Goal: Task Accomplishment & Management: Manage account settings

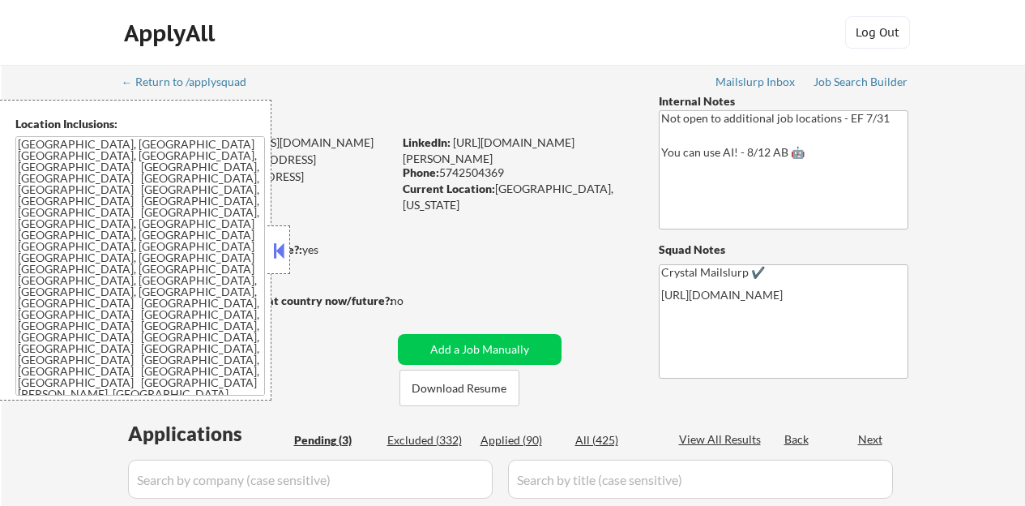
select select ""pending""
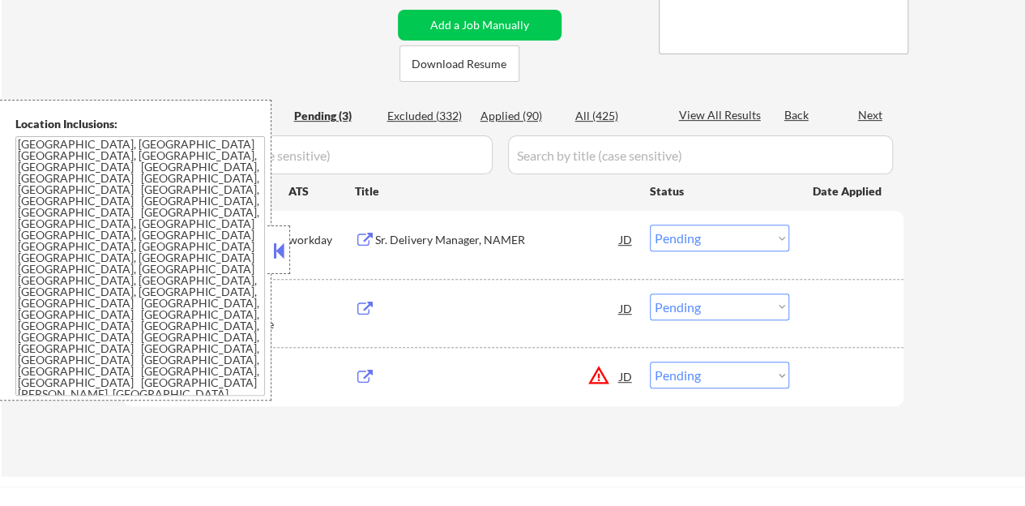
scroll to position [324, 0]
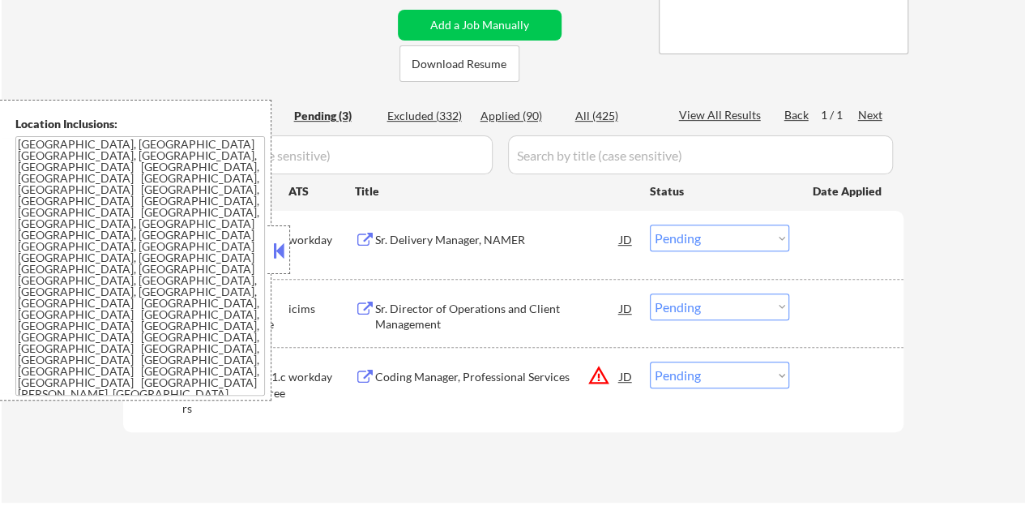
click at [275, 244] on button at bounding box center [279, 250] width 18 height 24
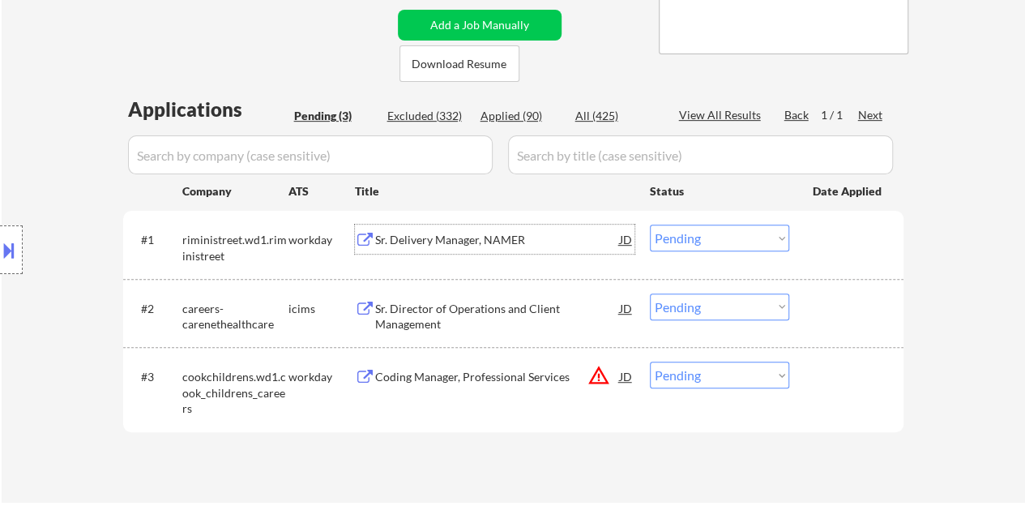
click at [399, 242] on div "Sr. Delivery Manager, NAMER" at bounding box center [497, 240] width 245 height 16
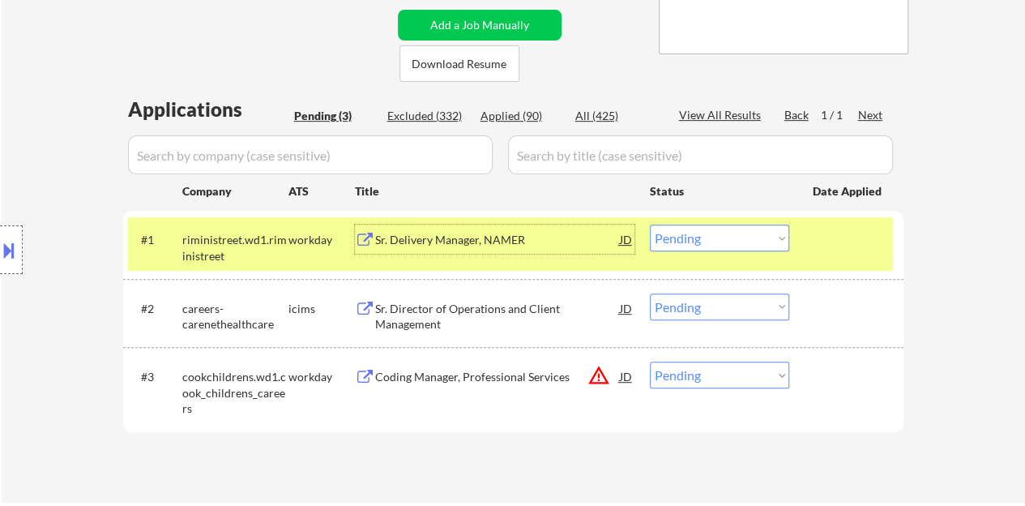
click at [735, 241] on select "Choose an option... Pending Applied Excluded (Questions) Excluded (Expired) Exc…" at bounding box center [719, 237] width 139 height 27
click at [650, 224] on select "Choose an option... Pending Applied Excluded (Questions) Excluded (Expired) Exc…" at bounding box center [719, 237] width 139 height 27
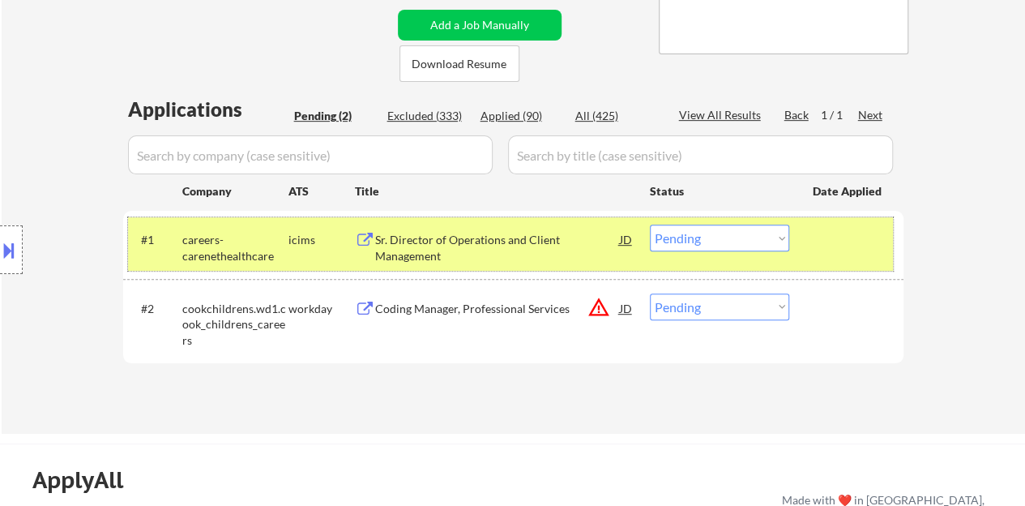
click at [823, 236] on div at bounding box center [848, 238] width 71 height 29
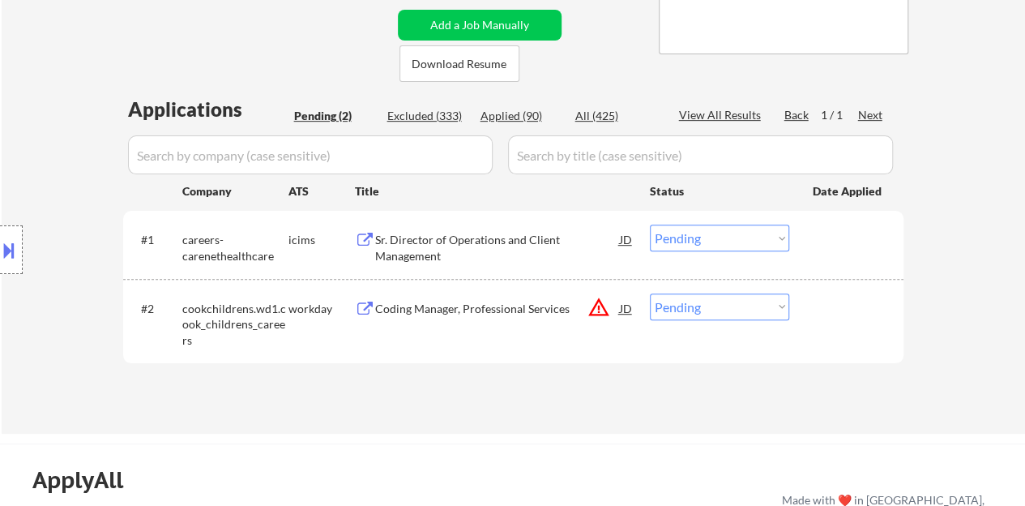
click at [468, 250] on div "Sr. Director of Operations and Client Management" at bounding box center [497, 248] width 245 height 32
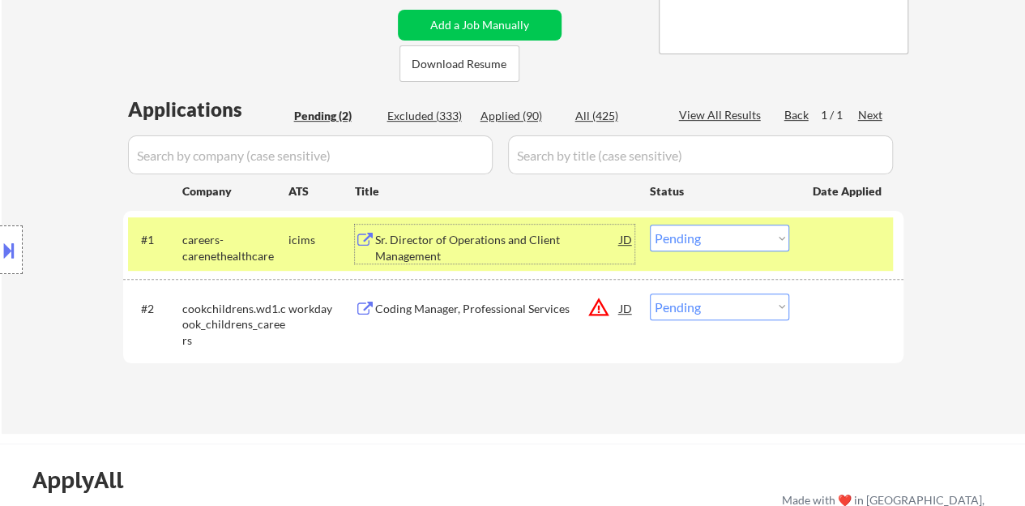
click at [705, 229] on select "Choose an option... Pending Applied Excluded (Questions) Excluded (Expired) Exc…" at bounding box center [719, 237] width 139 height 27
click at [650, 224] on select "Choose an option... Pending Applied Excluded (Questions) Excluded (Expired) Exc…" at bounding box center [719, 237] width 139 height 27
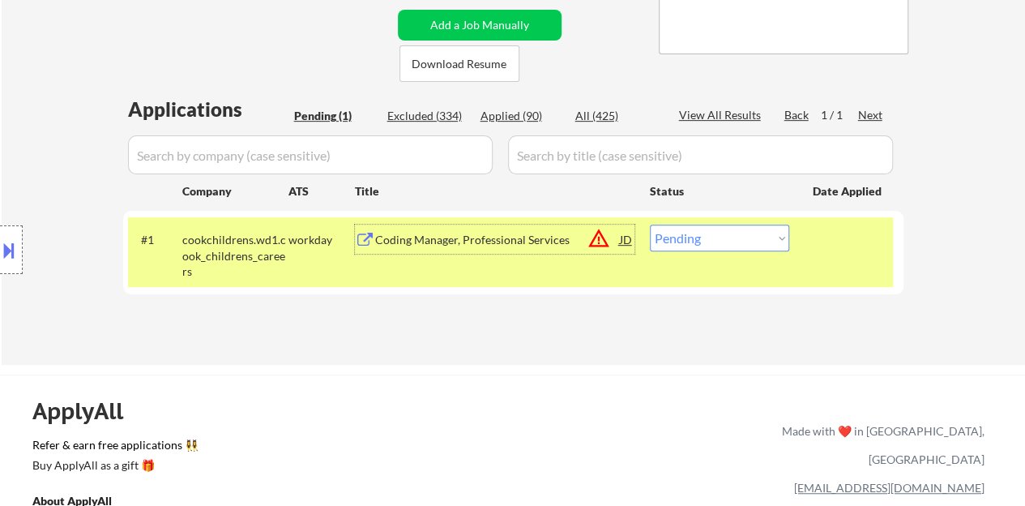
click at [502, 242] on div "Coding Manager, Professional Services" at bounding box center [497, 240] width 245 height 16
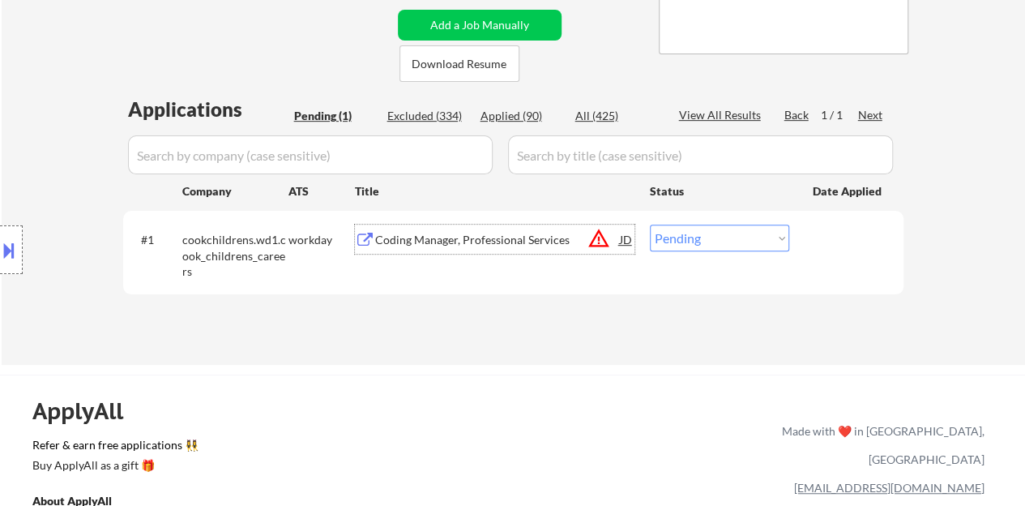
click at [740, 225] on select "Choose an option... Pending Applied Excluded (Questions) Excluded (Expired) Exc…" at bounding box center [719, 237] width 139 height 27
select select ""excluded__bad_match_""
click at [650, 224] on select "Choose an option... Pending Applied Excluded (Questions) Excluded (Expired) Exc…" at bounding box center [719, 237] width 139 height 27
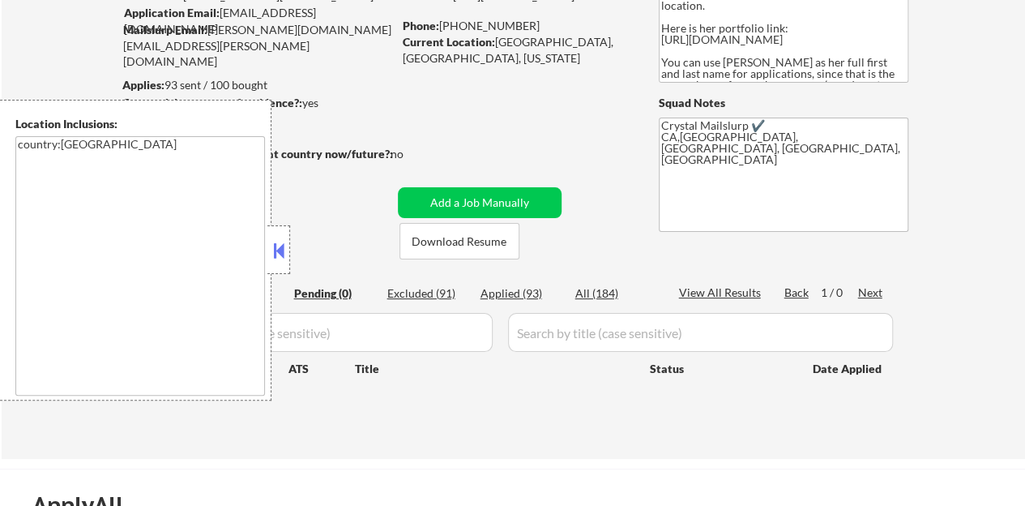
scroll to position [162, 0]
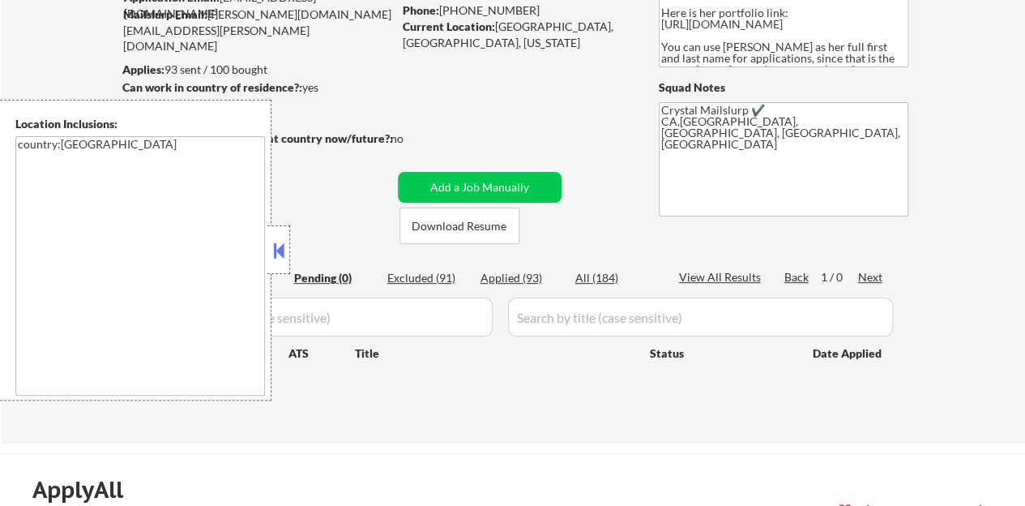
click at [276, 256] on button at bounding box center [279, 250] width 18 height 24
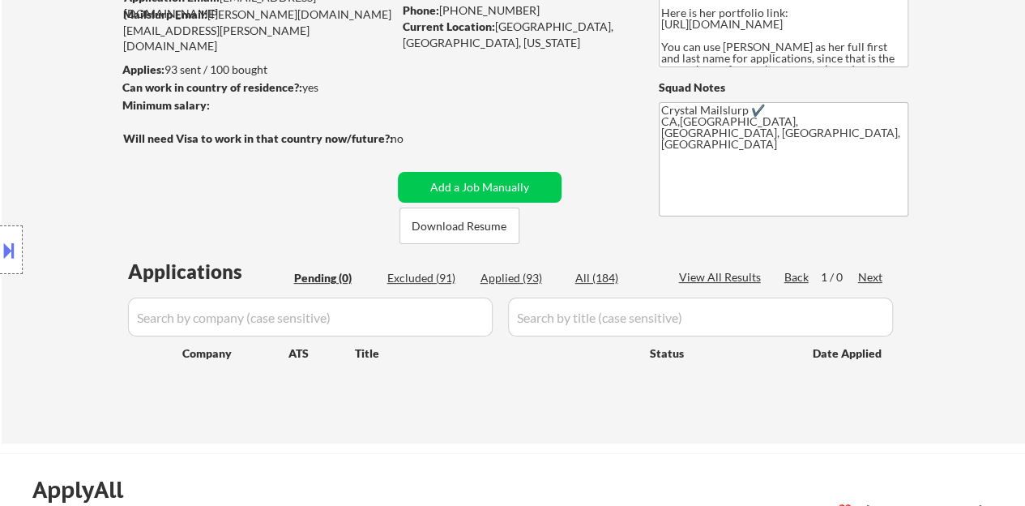
click at [502, 271] on div "Applied (93)" at bounding box center [520, 278] width 81 height 16
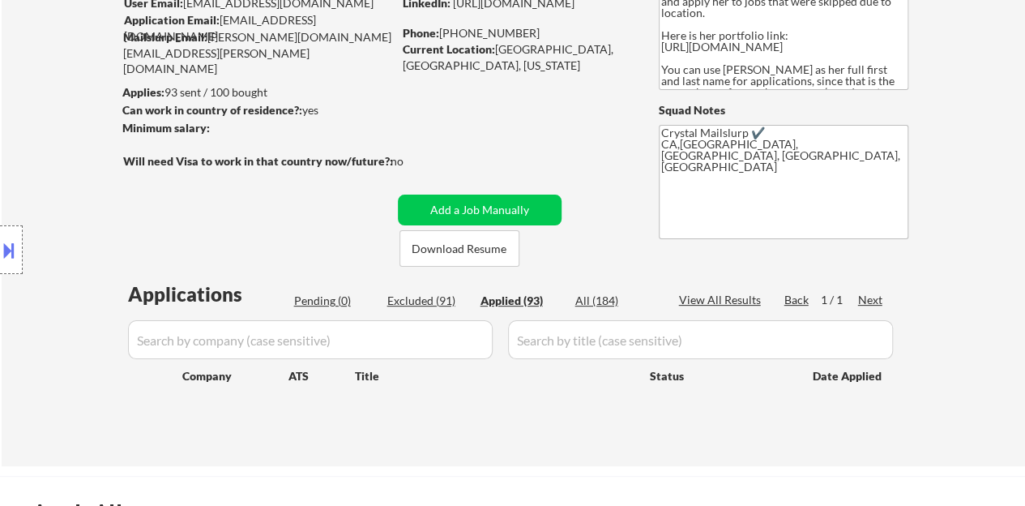
scroll to position [243, 0]
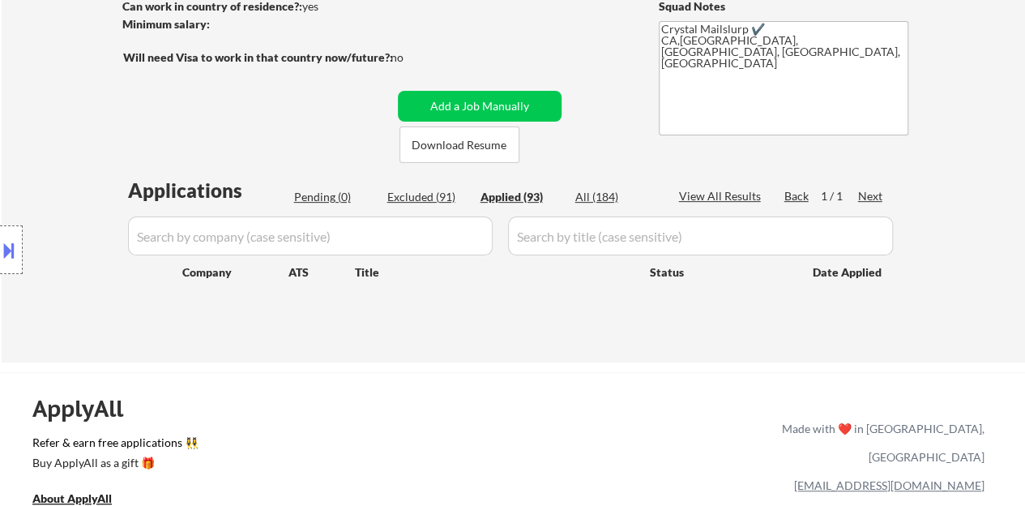
select select ""applied""
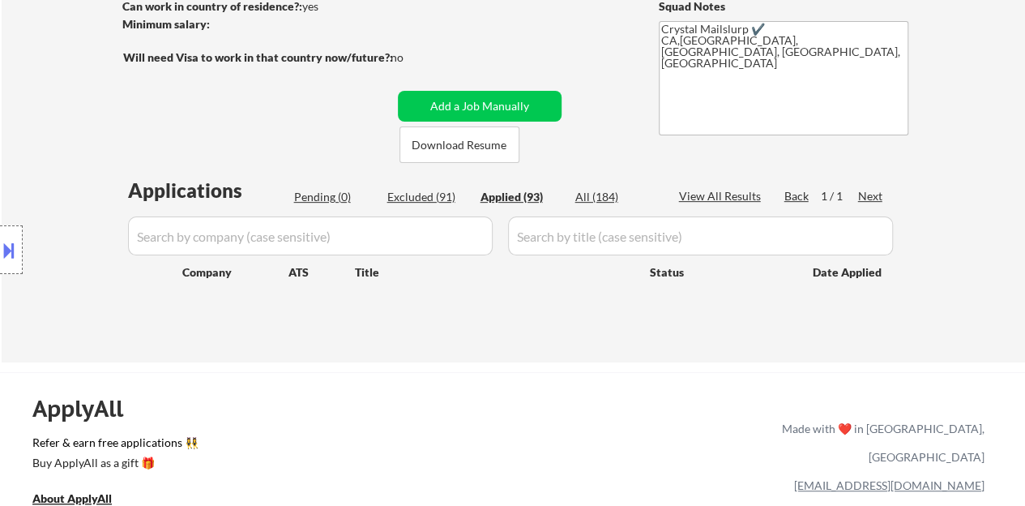
select select ""applied""
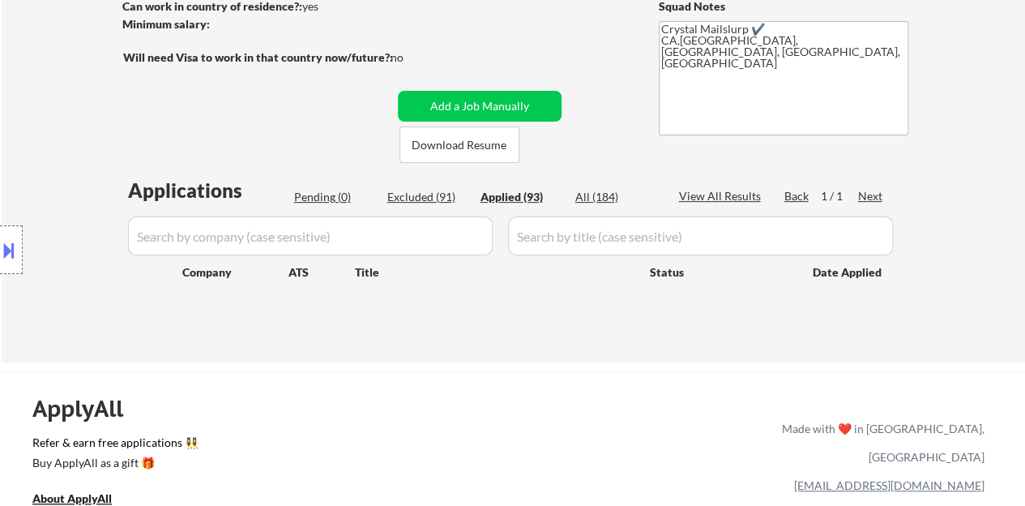
select select ""applied""
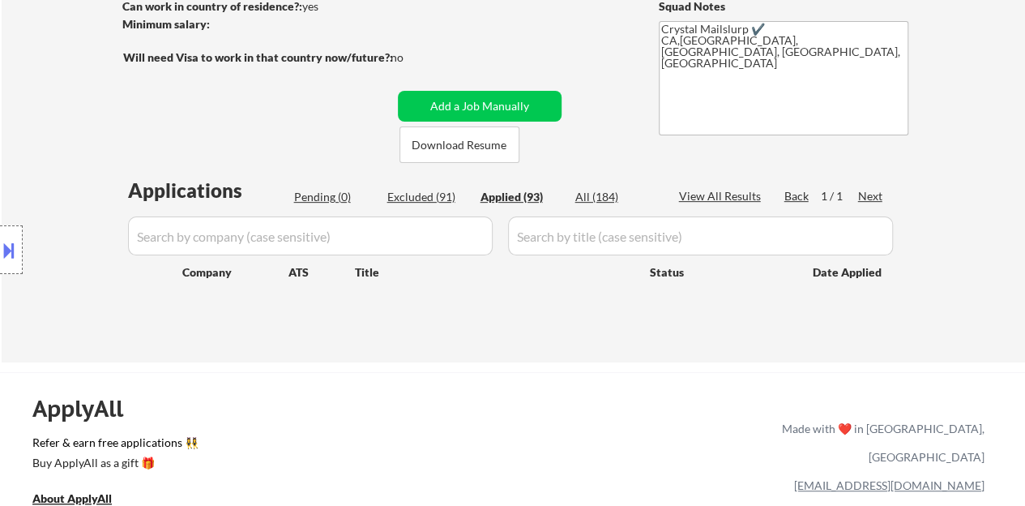
select select ""applied""
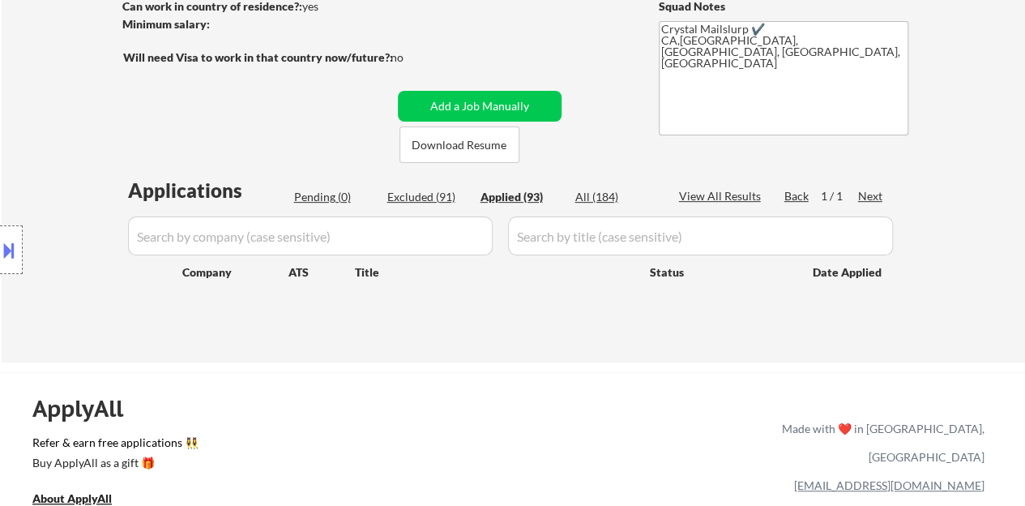
select select ""applied""
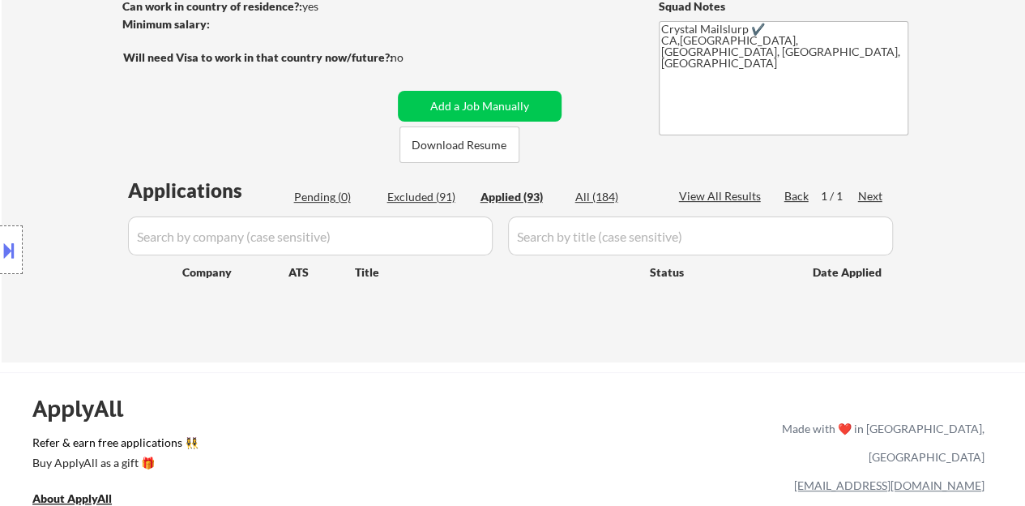
select select ""applied""
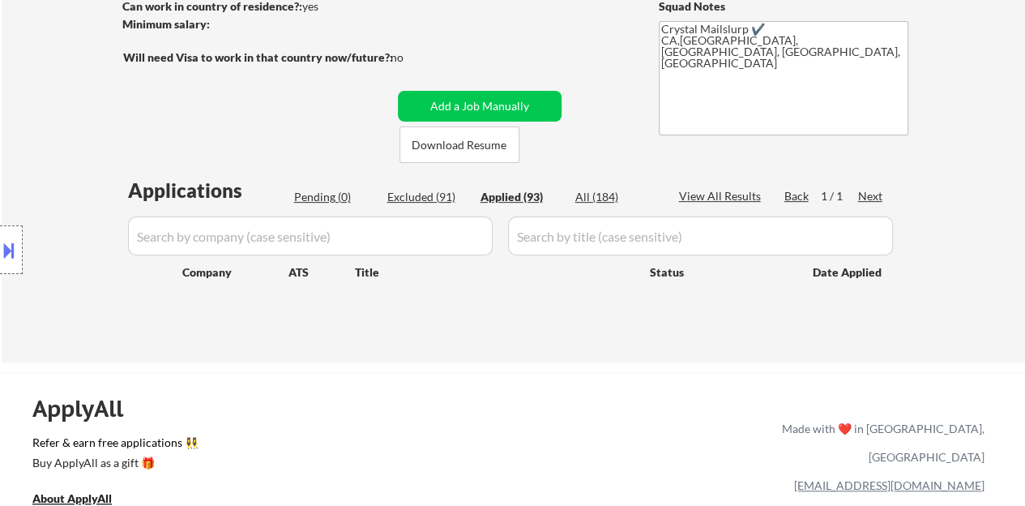
select select ""applied""
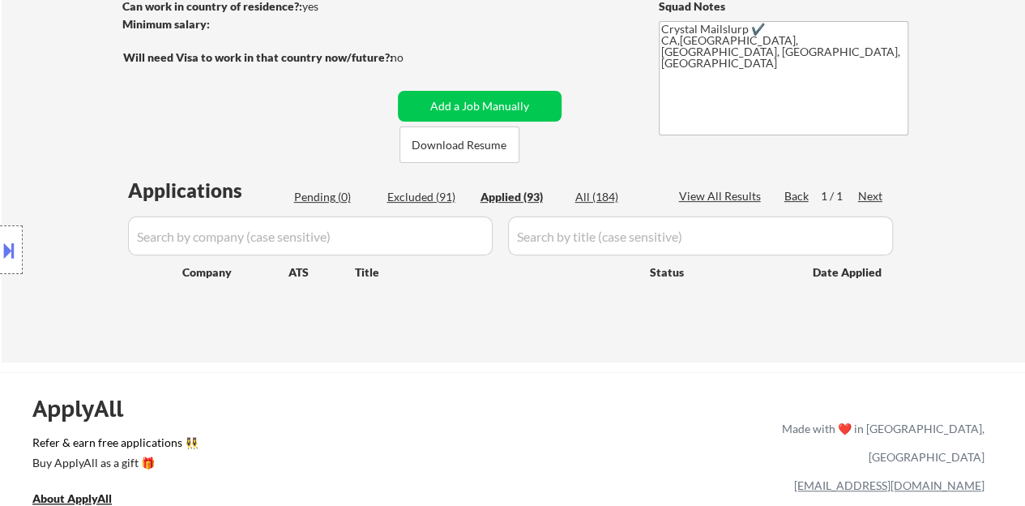
select select ""applied""
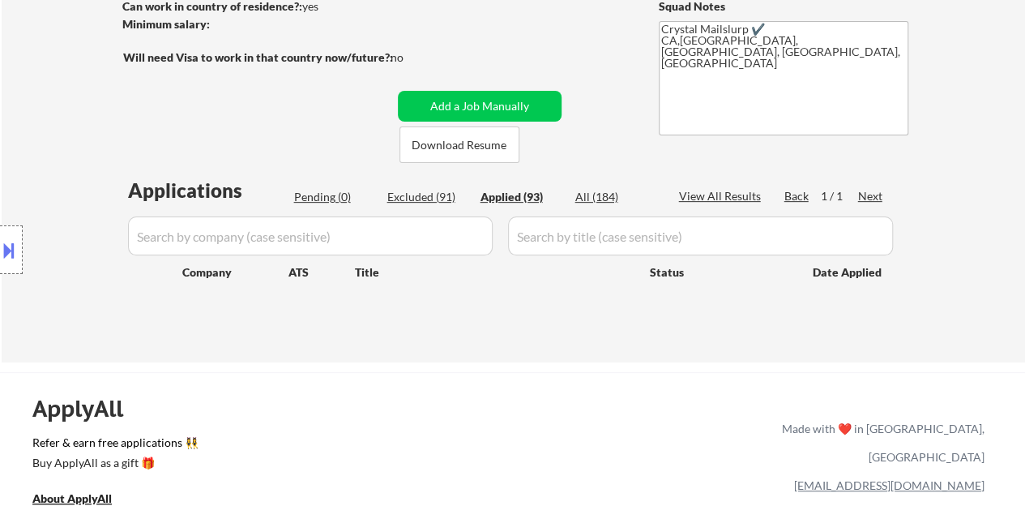
select select ""applied""
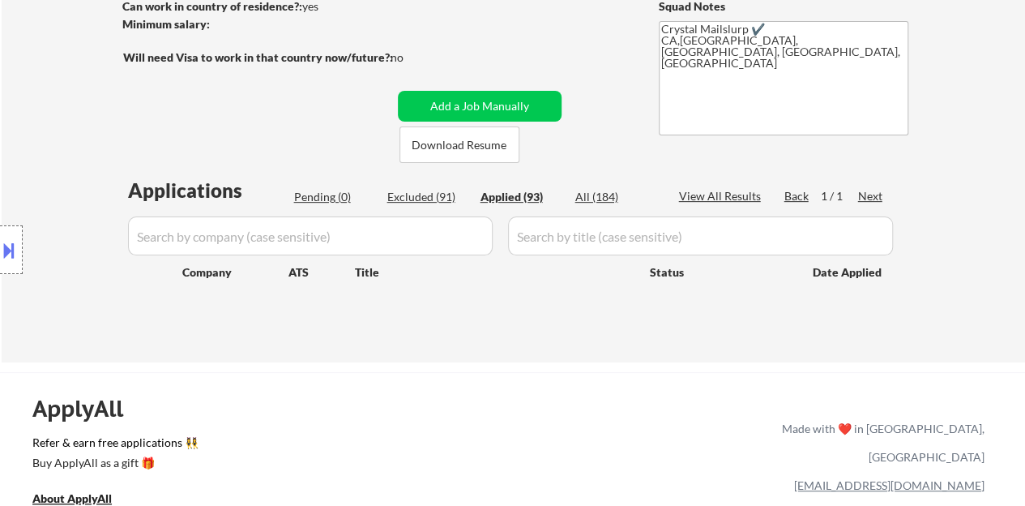
select select ""applied""
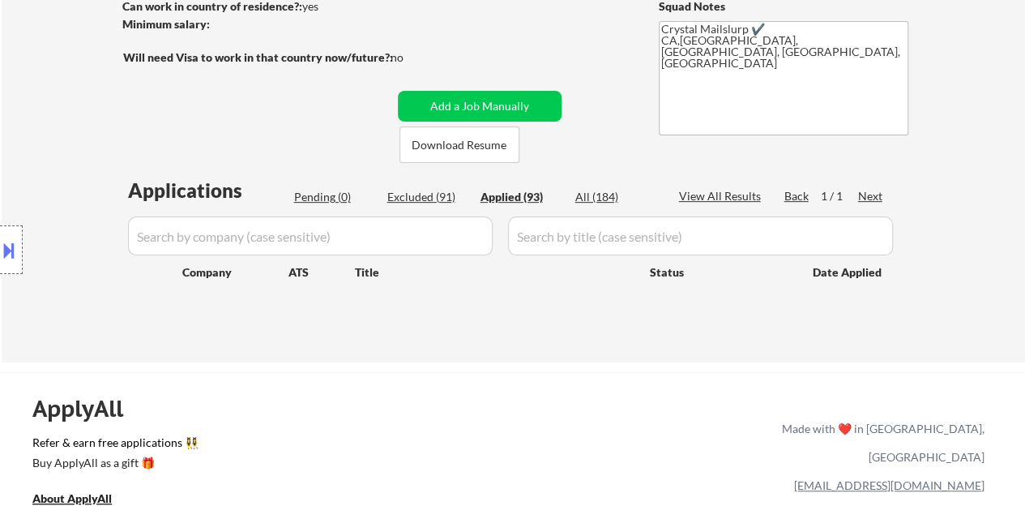
select select ""applied""
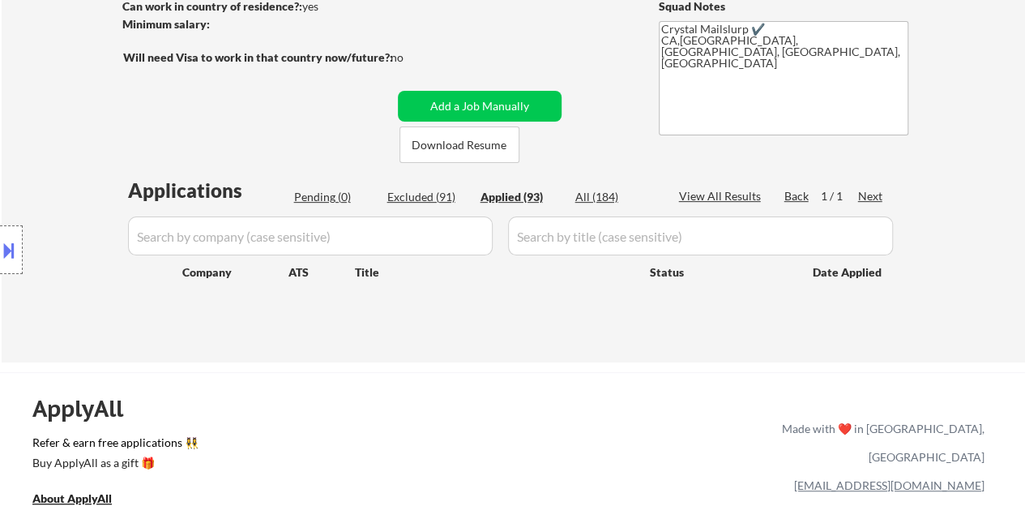
select select ""applied""
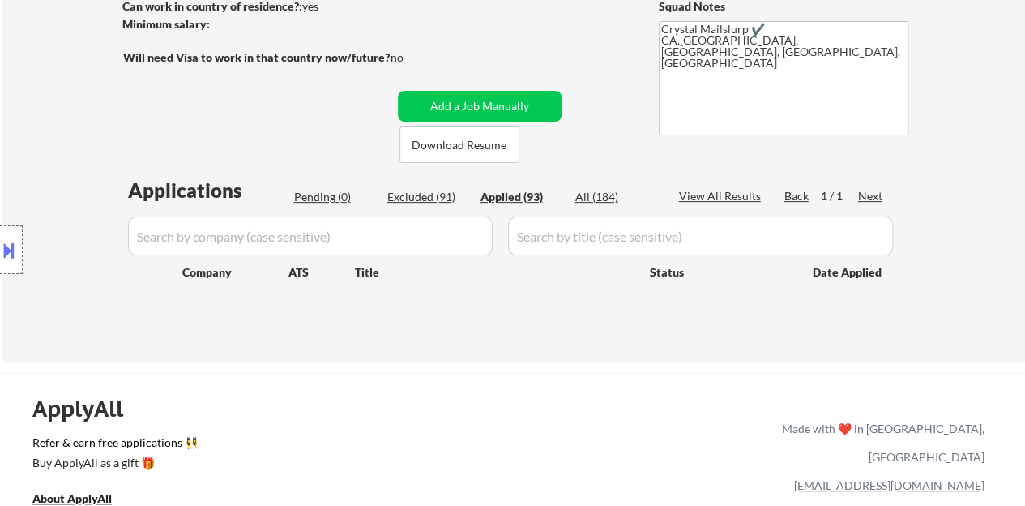
select select ""applied""
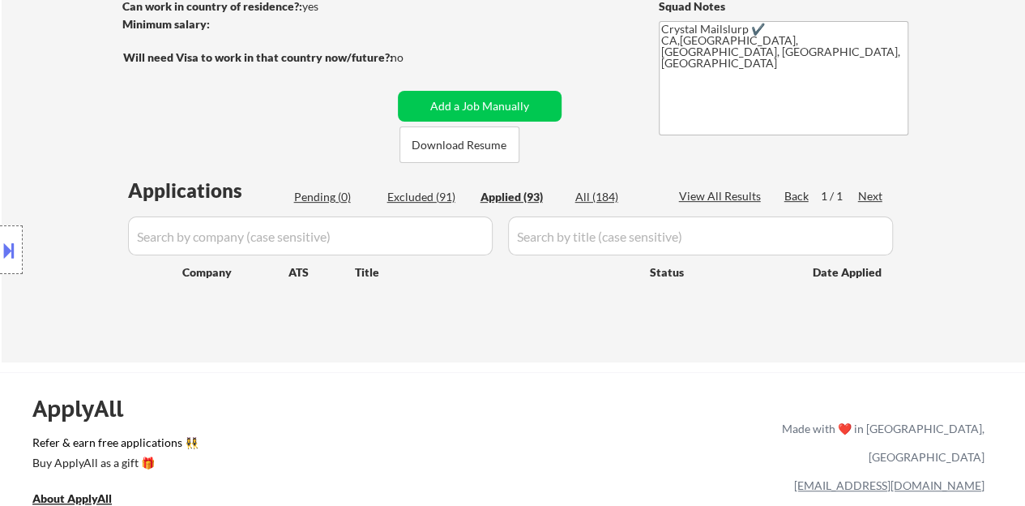
select select ""applied""
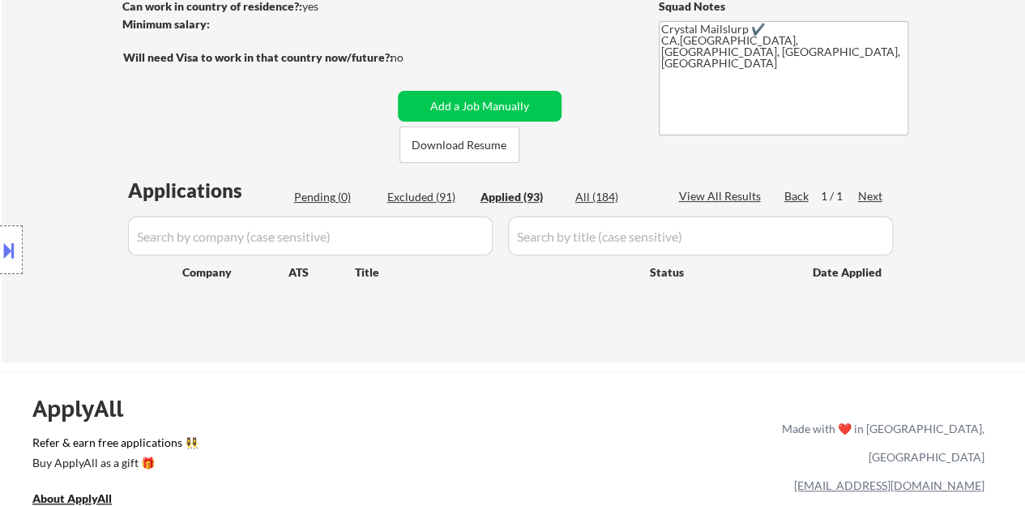
select select ""applied""
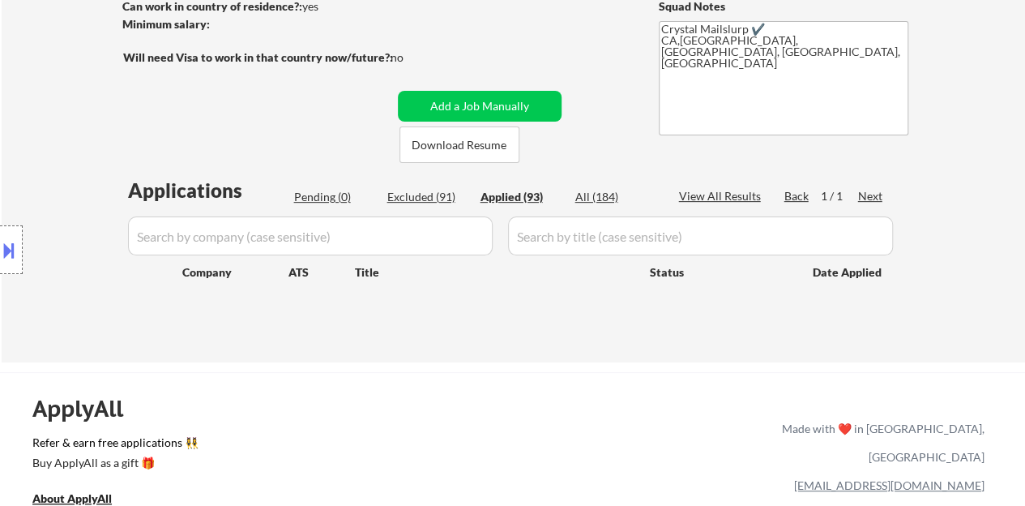
select select ""applied""
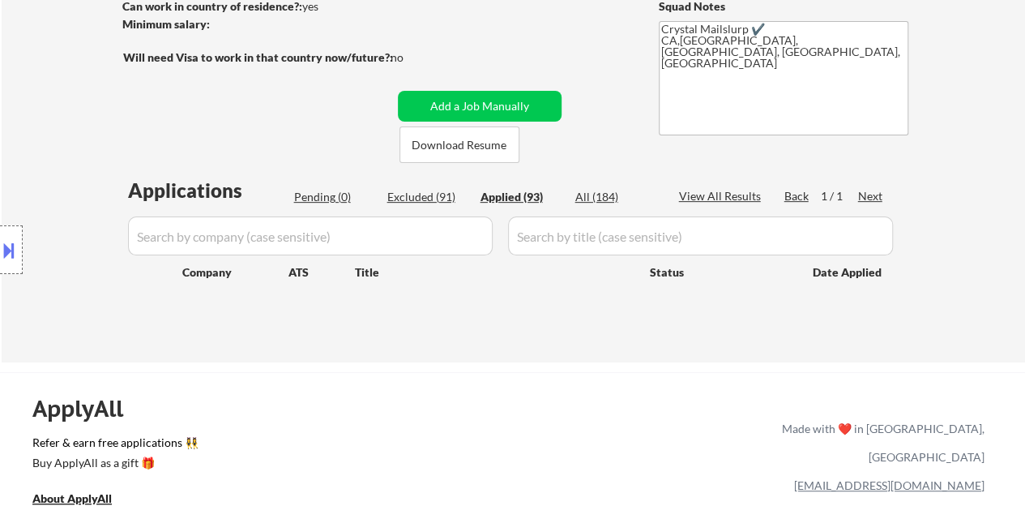
select select ""applied""
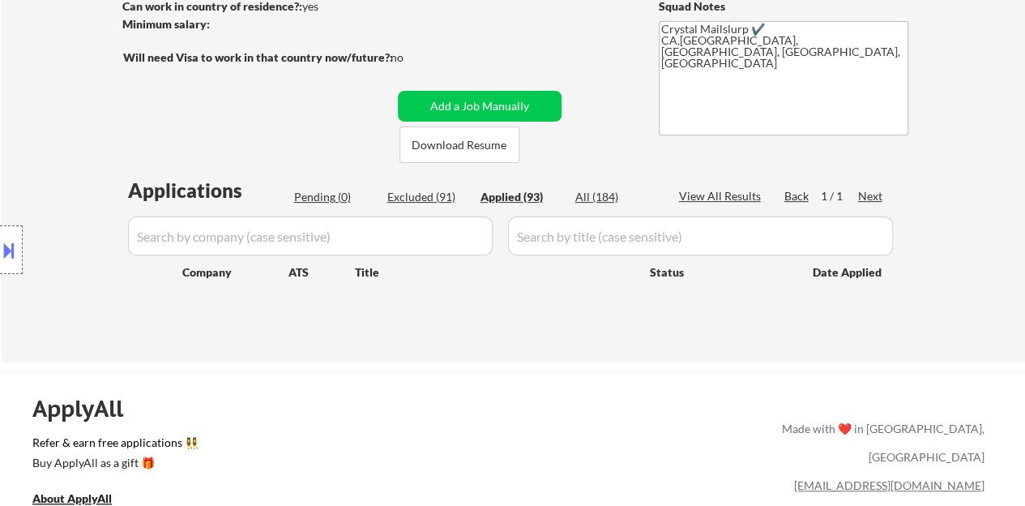
select select ""applied""
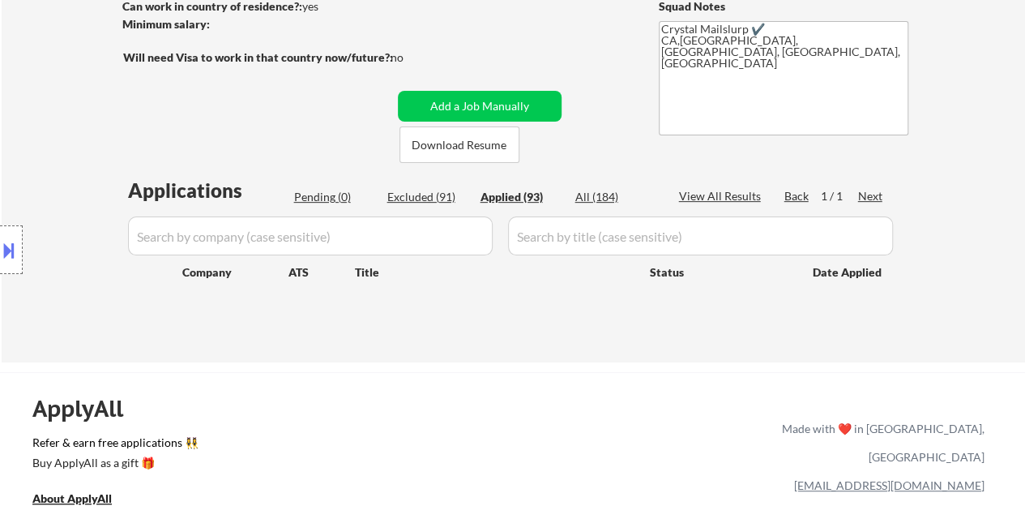
select select ""applied""
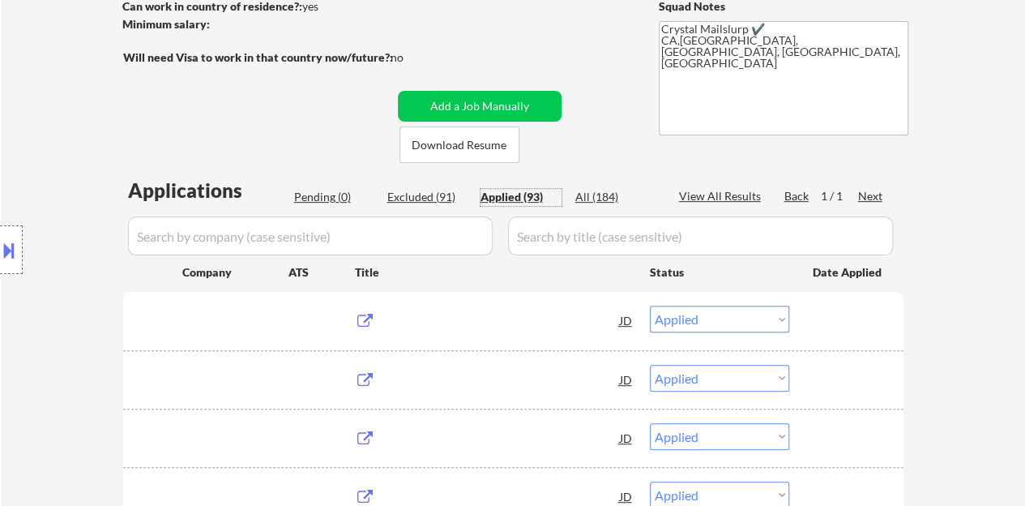
scroll to position [405, 0]
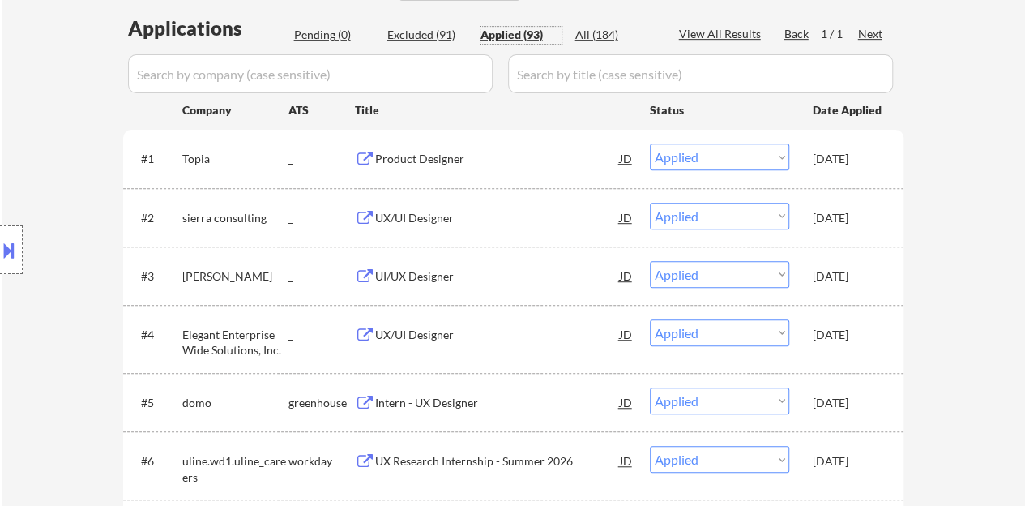
click at [711, 35] on div "View All Results" at bounding box center [722, 34] width 87 height 16
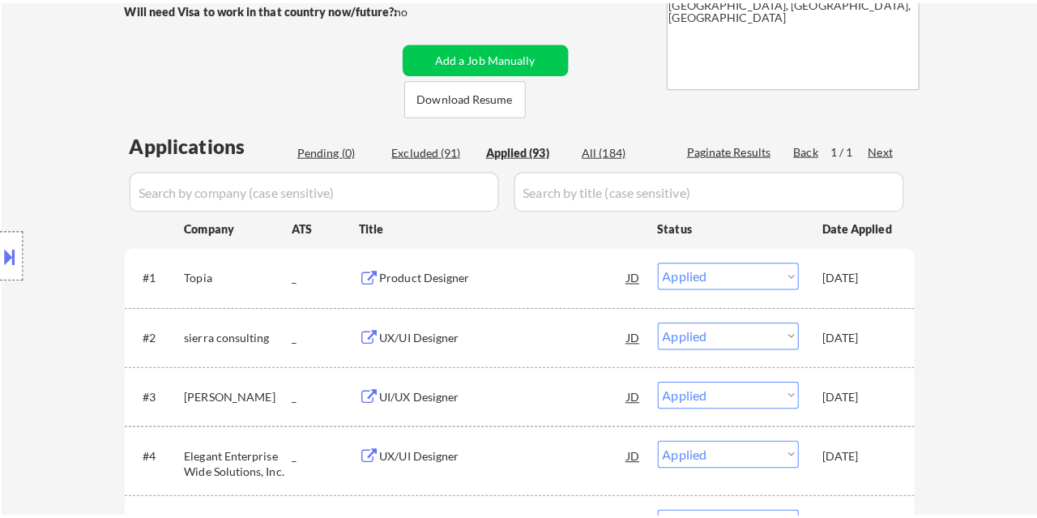
scroll to position [324, 0]
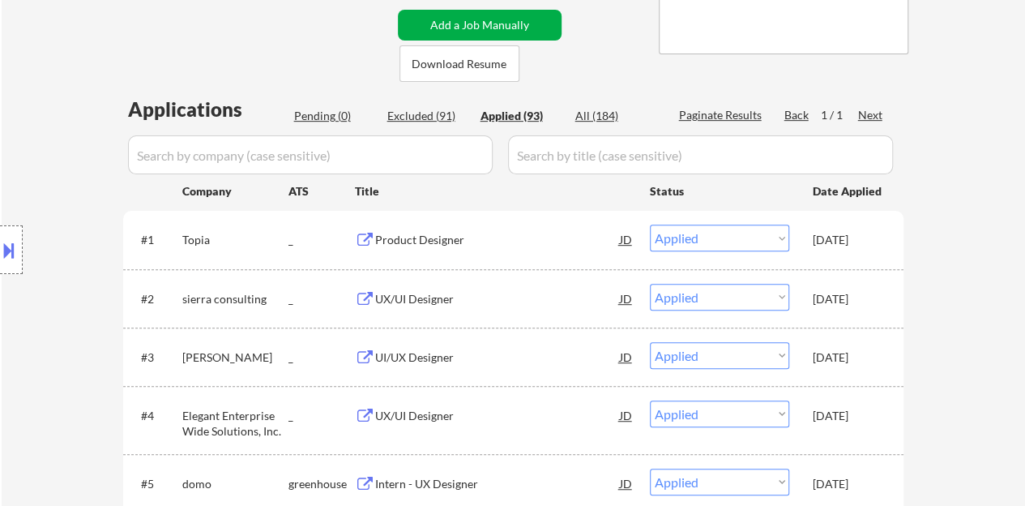
click at [470, 27] on button "Add a Job Manually" at bounding box center [480, 25] width 164 height 31
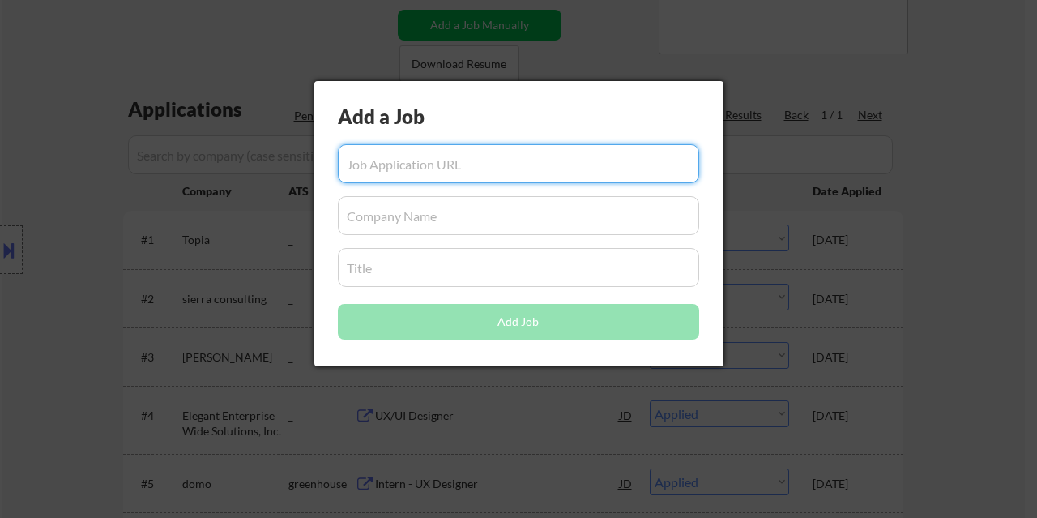
click at [449, 165] on input "input" at bounding box center [518, 163] width 361 height 39
paste input "https://www.glassdoor.com/job-listing/ux-product-designer-ion-JV_IC1132348_KO0,…"
type input "https://www.glassdoor.com/job-listing/ux-product-designer-ion-JV_IC1132348_KO0,…"
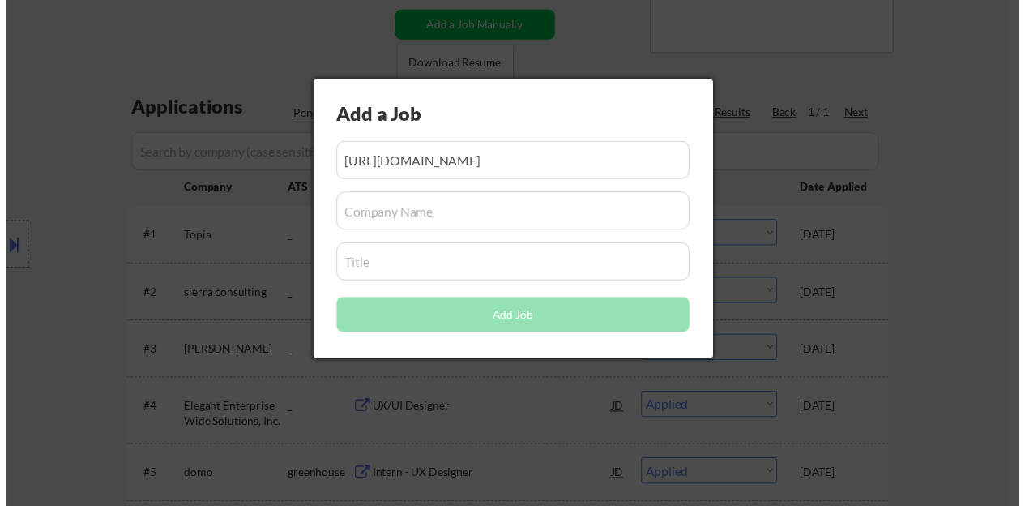
scroll to position [0, 0]
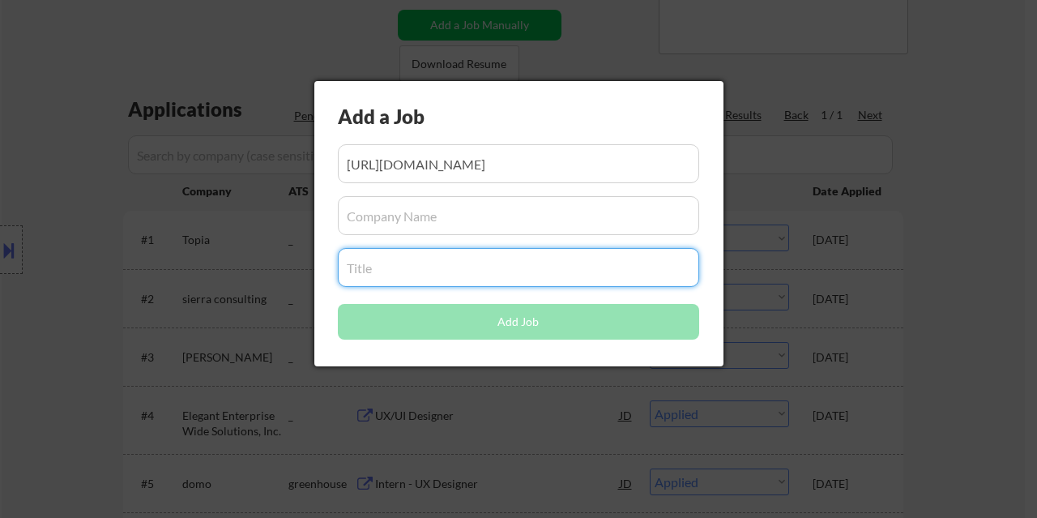
click at [409, 274] on input "input" at bounding box center [518, 267] width 361 height 39
paste input "UX Product Designer"
type input "UX Product Designer"
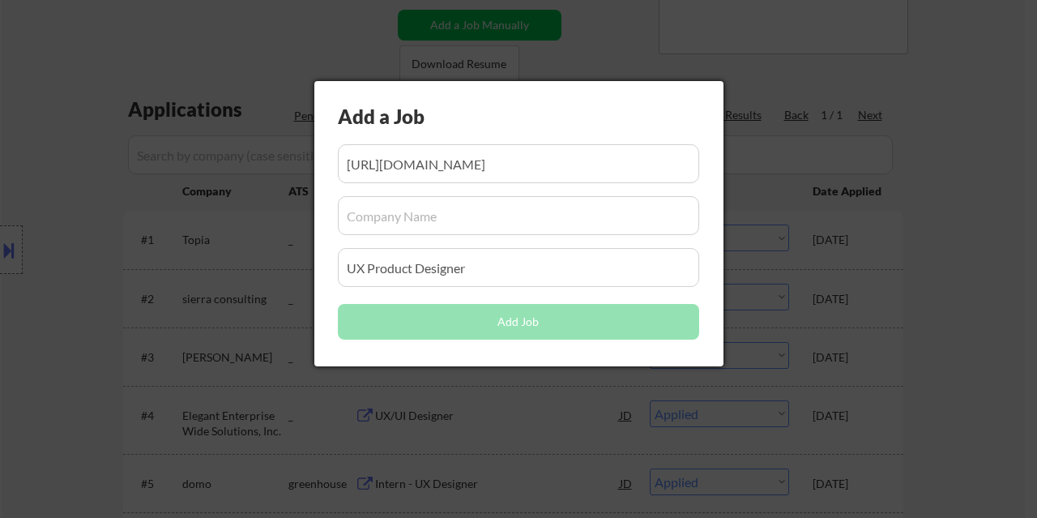
click at [445, 215] on input "input" at bounding box center [518, 215] width 361 height 39
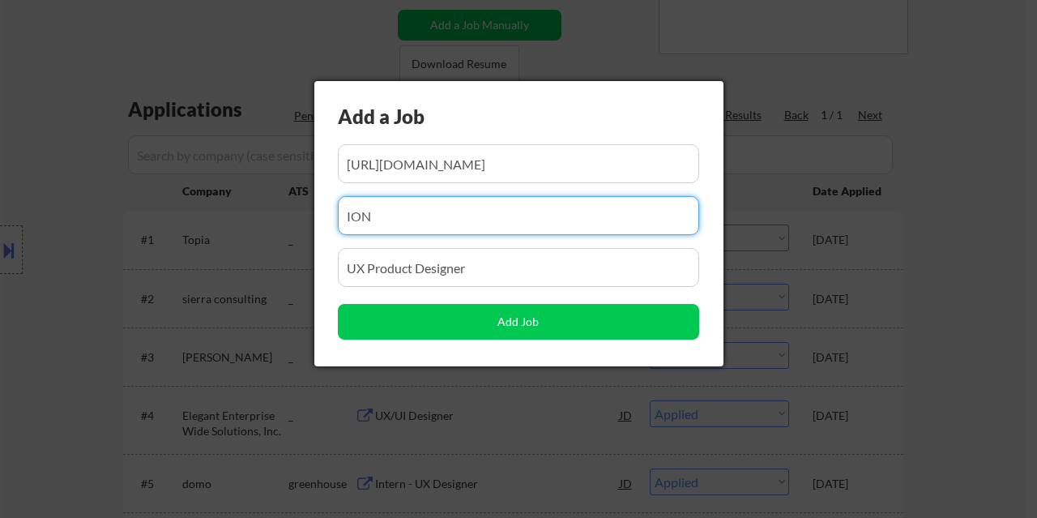
type input "ION"
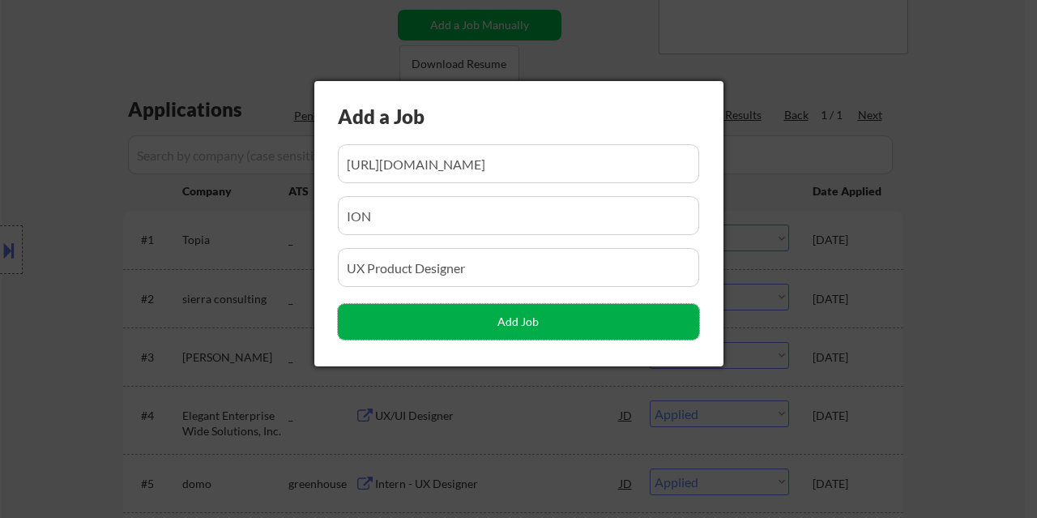
click at [429, 317] on button "Add Job" at bounding box center [518, 322] width 361 height 36
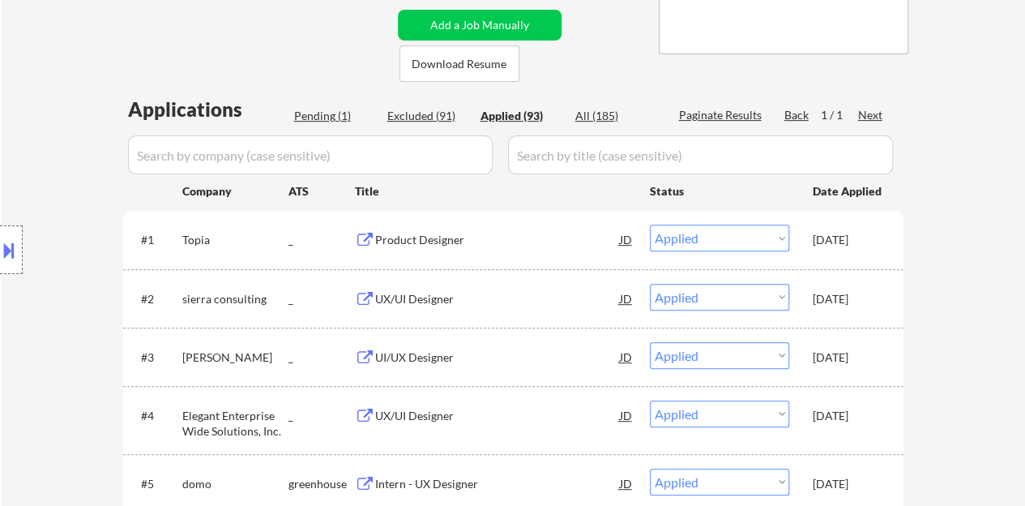
click at [319, 117] on div "Pending (1)" at bounding box center [334, 116] width 81 height 16
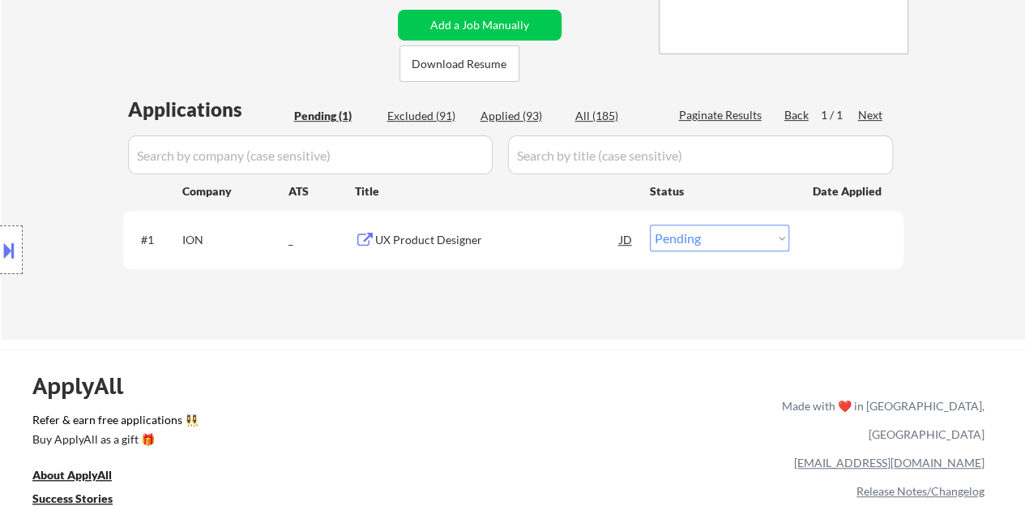
click at [683, 236] on select "Choose an option... Pending Applied Excluded (Questions) Excluded (Expired) Exc…" at bounding box center [719, 237] width 139 height 27
select select ""applied""
click at [650, 224] on select "Choose an option... Pending Applied Excluded (Questions) Excluded (Expired) Exc…" at bounding box center [719, 237] width 139 height 27
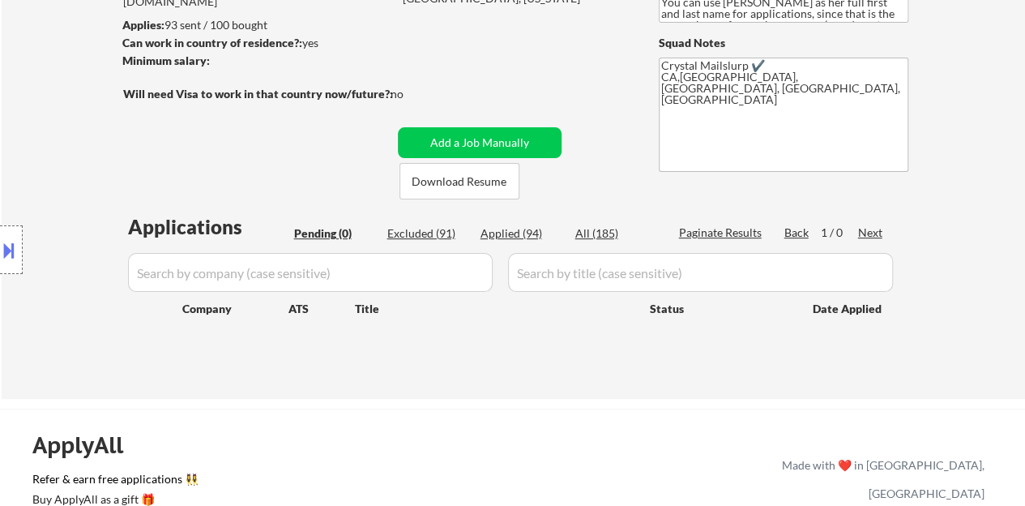
scroll to position [243, 0]
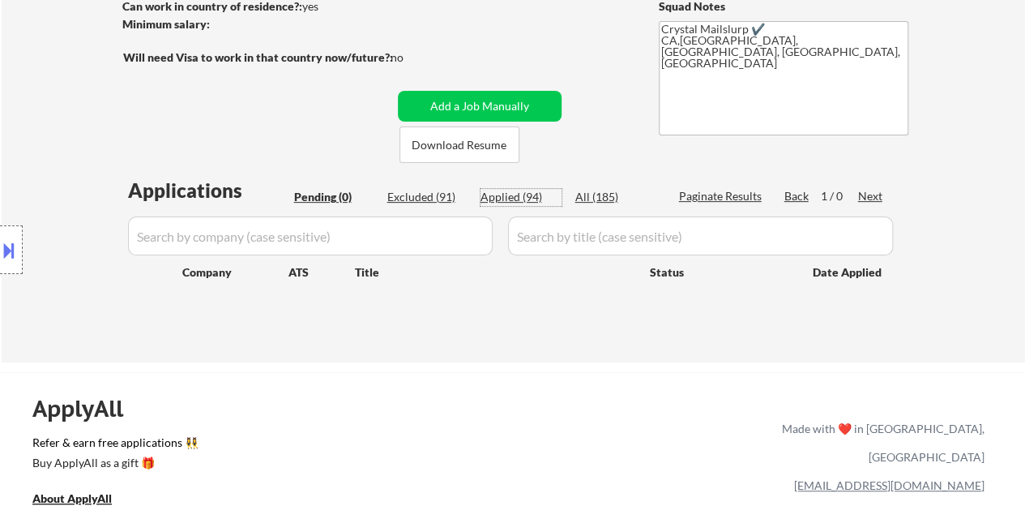
click at [517, 192] on div "Applied (94)" at bounding box center [520, 197] width 81 height 16
select select ""applied""
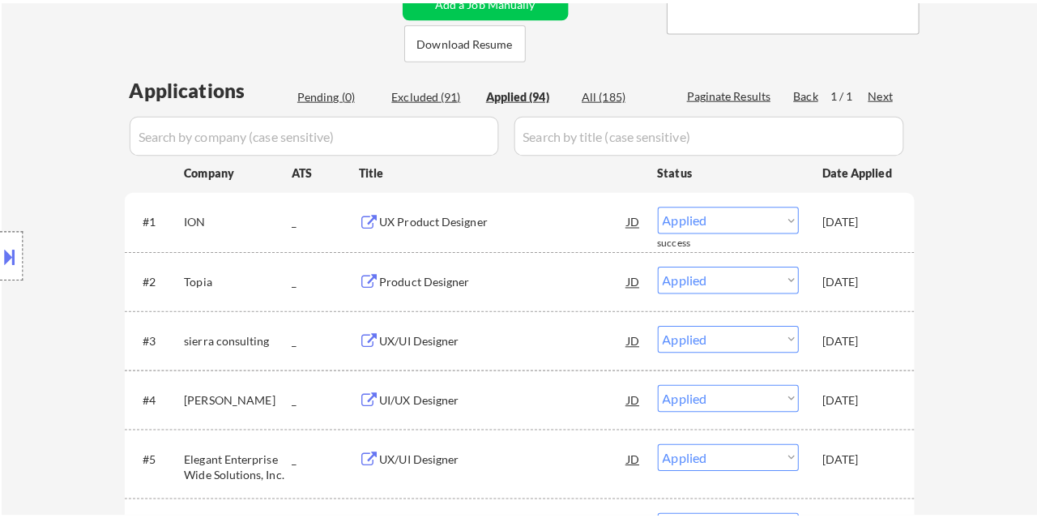
scroll to position [324, 0]
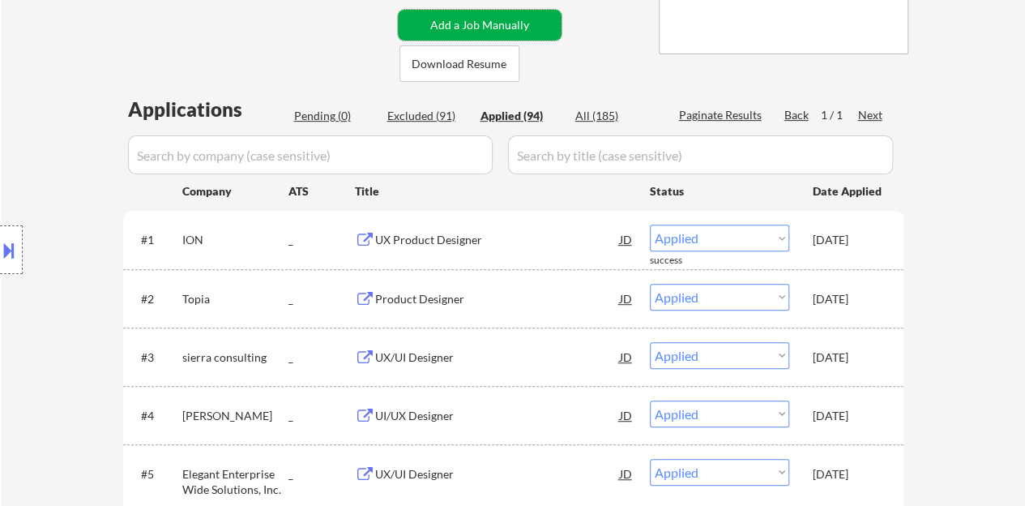
click at [500, 24] on button "Add a Job Manually" at bounding box center [480, 25] width 164 height 31
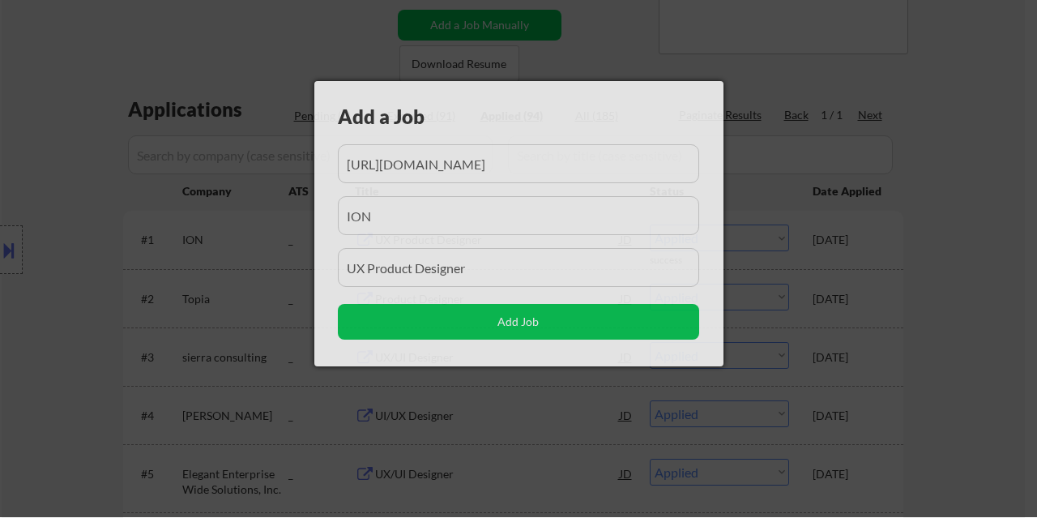
scroll to position [0, 2184]
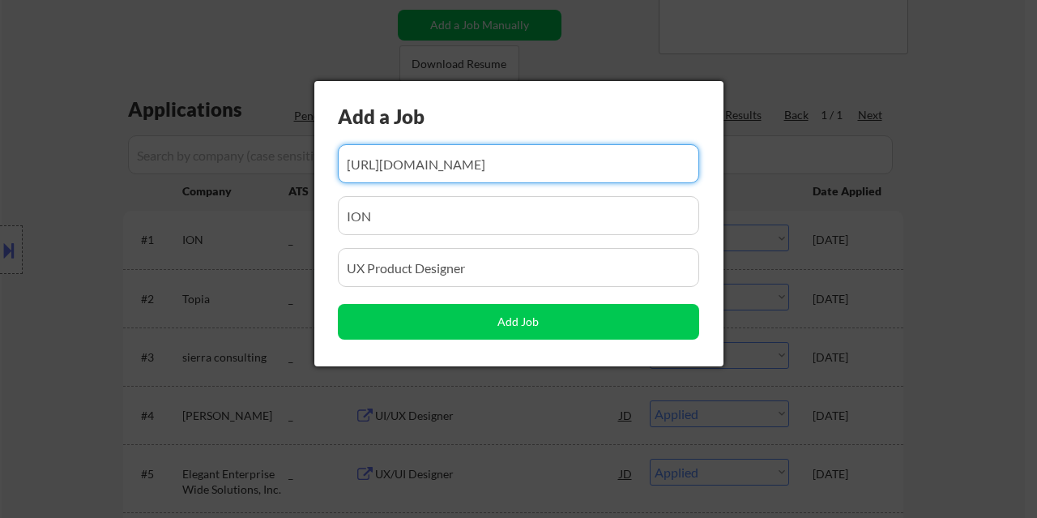
click at [526, 156] on input "input" at bounding box center [518, 163] width 361 height 39
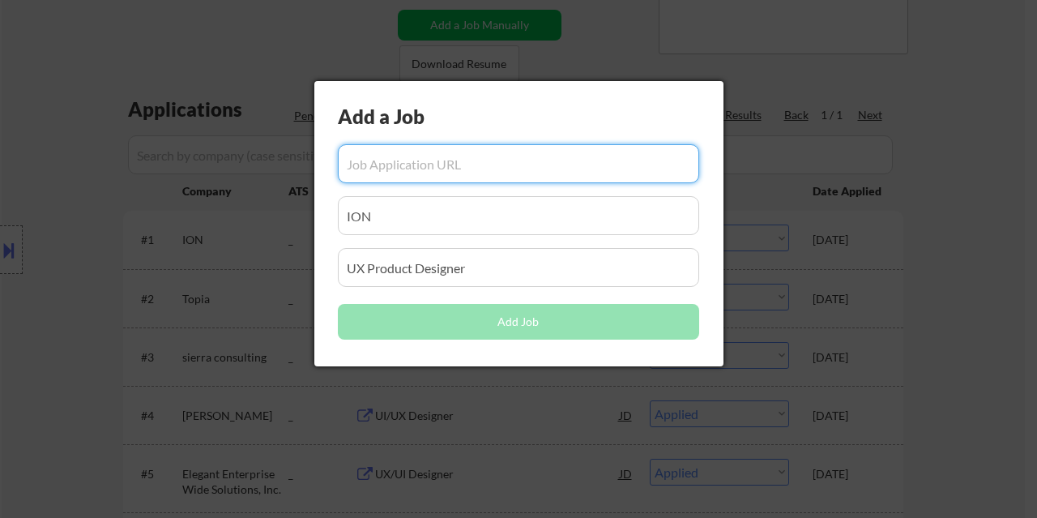
scroll to position [0, 0]
click at [510, 217] on input "input" at bounding box center [518, 215] width 361 height 39
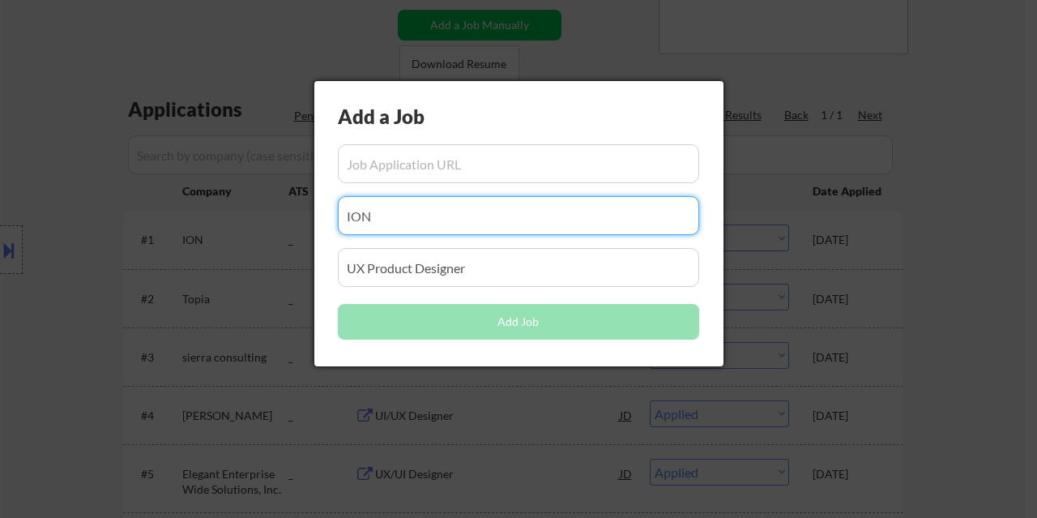
click at [510, 217] on input "input" at bounding box center [518, 215] width 361 height 39
click at [493, 260] on input "input" at bounding box center [518, 267] width 361 height 39
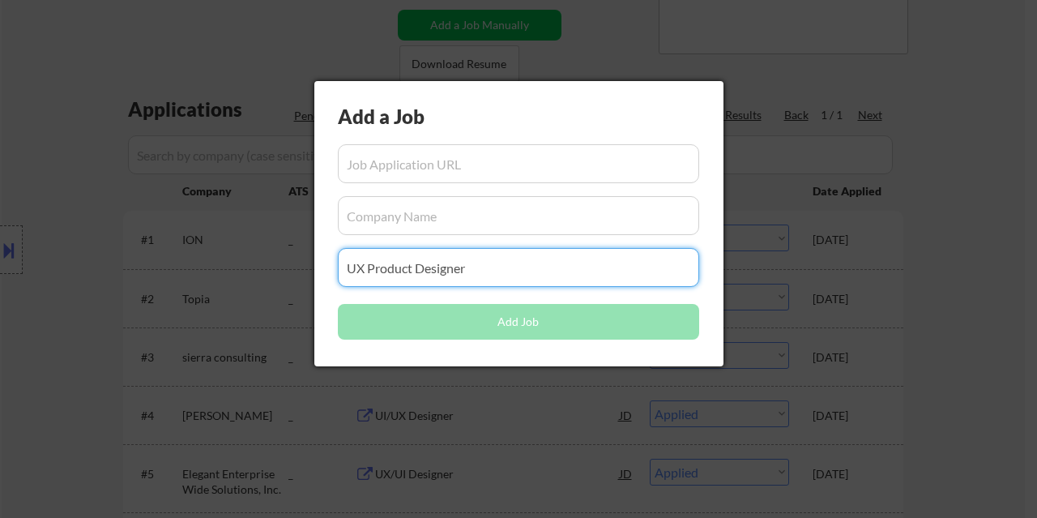
click at [493, 260] on input "input" at bounding box center [518, 267] width 361 height 39
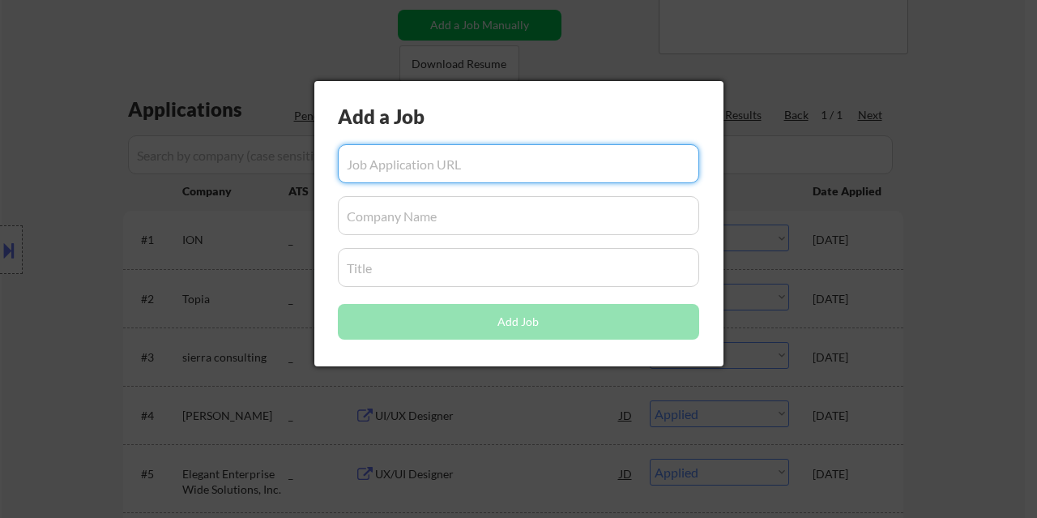
paste input "https://www.glassdoor.com/job-listing/ux-designer-invaryant-JV_KO0,11_KE12,21.h…"
type input "https://www.glassdoor.com/job-listing/ux-designer-invaryant-JV_KO0,11_KE12,21.h…"
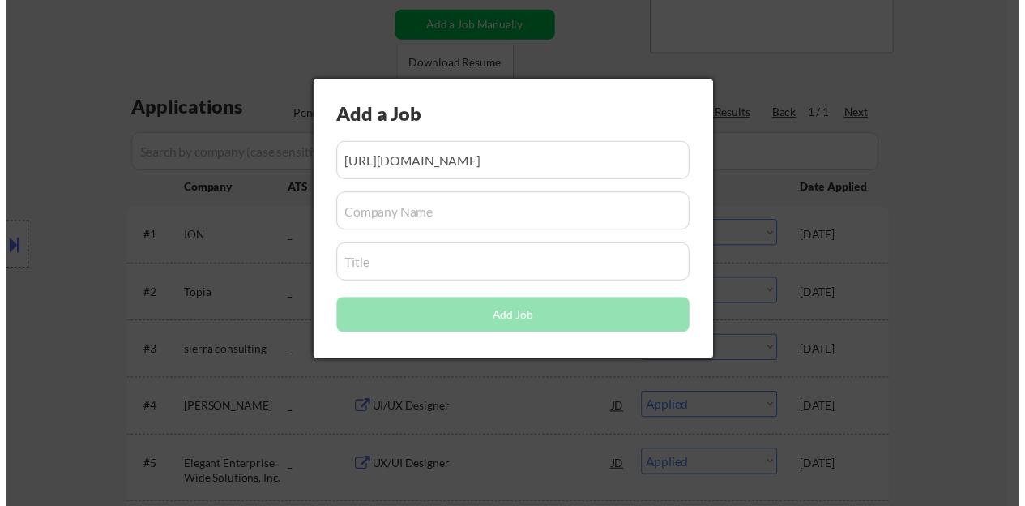
scroll to position [0, 0]
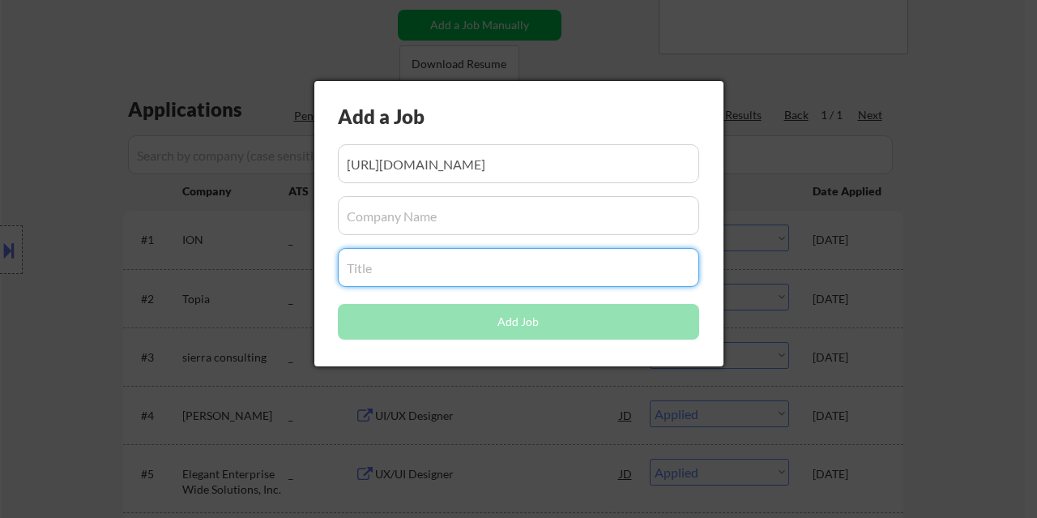
paste input "UX Designer"
type input "UX Designer"
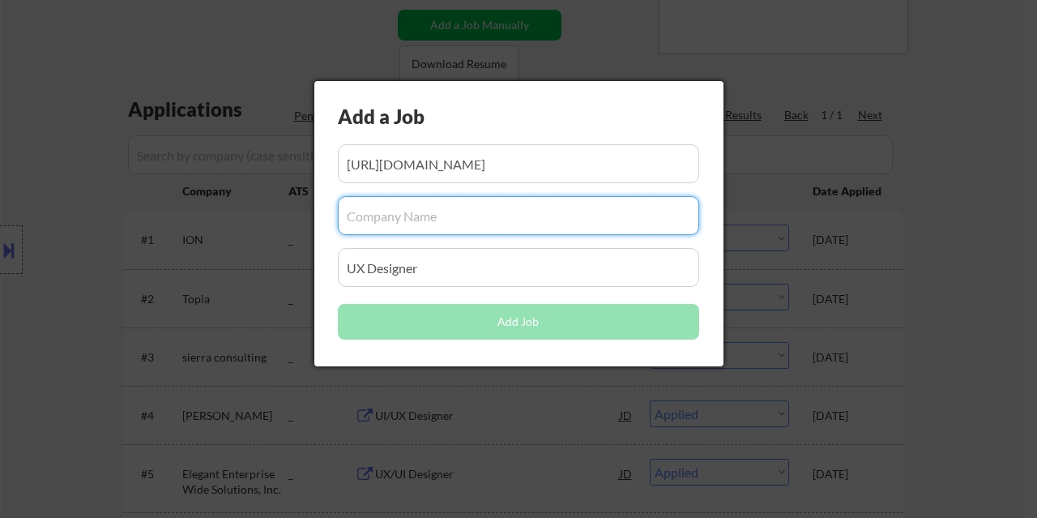
paste input "Invaryant"
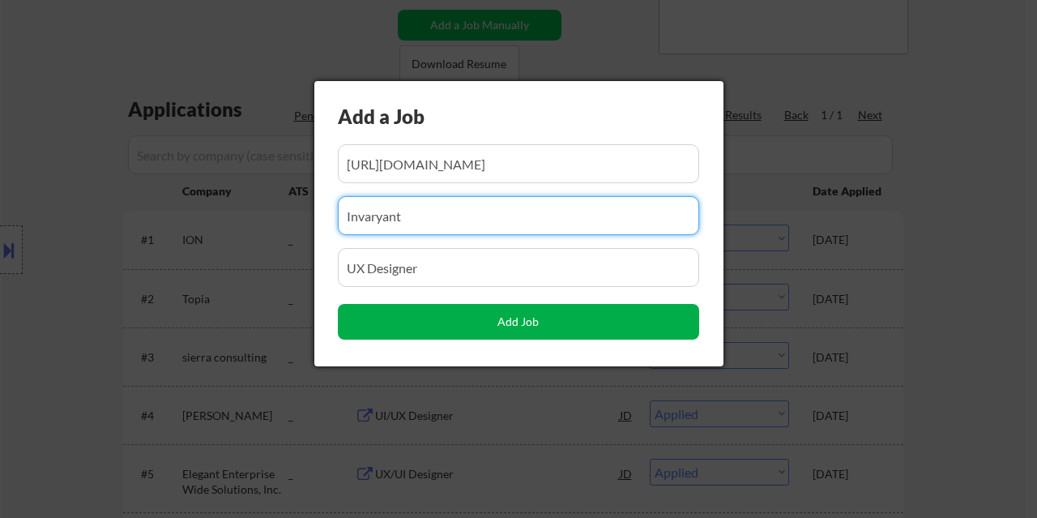
type input "Invaryant"
click at [438, 318] on button "Add Job" at bounding box center [518, 322] width 361 height 36
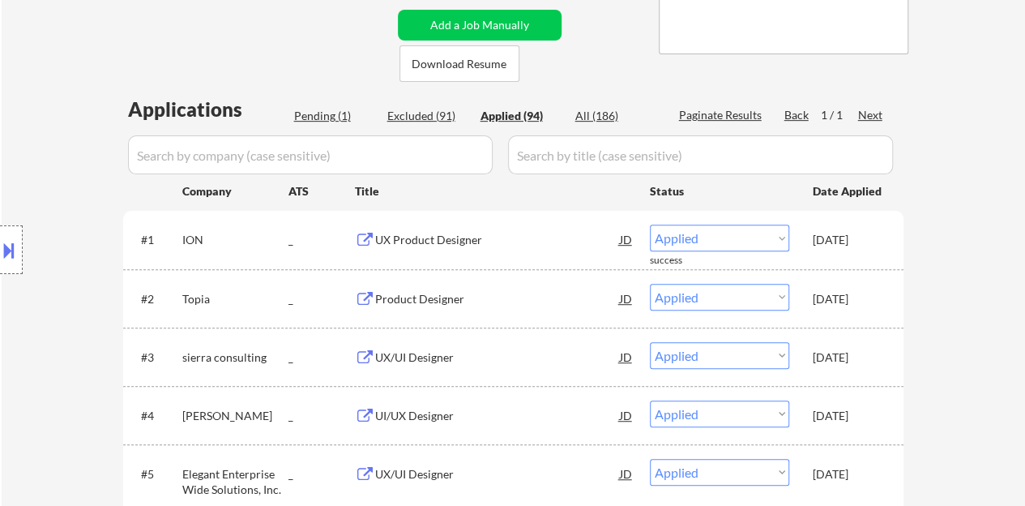
click at [318, 116] on div "Pending (1)" at bounding box center [334, 116] width 81 height 16
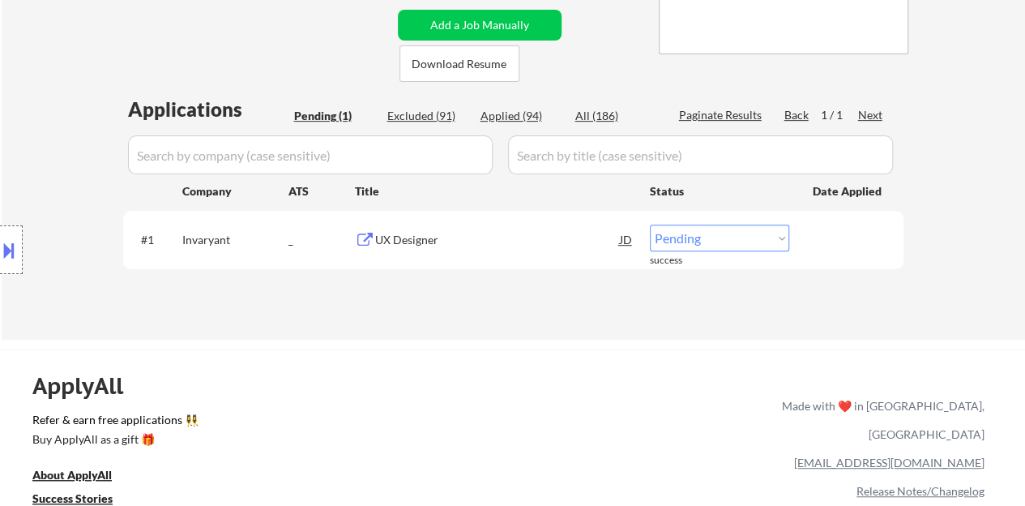
click at [732, 228] on select "Choose an option... Pending Applied Excluded (Questions) Excluded (Expired) Exc…" at bounding box center [719, 237] width 139 height 27
select select ""applied""
click at [650, 224] on select "Choose an option... Pending Applied Excluded (Questions) Excluded (Expired) Exc…" at bounding box center [719, 237] width 139 height 27
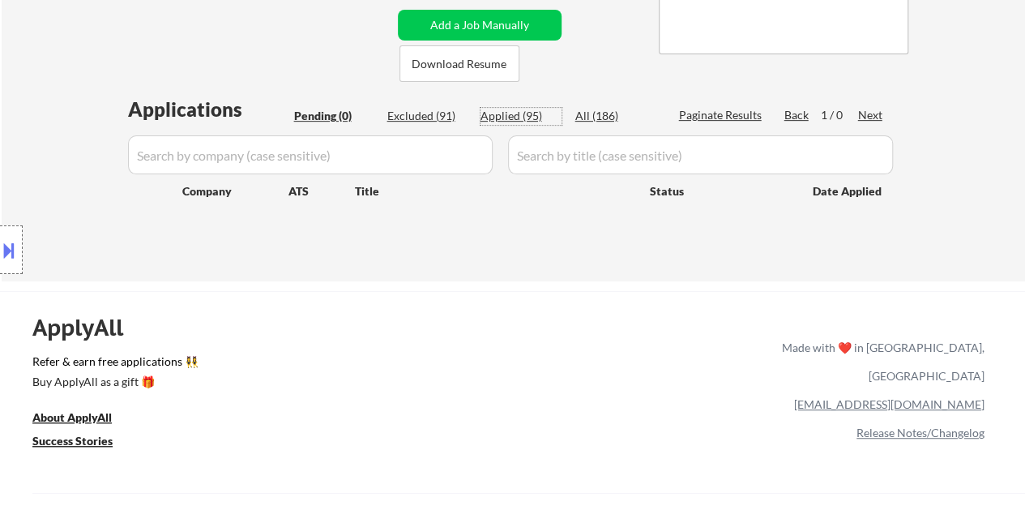
click at [527, 115] on div "Applied (95)" at bounding box center [520, 116] width 81 height 16
select select ""applied""
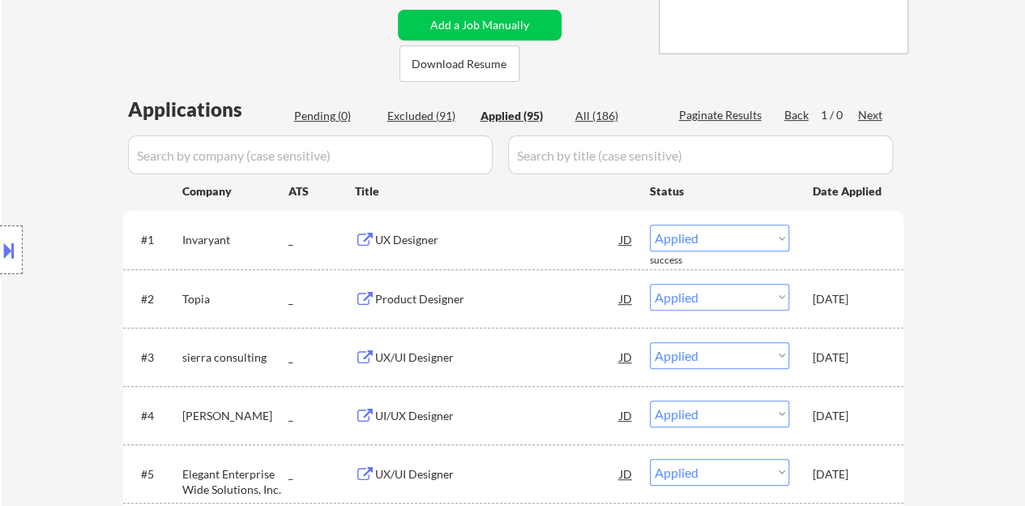
click at [509, 114] on div "Applied (95)" at bounding box center [520, 116] width 81 height 16
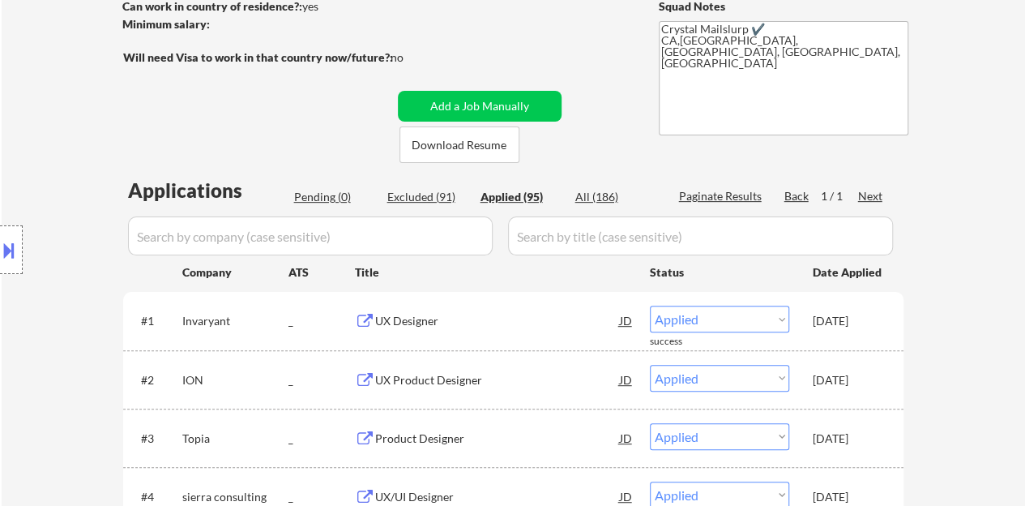
scroll to position [162, 0]
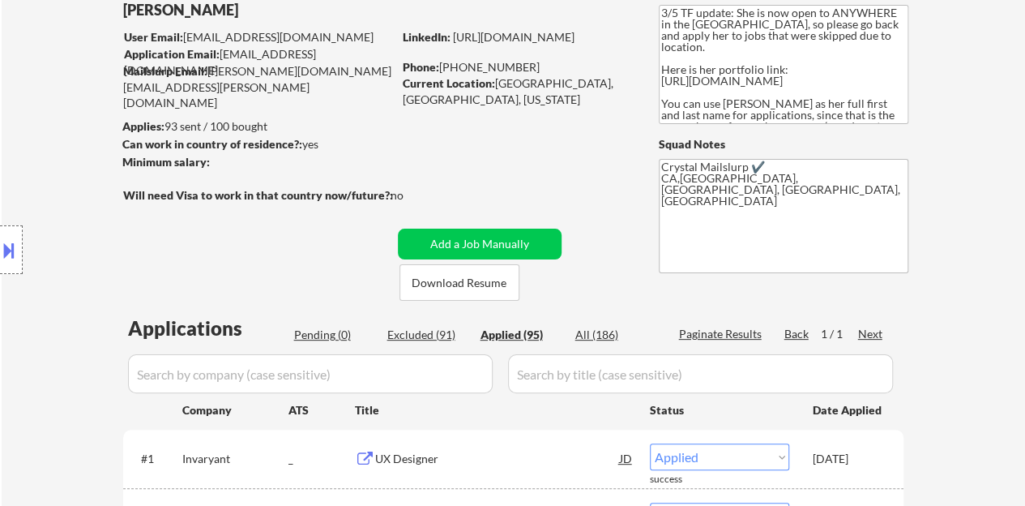
scroll to position [81, 0]
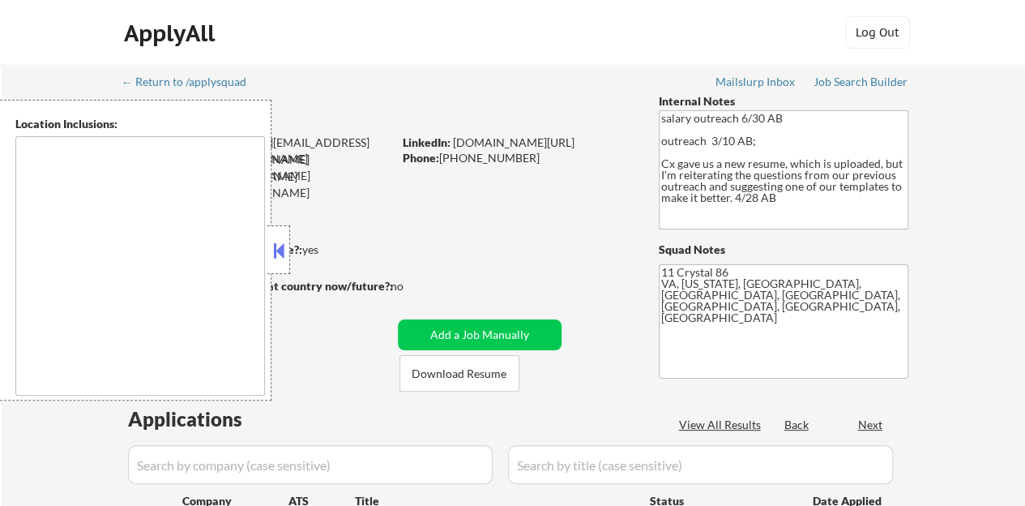
type textarea "Springfield, VA Annandale, VA Burke, VA West Springfield, VA Franconia, VA Lort…"
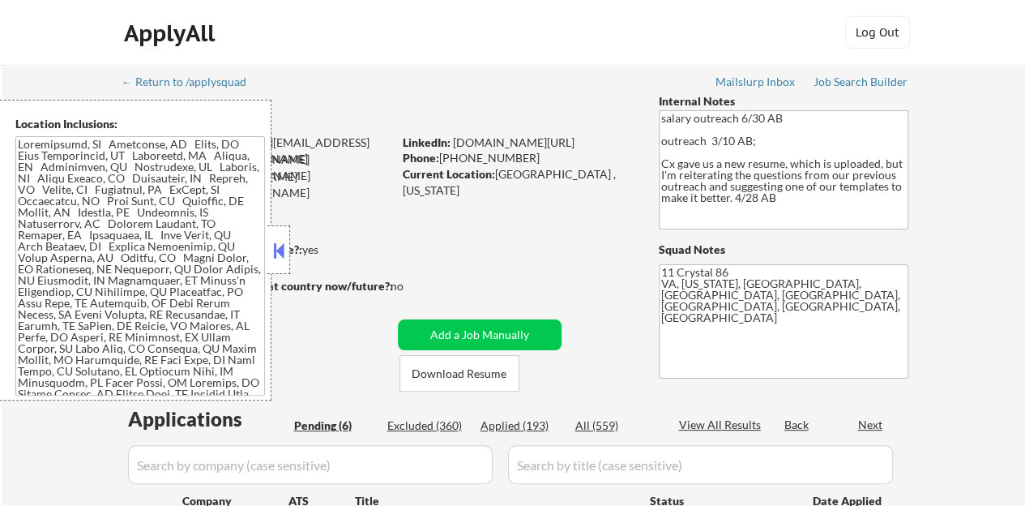
select select ""pending""
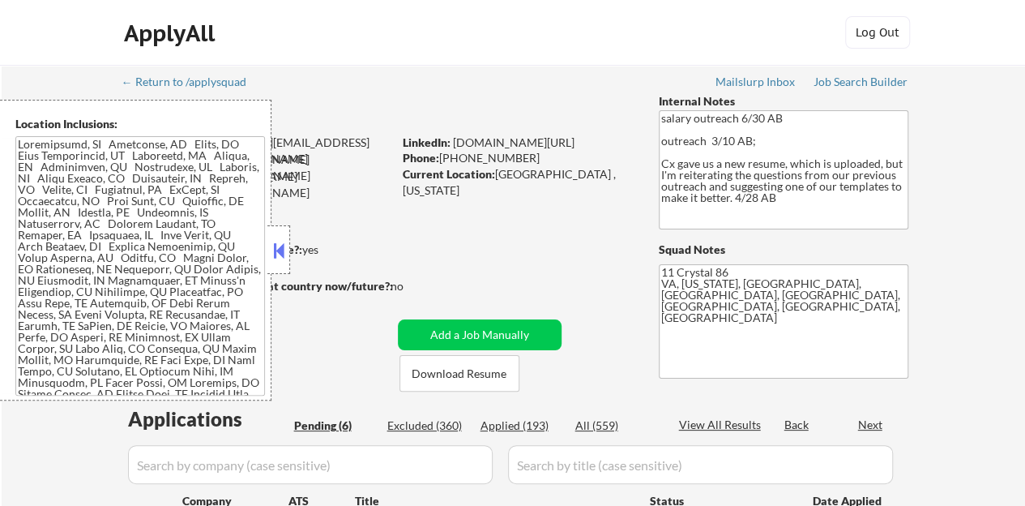
select select ""pending""
click at [273, 257] on button at bounding box center [279, 250] width 18 height 24
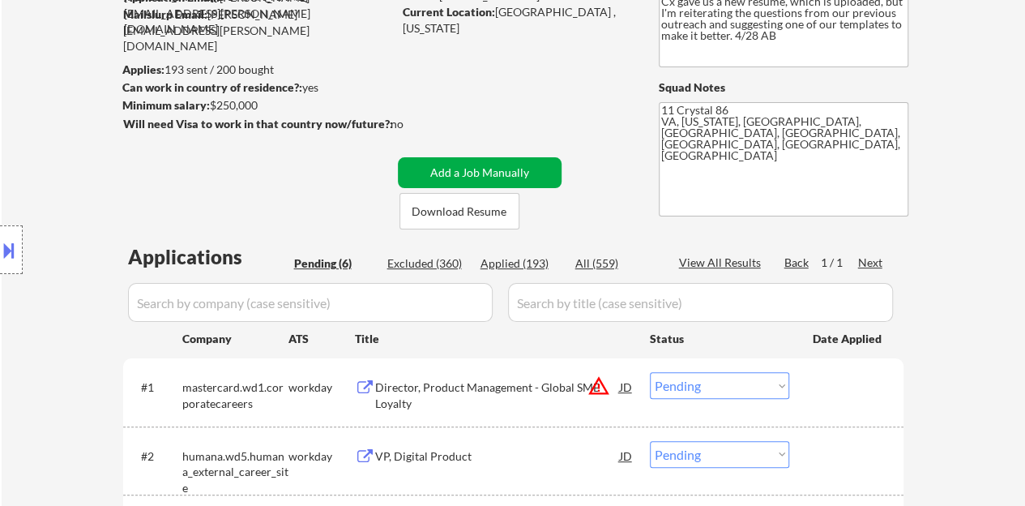
scroll to position [324, 0]
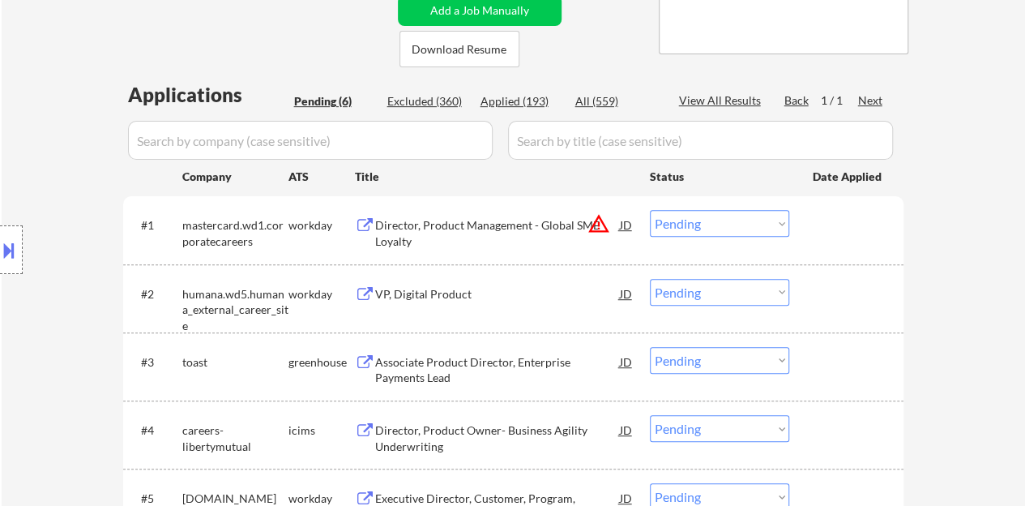
click at [423, 366] on div "Associate Product Director, Enterprise Payments Lead" at bounding box center [497, 370] width 245 height 32
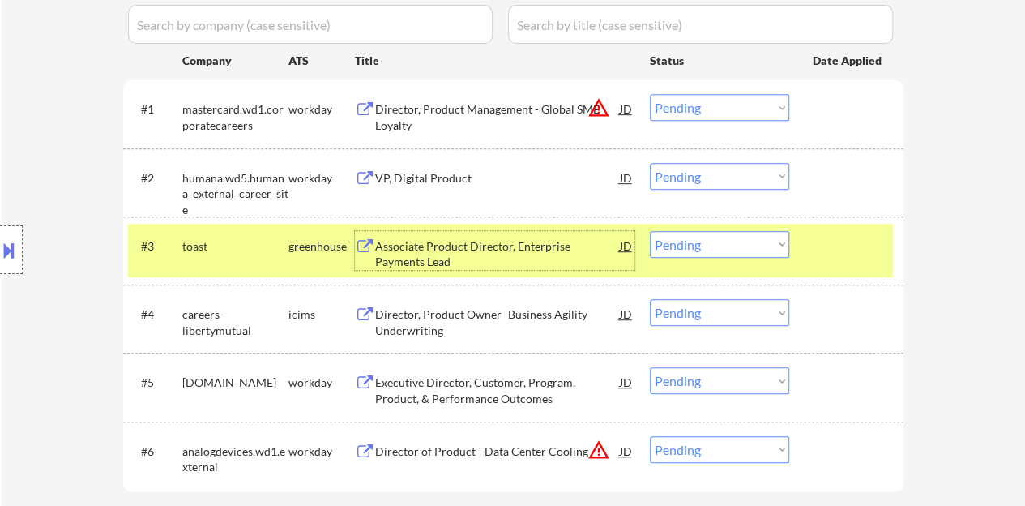
scroll to position [486, 0]
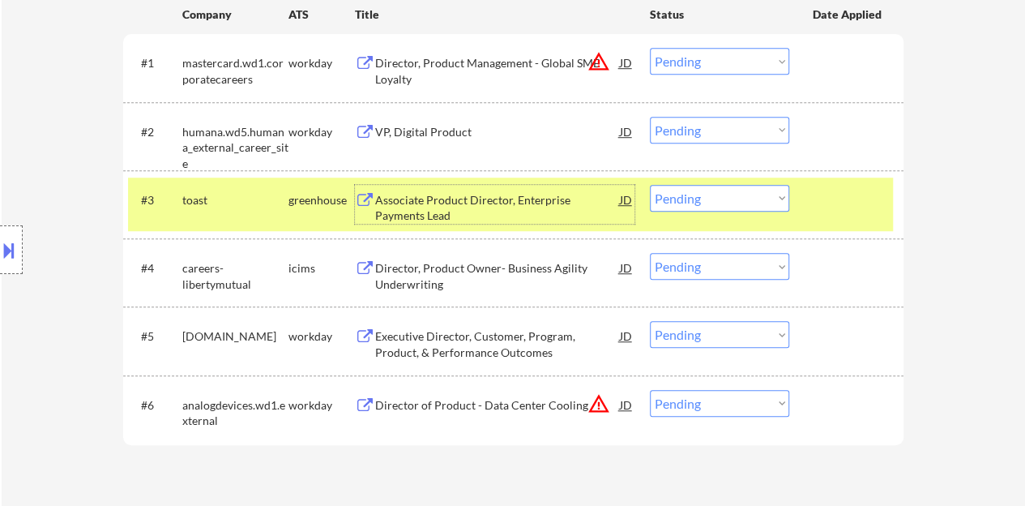
click at [685, 186] on select "Choose an option... Pending Applied Excluded (Questions) Excluded (Expired) Exc…" at bounding box center [719, 198] width 139 height 27
click at [650, 185] on select "Choose an option... Pending Applied Excluded (Questions) Excluded (Expired) Exc…" at bounding box center [719, 198] width 139 height 27
select select ""pending""
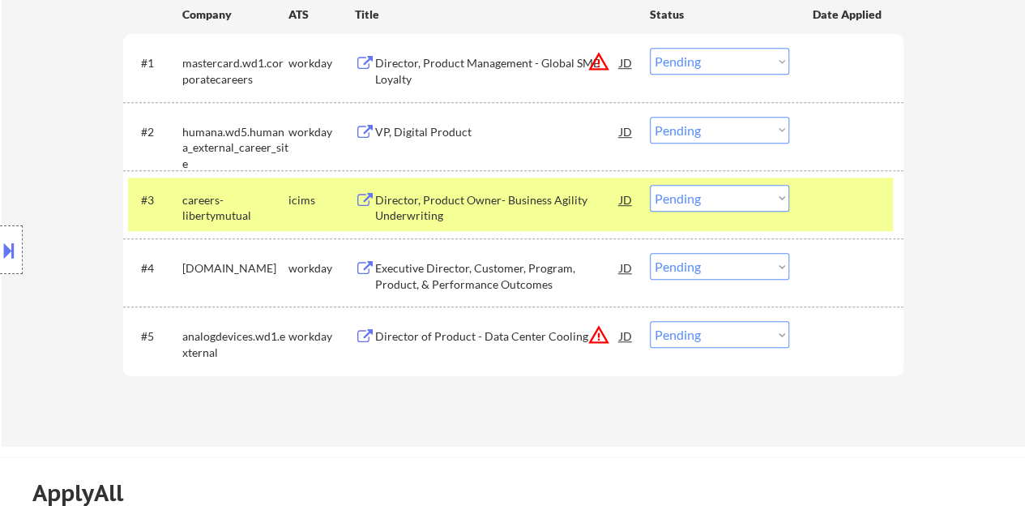
click at [825, 200] on div at bounding box center [848, 199] width 71 height 29
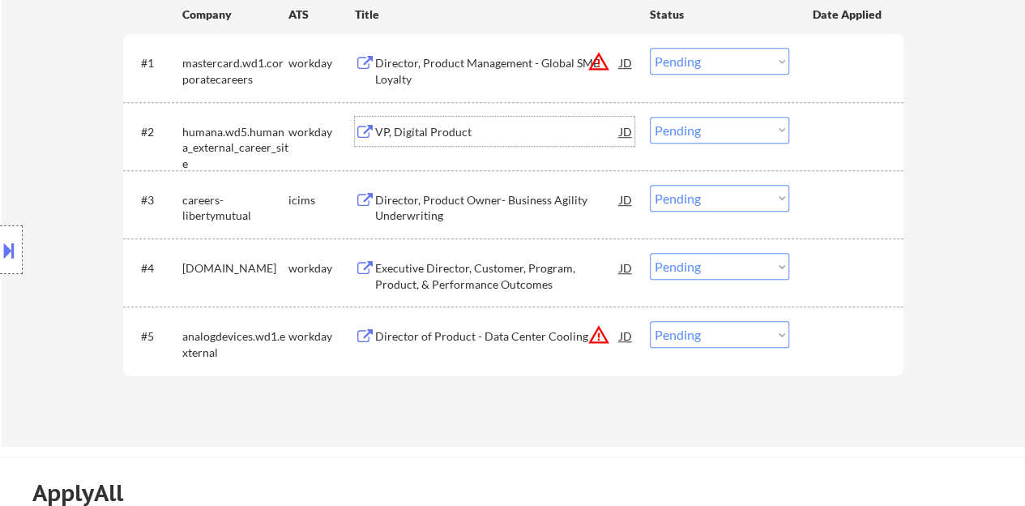
click at [405, 136] on div "VP, Digital Product" at bounding box center [497, 132] width 245 height 16
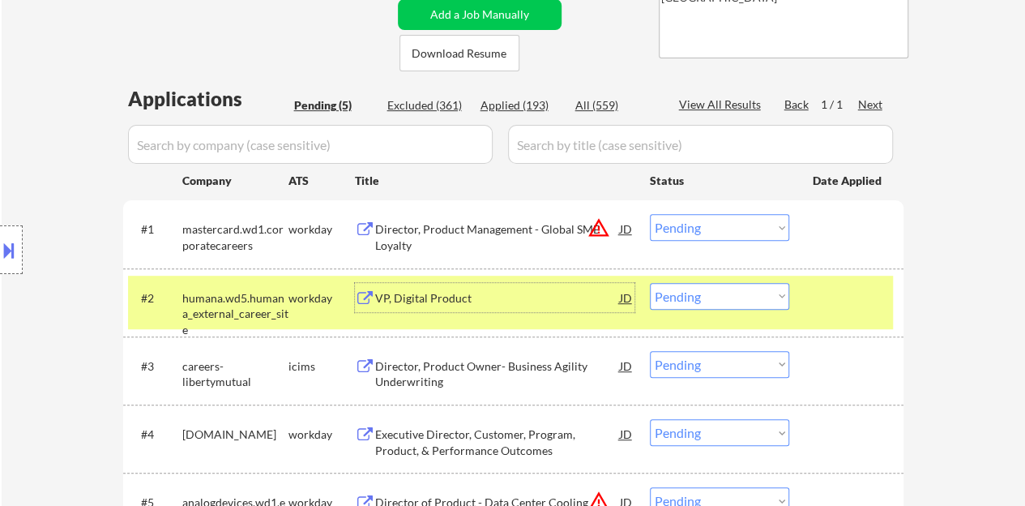
scroll to position [324, 0]
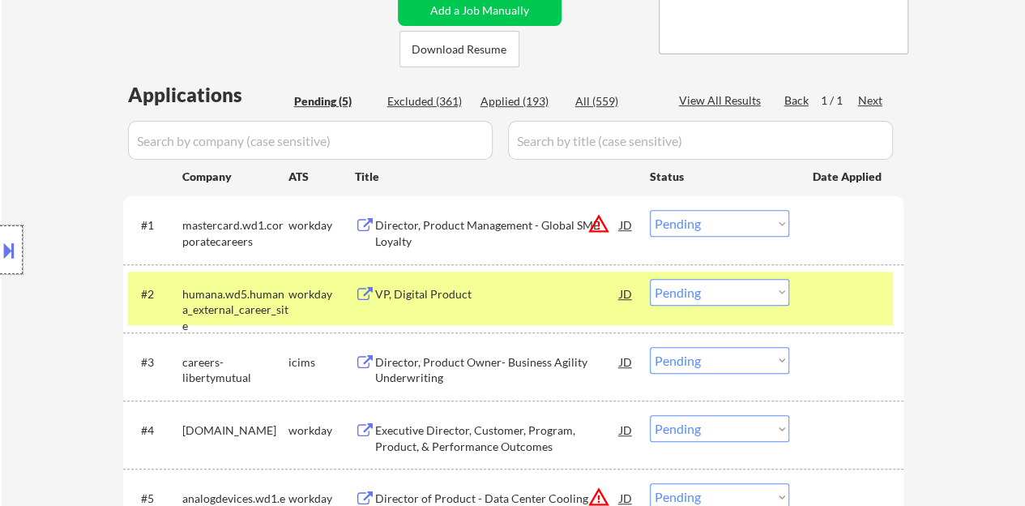
click at [13, 228] on div at bounding box center [11, 249] width 23 height 49
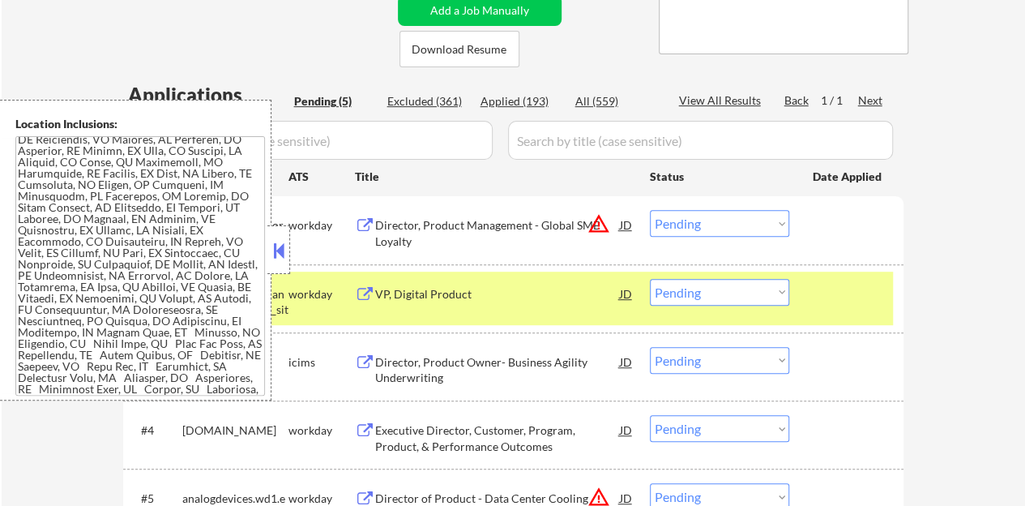
scroll to position [729, 0]
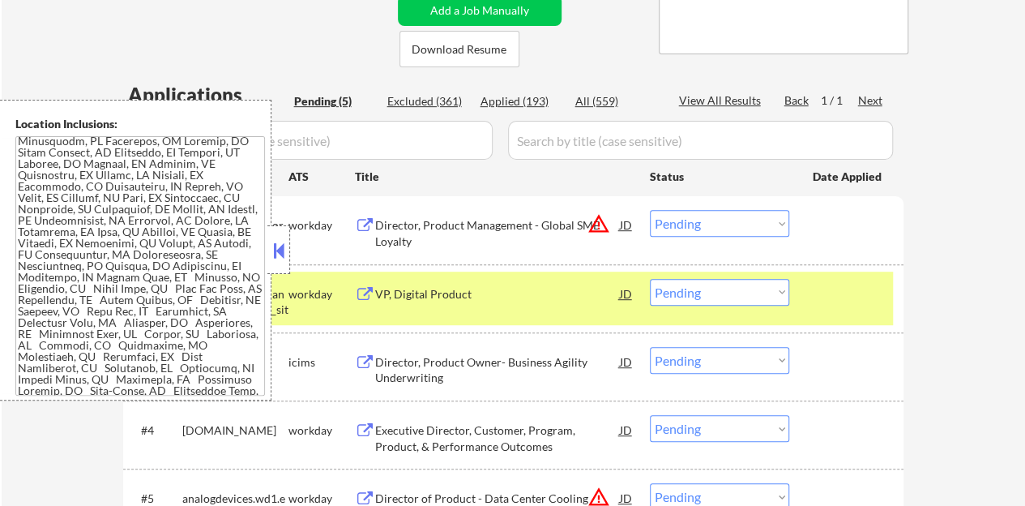
click at [273, 254] on button at bounding box center [279, 250] width 18 height 24
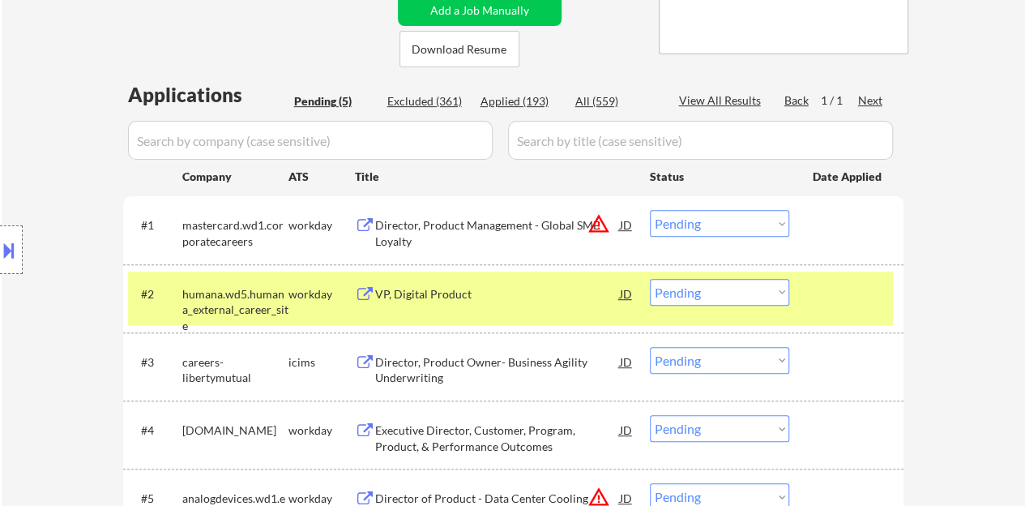
click at [715, 294] on select "Choose an option... Pending Applied Excluded (Questions) Excluded (Expired) Exc…" at bounding box center [719, 292] width 139 height 27
click at [650, 279] on select "Choose an option... Pending Applied Excluded (Questions) Excluded (Expired) Exc…" at bounding box center [719, 292] width 139 height 27
select select ""pending""
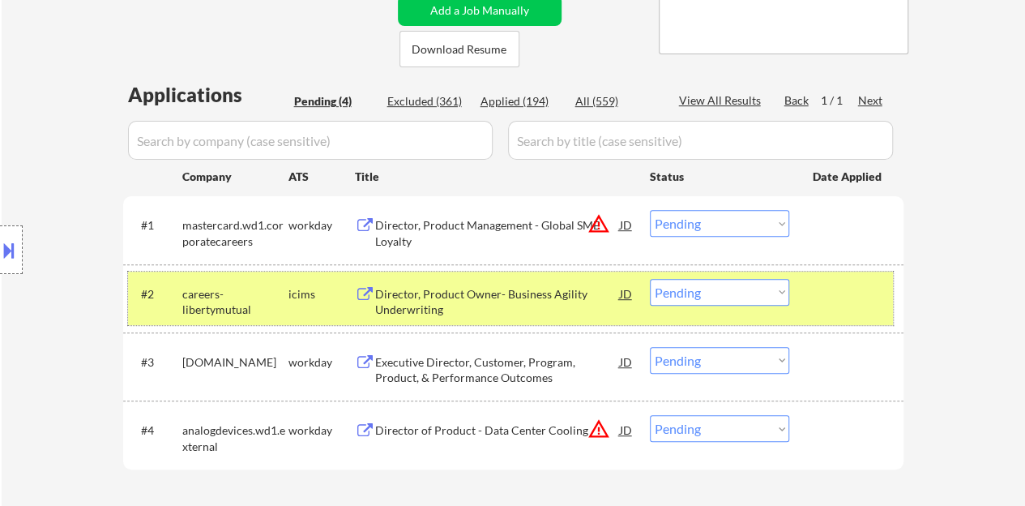
click at [839, 308] on div "#2 careers-libertymutual icims Director, Product Owner- Business Agility Underw…" at bounding box center [510, 297] width 765 height 53
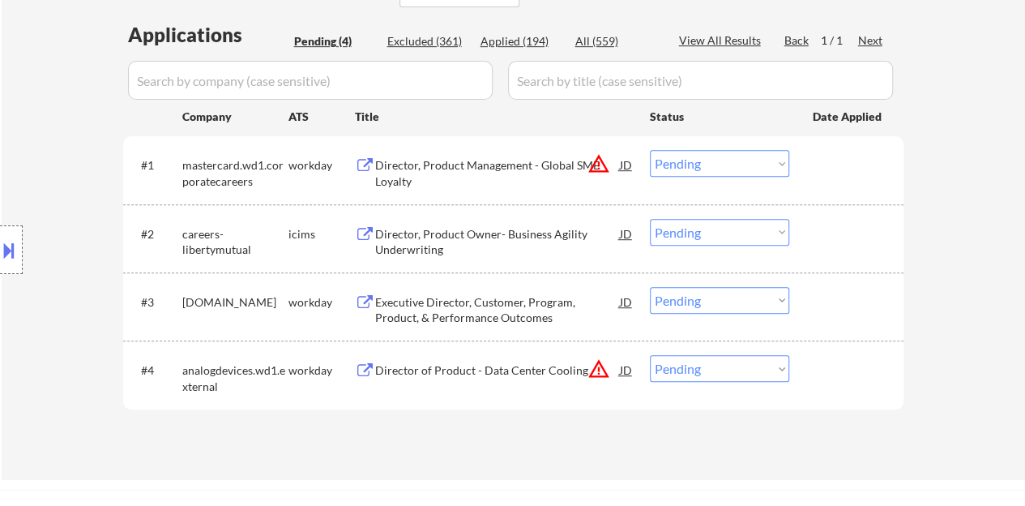
scroll to position [405, 0]
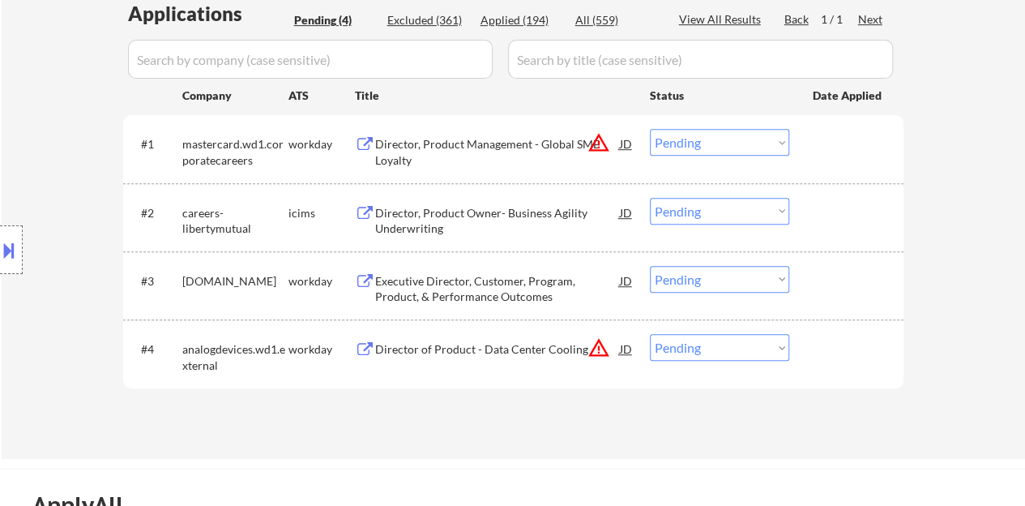
click at [494, 281] on div "Executive Director, Customer, Program, Product, & Performance Outcomes" at bounding box center [497, 289] width 245 height 32
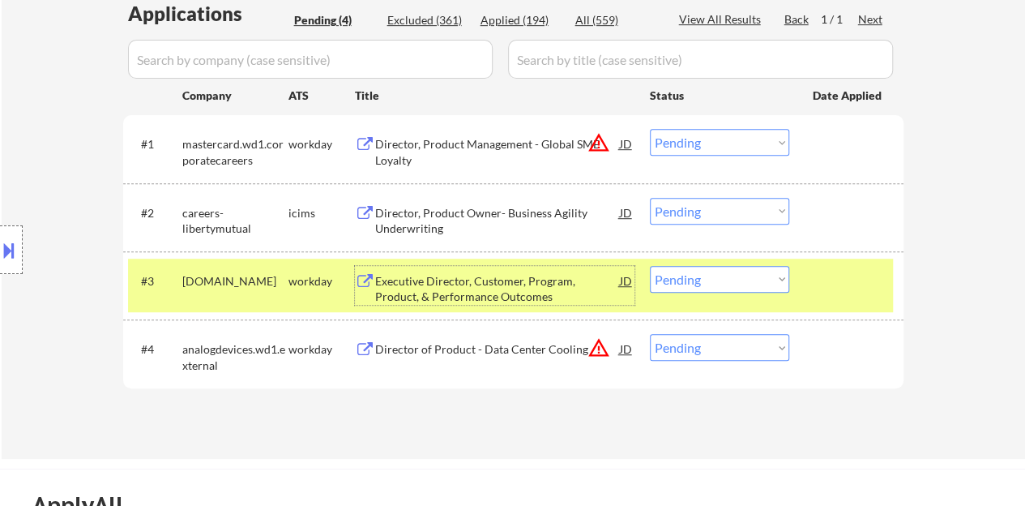
click at [672, 275] on select "Choose an option... Pending Applied Excluded (Questions) Excluded (Expired) Exc…" at bounding box center [719, 279] width 139 height 27
click at [650, 266] on select "Choose an option... Pending Applied Excluded (Questions) Excluded (Expired) Exc…" at bounding box center [719, 279] width 139 height 27
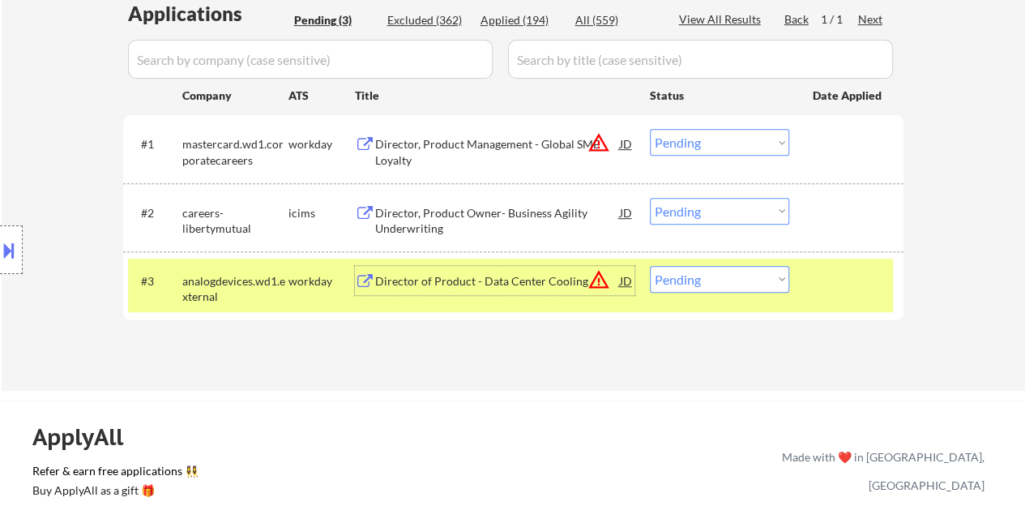
click at [433, 284] on div "Director of Product - Data Center Cooling" at bounding box center [497, 281] width 245 height 16
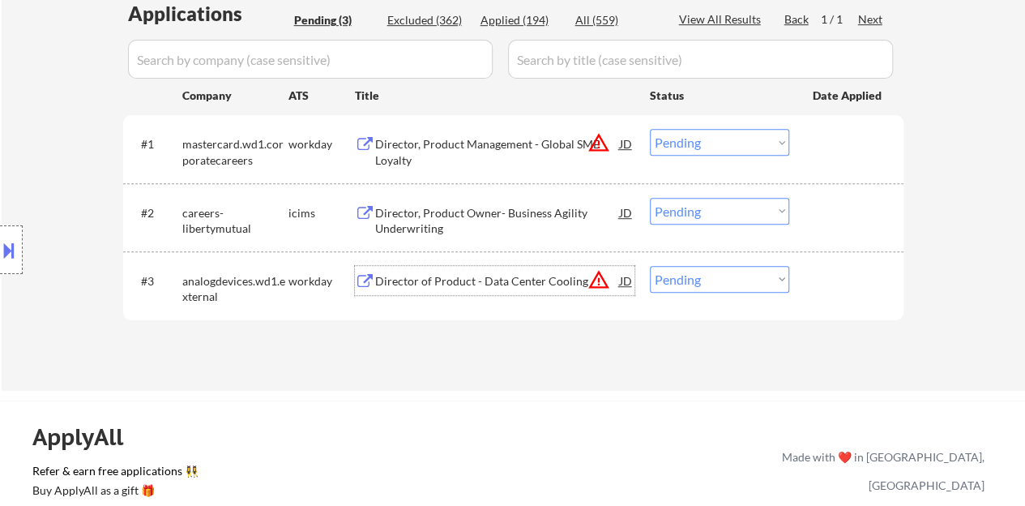
click at [706, 267] on select "Choose an option... Pending Applied Excluded (Questions) Excluded (Expired) Exc…" at bounding box center [719, 279] width 139 height 27
select select ""excluded__bad_match_""
click at [650, 266] on select "Choose an option... Pending Applied Excluded (Questions) Excluded (Expired) Exc…" at bounding box center [719, 279] width 139 height 27
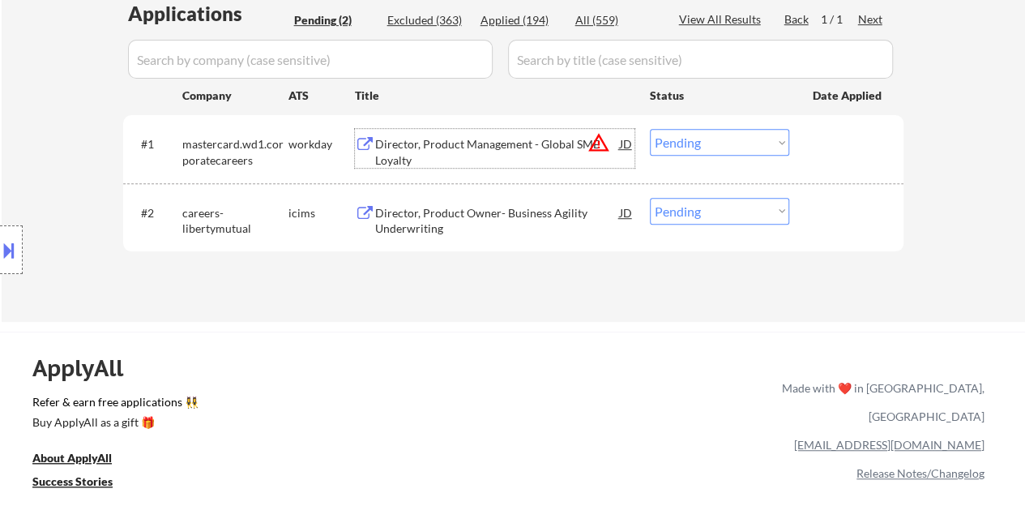
click at [446, 137] on div "Director, Product Management - Global SME Loyalty" at bounding box center [497, 152] width 245 height 32
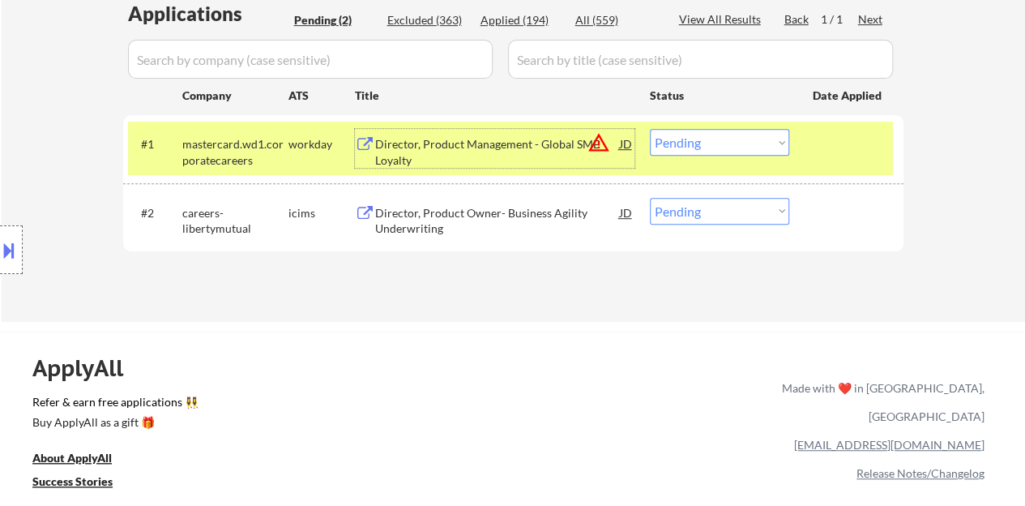
click at [686, 143] on select "Choose an option... Pending Applied Excluded (Questions) Excluded (Expired) Exc…" at bounding box center [719, 142] width 139 height 27
click at [650, 129] on select "Choose an option... Pending Applied Excluded (Questions) Excluded (Expired) Exc…" at bounding box center [719, 142] width 139 height 27
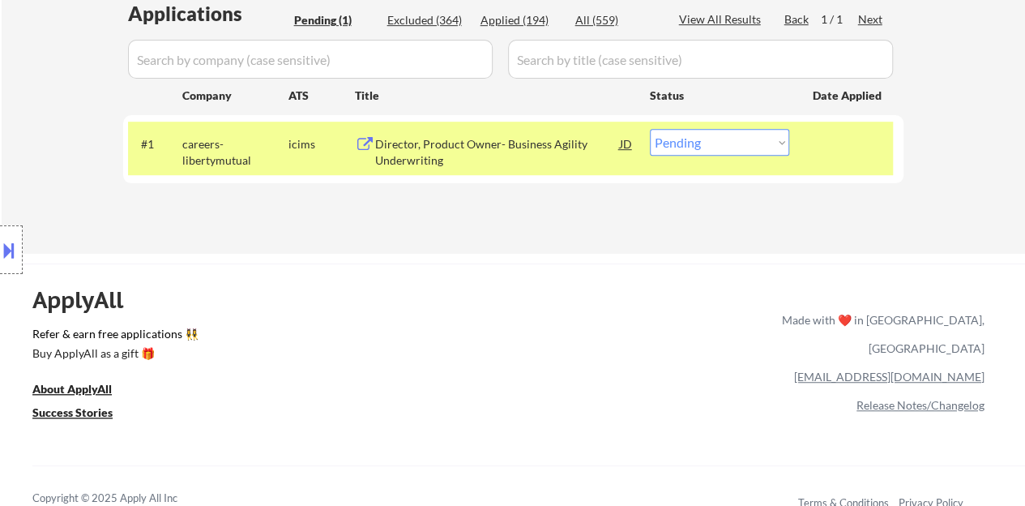
click at [555, 143] on div "Director, Product Owner- Business Agility Underwriting" at bounding box center [497, 152] width 245 height 32
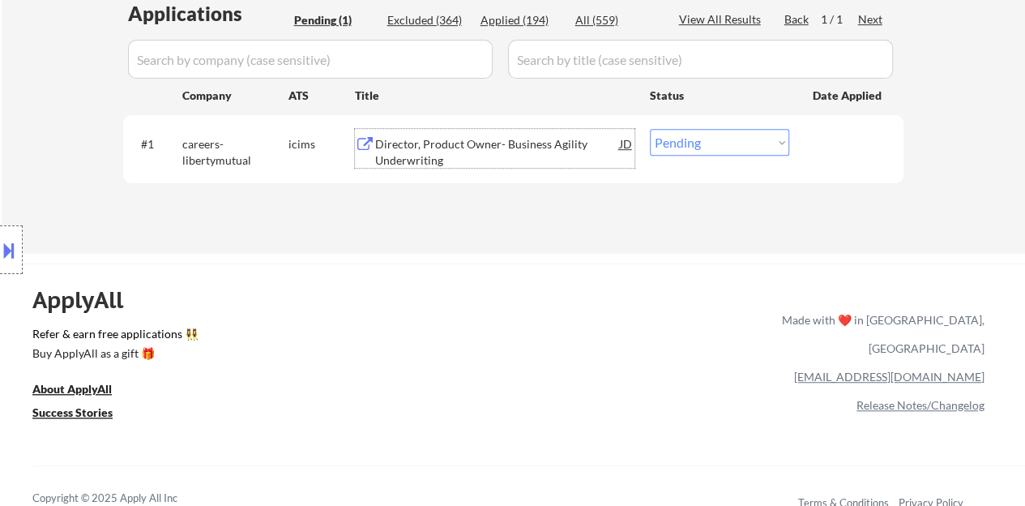
click at [728, 139] on select "Choose an option... Pending Applied Excluded (Questions) Excluded (Expired) Exc…" at bounding box center [719, 142] width 139 height 27
select select ""excluded__salary_""
click at [650, 129] on select "Choose an option... Pending Applied Excluded (Questions) Excluded (Expired) Exc…" at bounding box center [719, 142] width 139 height 27
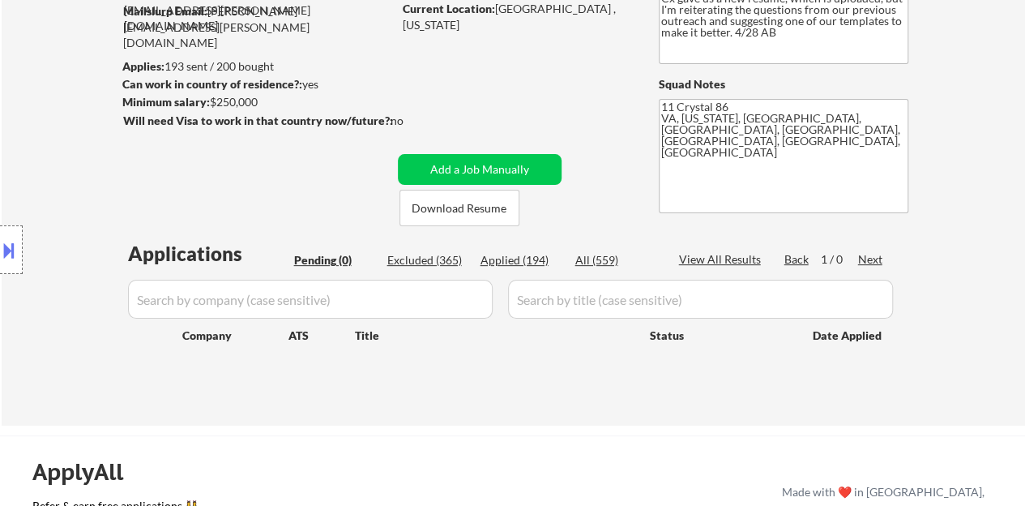
scroll to position [243, 0]
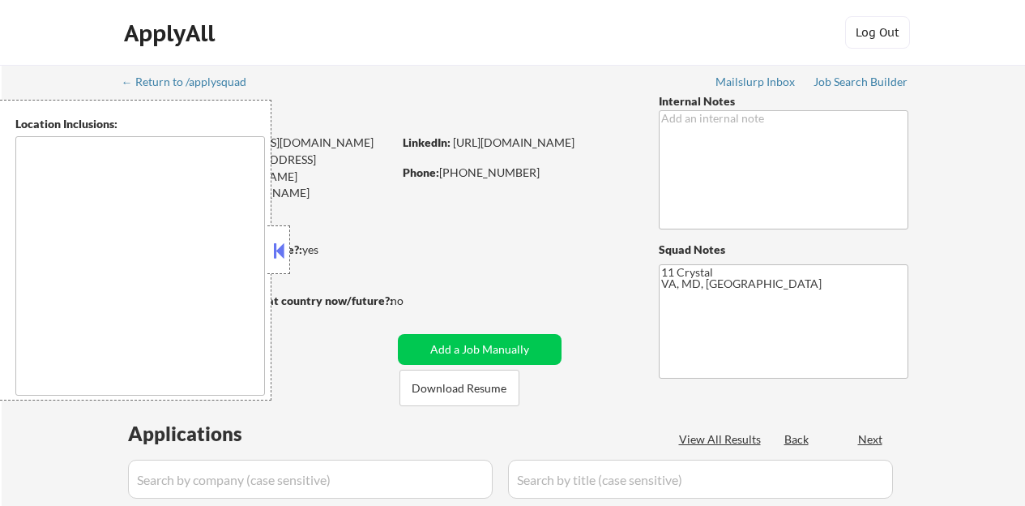
type textarea "Arlington, VA Alexandria, VA Bethesda, MD Silver Spring, MD Falls Church, VA Hy…"
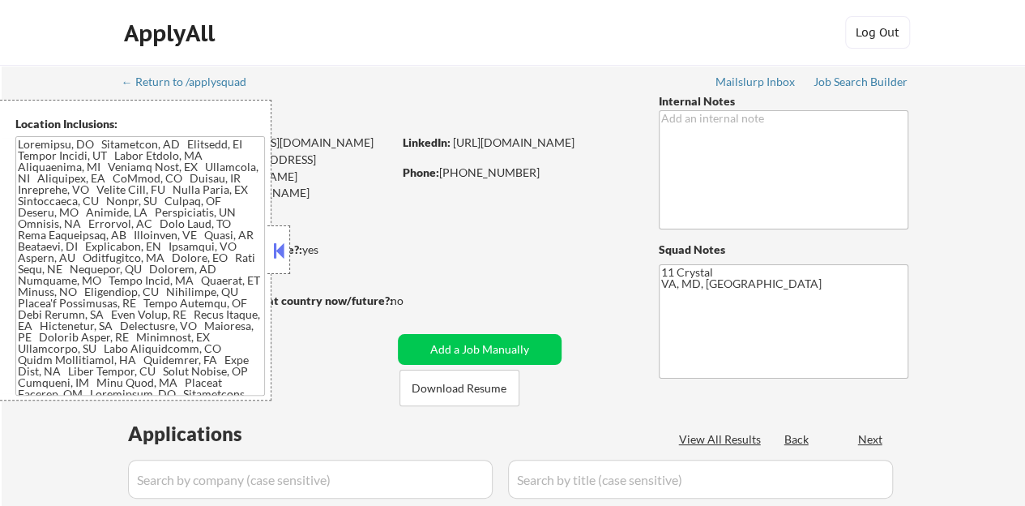
select select ""pending""
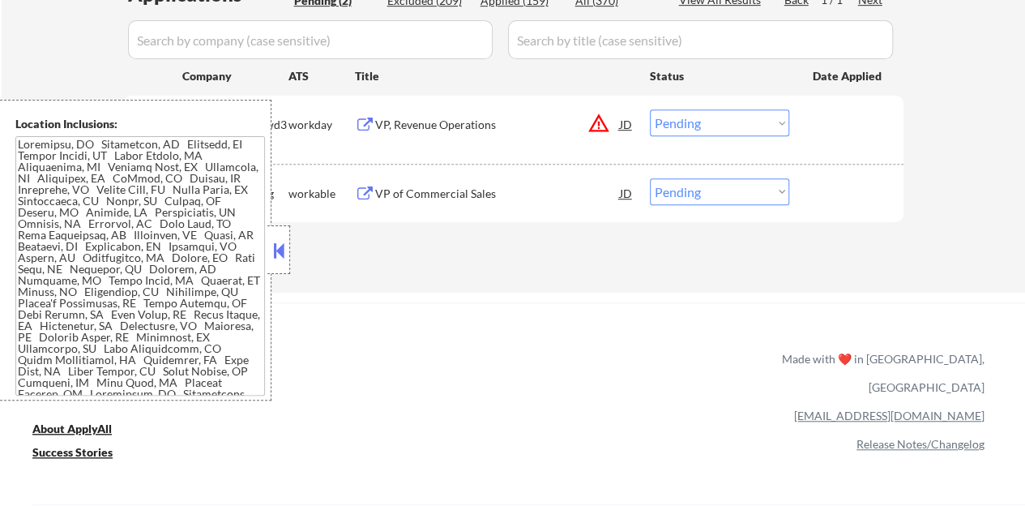
scroll to position [399, 0]
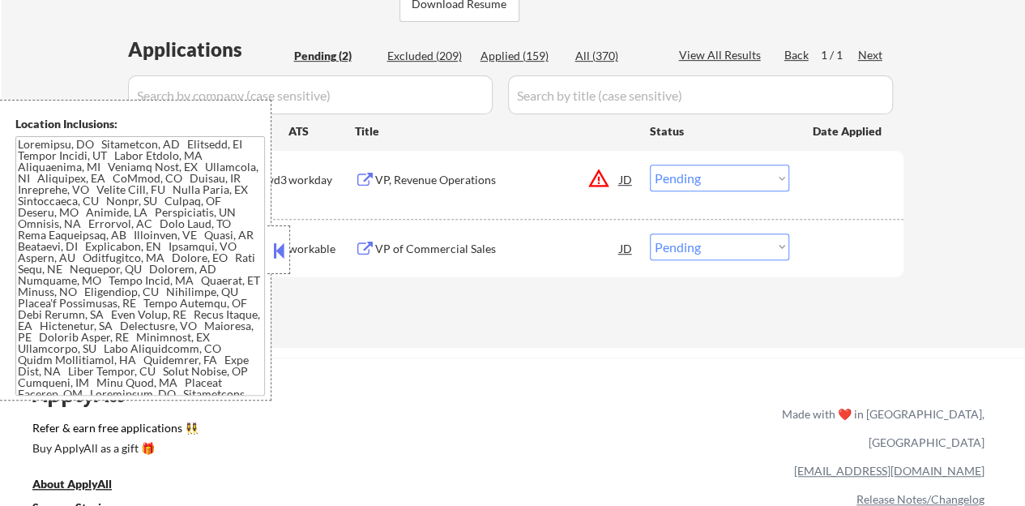
click at [280, 254] on button at bounding box center [279, 250] width 18 height 24
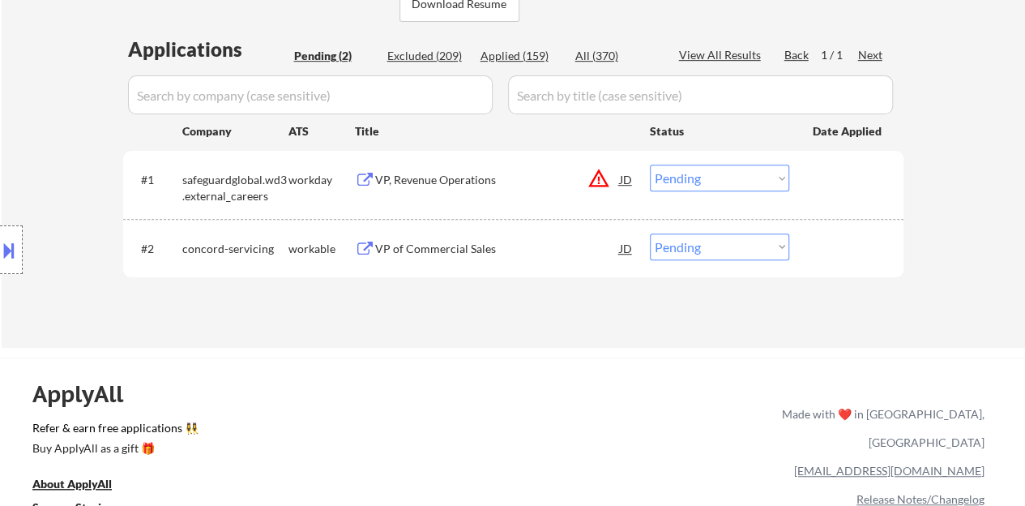
click at [436, 239] on div "VP of Commercial Sales" at bounding box center [497, 247] width 245 height 29
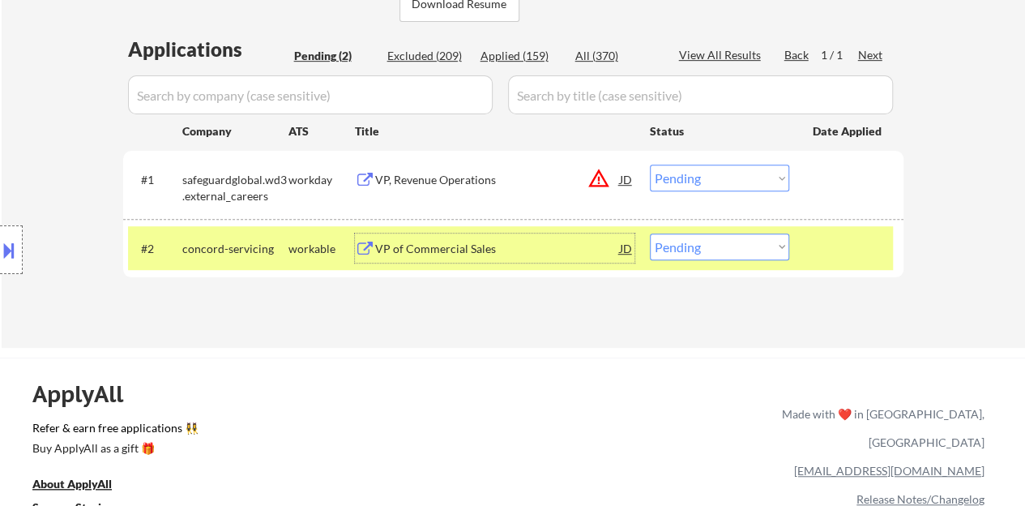
click at [731, 237] on select "Choose an option... Pending Applied Excluded (Questions) Excluded (Expired) Exc…" at bounding box center [719, 246] width 139 height 27
click at [488, 317] on div "Applications Pending (2) Excluded (209) Applied (159) All (370) View All Result…" at bounding box center [513, 176] width 780 height 281
click at [353, 176] on div "workday" at bounding box center [321, 180] width 66 height 16
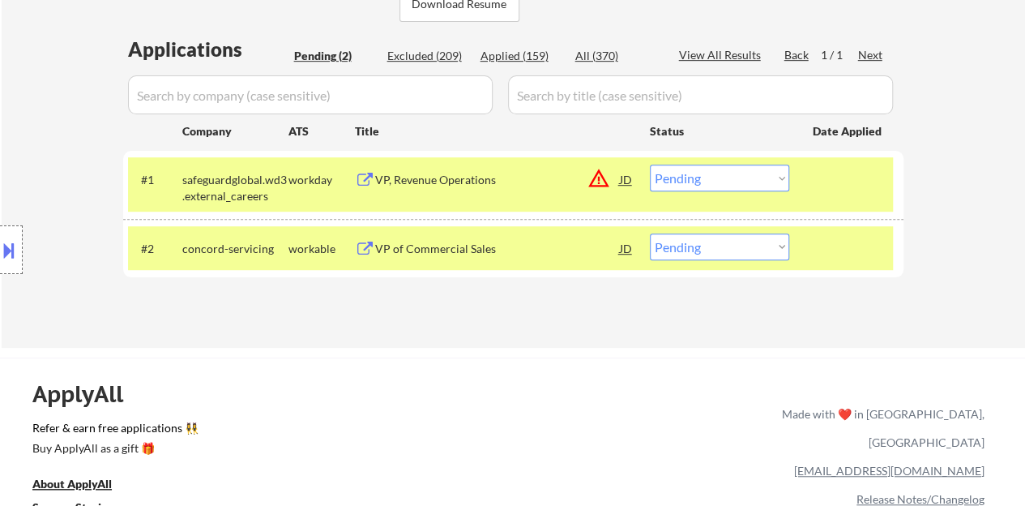
click at [815, 237] on div at bounding box center [848, 247] width 71 height 29
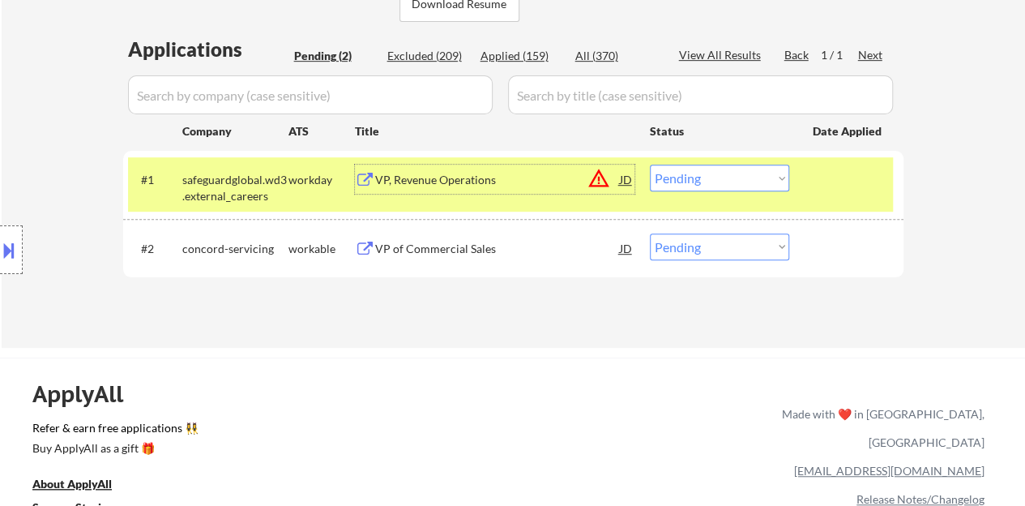
click at [453, 173] on div "VP, Revenue Operations" at bounding box center [497, 180] width 245 height 16
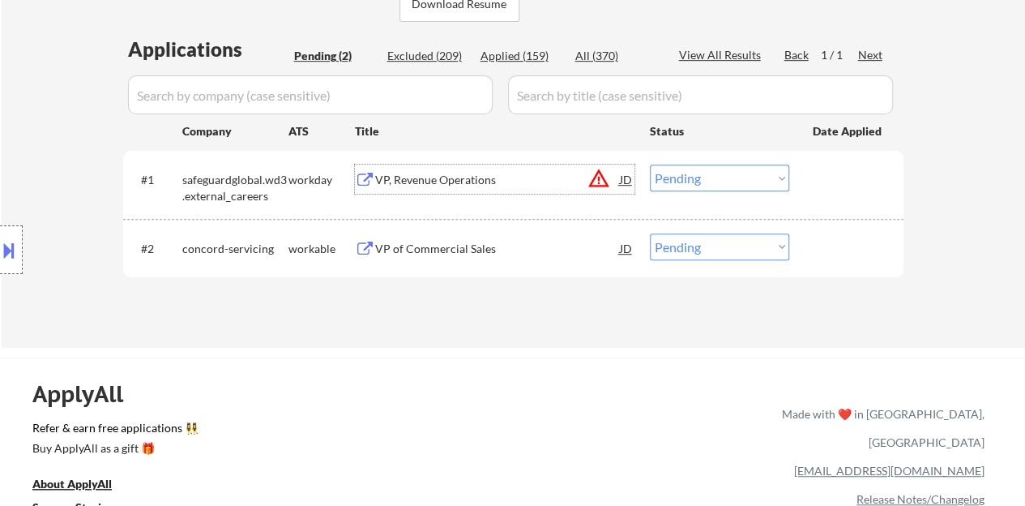
drag, startPoint x: 668, startPoint y: 171, endPoint x: 675, endPoint y: 187, distance: 17.8
click at [668, 171] on select "Choose an option... Pending Applied Excluded (Questions) Excluded (Expired) Exc…" at bounding box center [719, 177] width 139 height 27
select select ""excluded__bad_match_""
click at [650, 164] on select "Choose an option... Pending Applied Excluded (Questions) Excluded (Expired) Exc…" at bounding box center [719, 177] width 139 height 27
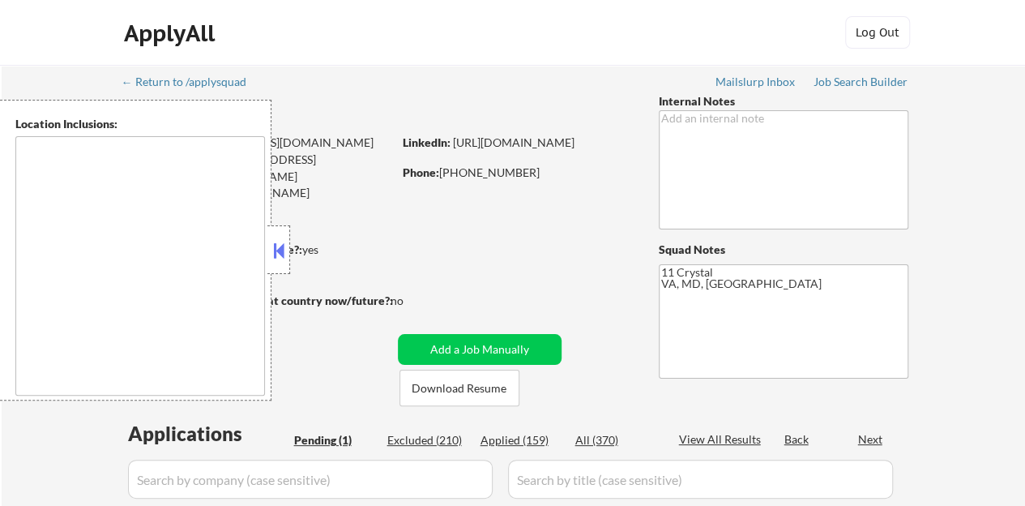
select select ""pending""
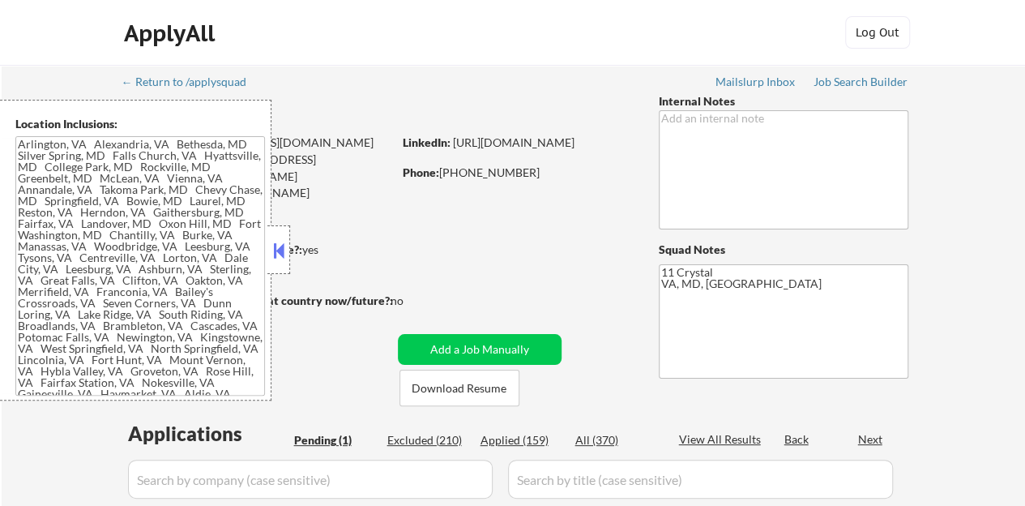
type textarea "[GEOGRAPHIC_DATA], [GEOGRAPHIC_DATA] [GEOGRAPHIC_DATA], [GEOGRAPHIC_DATA] [GEOG…"
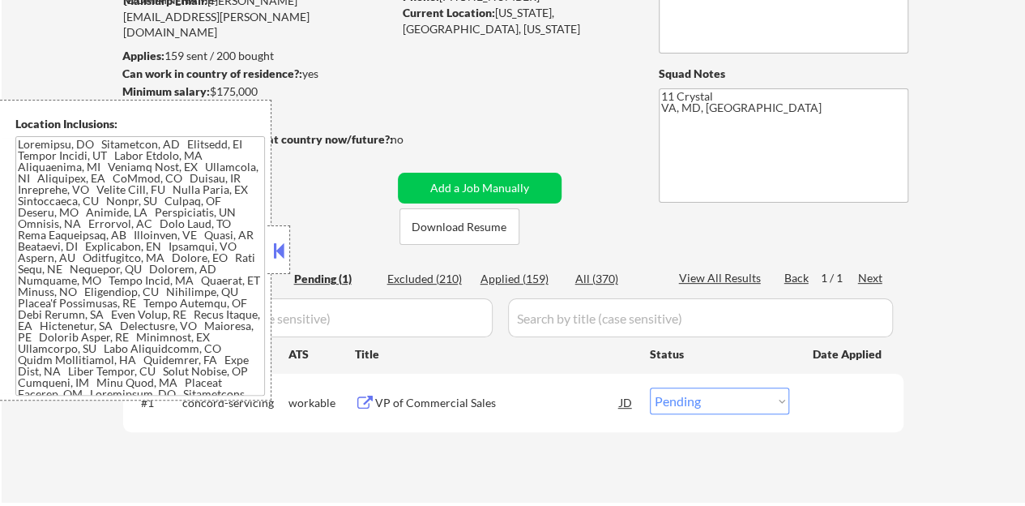
scroll to position [243, 0]
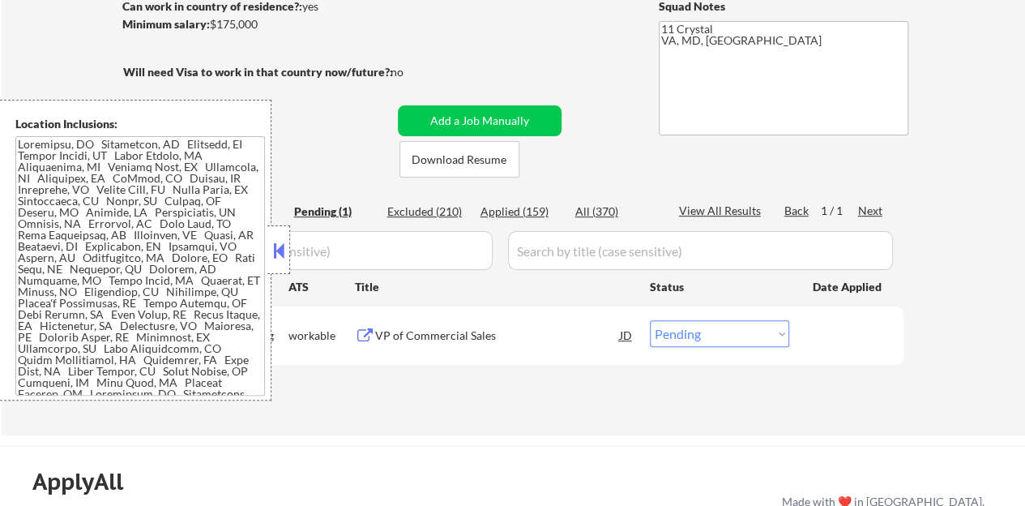
click at [276, 245] on button at bounding box center [279, 250] width 18 height 24
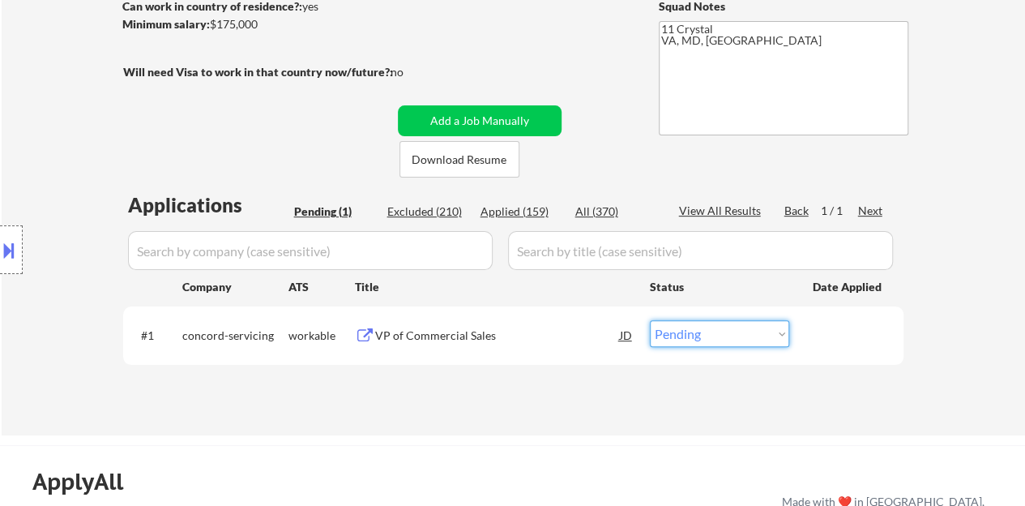
drag, startPoint x: 706, startPoint y: 331, endPoint x: 747, endPoint y: 374, distance: 59.6
click at [706, 331] on select "Choose an option... Pending Applied Excluded (Questions) Excluded (Expired) Exc…" at bounding box center [719, 333] width 139 height 27
select select ""excluded__bad_match_""
click at [650, 320] on select "Choose an option... Pending Applied Excluded (Questions) Excluded (Expired) Exc…" at bounding box center [719, 333] width 139 height 27
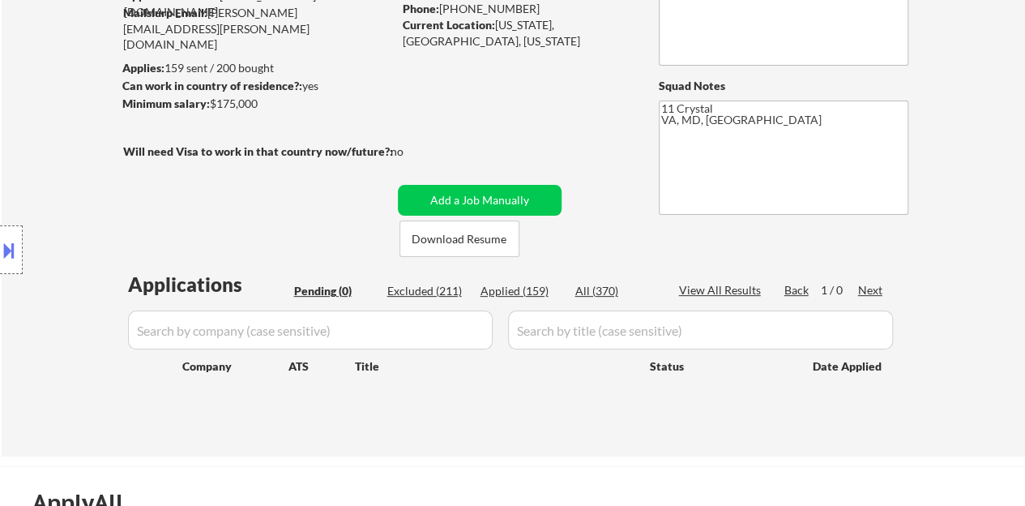
scroll to position [81, 0]
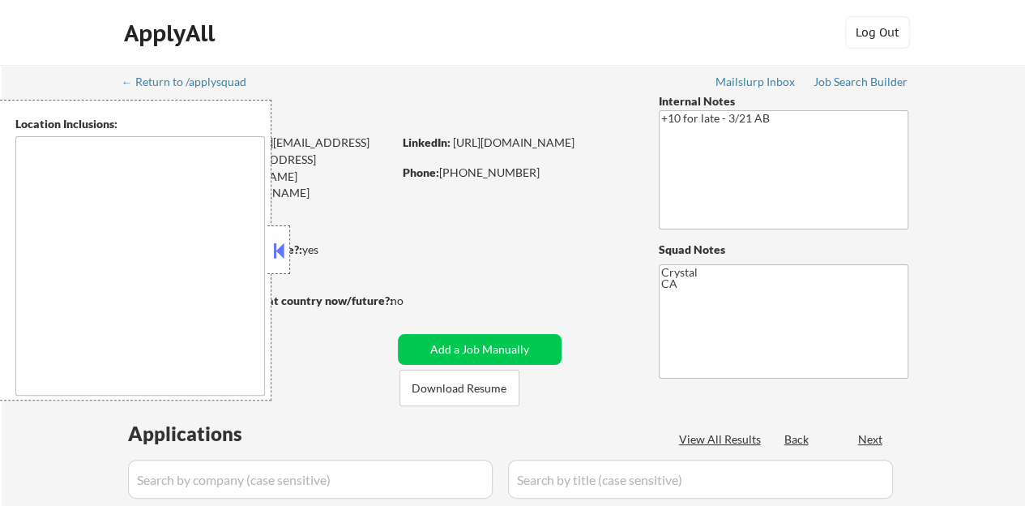
type textarea "[GEOGRAPHIC_DATA], [GEOGRAPHIC_DATA] [GEOGRAPHIC_DATA], [GEOGRAPHIC_DATA] [GEOG…"
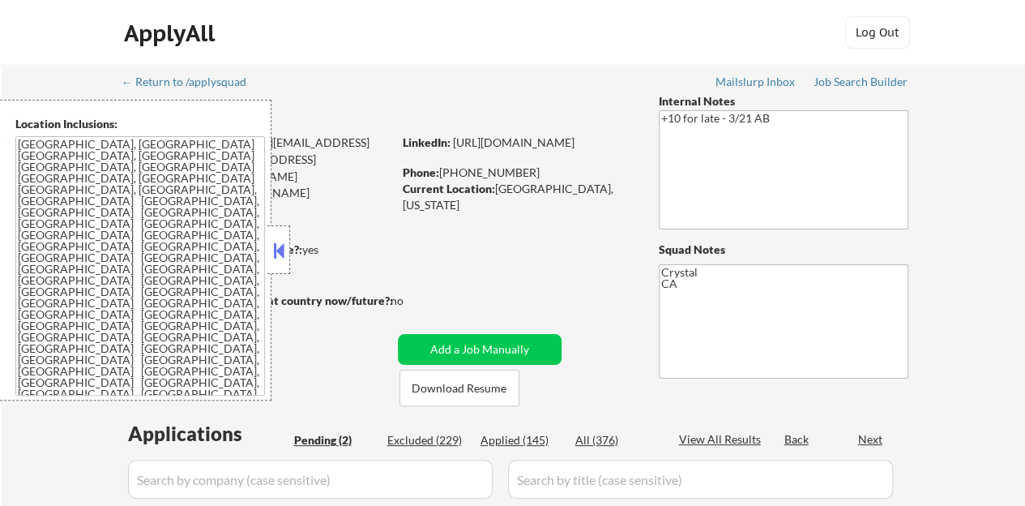
select select ""pending""
click at [670, 233] on div "← Return to /applysquad Mailslurp Inbox Job Search Builder [PERSON_NAME] User E…" at bounding box center [513, 387] width 809 height 644
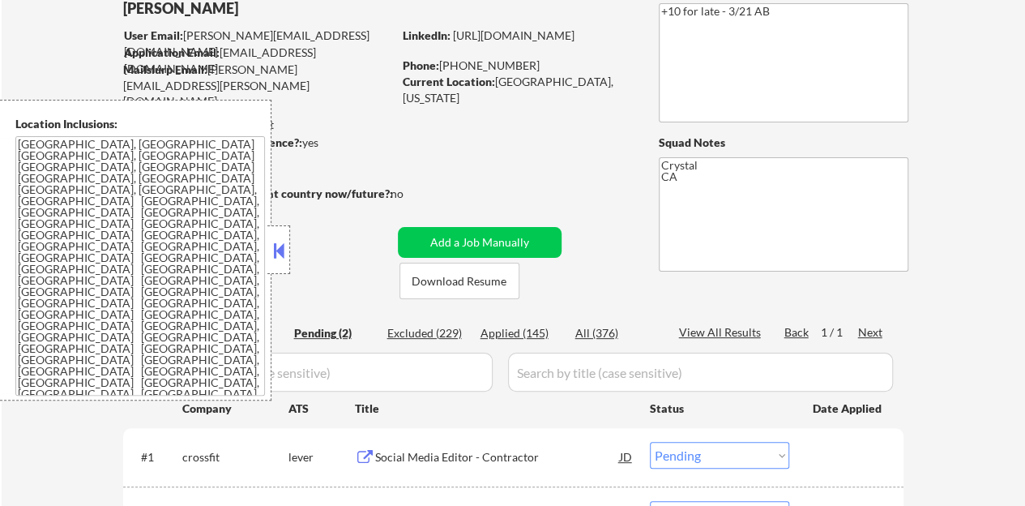
scroll to position [162, 0]
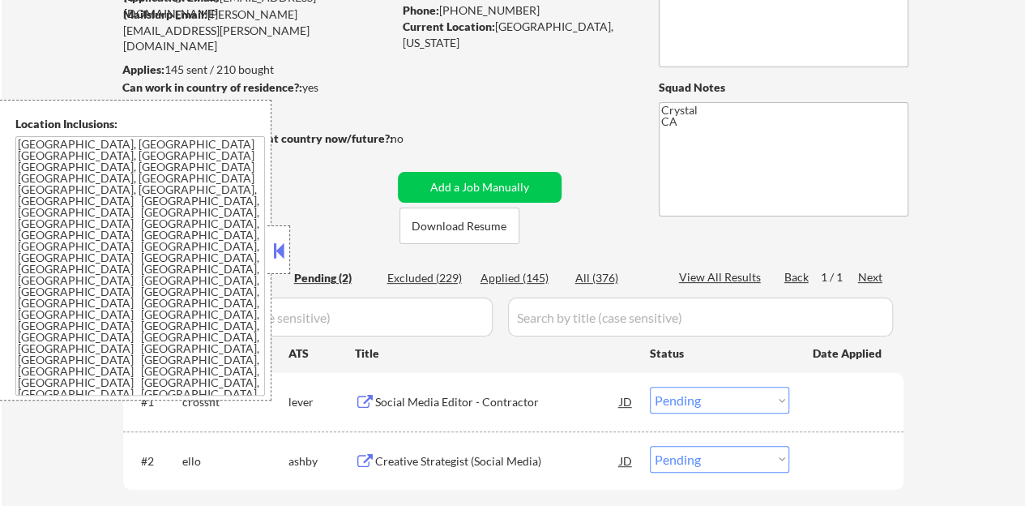
click at [278, 247] on button at bounding box center [279, 250] width 18 height 24
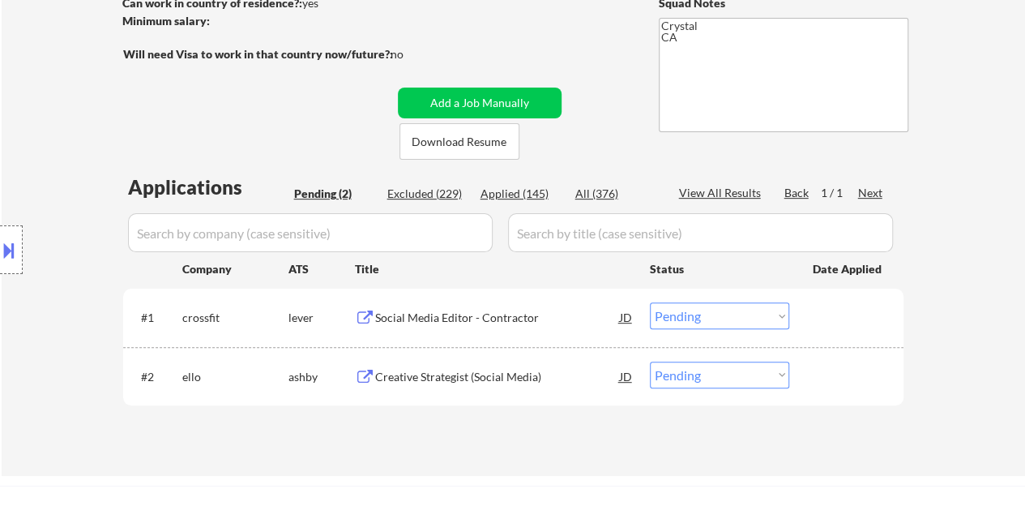
scroll to position [324, 0]
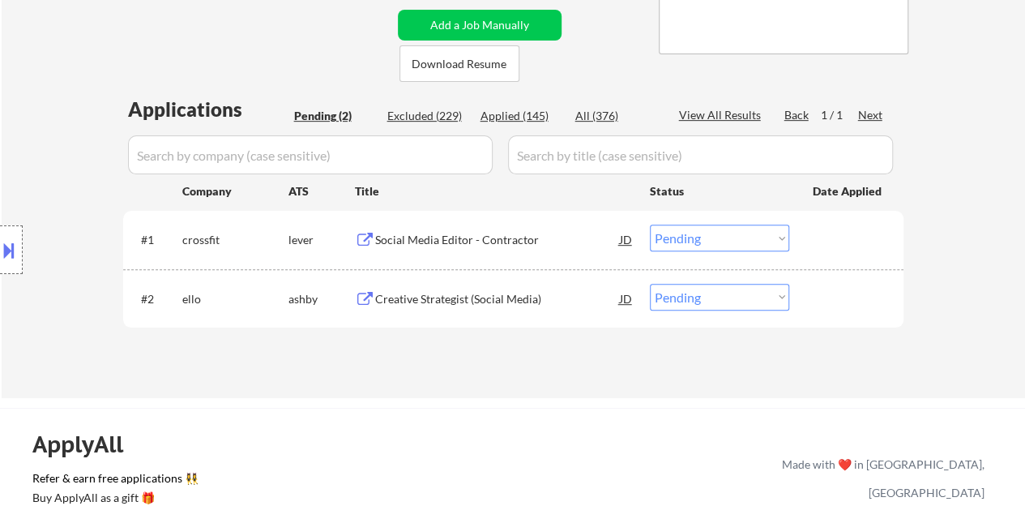
click at [480, 237] on div "Social Media Editor - Contractor" at bounding box center [497, 240] width 245 height 16
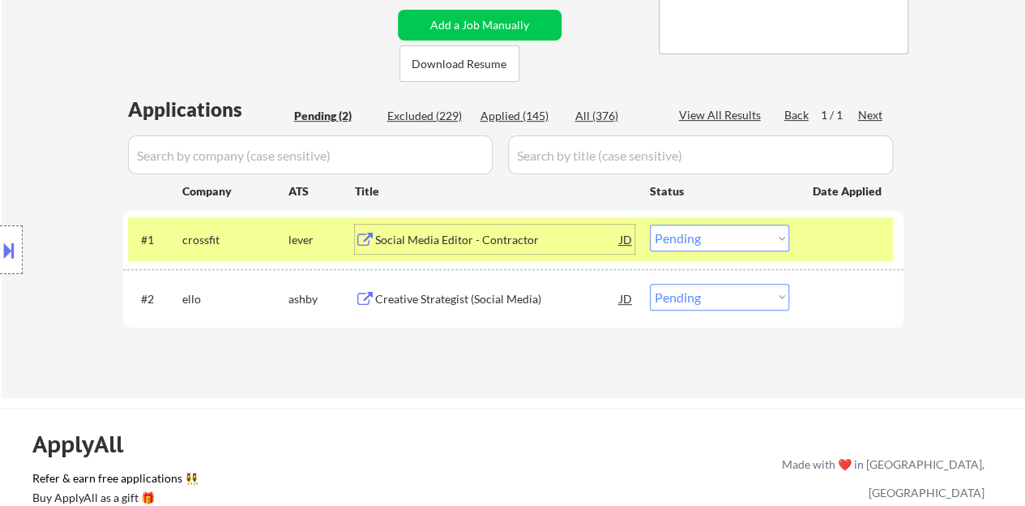
click at [676, 229] on select "Choose an option... Pending Applied Excluded (Questions) Excluded (Expired) Exc…" at bounding box center [719, 237] width 139 height 27
click at [650, 224] on select "Choose an option... Pending Applied Excluded (Questions) Excluded (Expired) Exc…" at bounding box center [719, 237] width 139 height 27
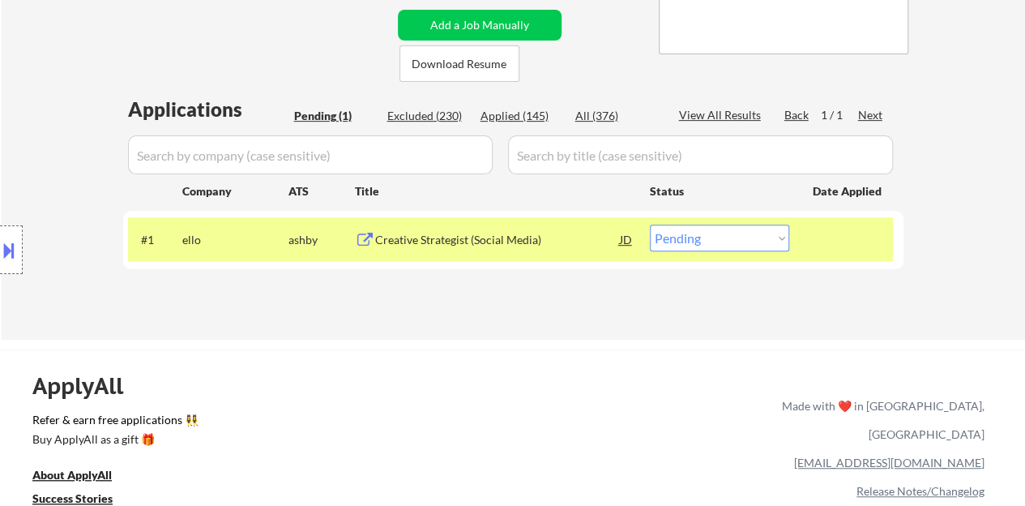
click at [458, 250] on div "Creative Strategist (Social Media)" at bounding box center [497, 238] width 245 height 29
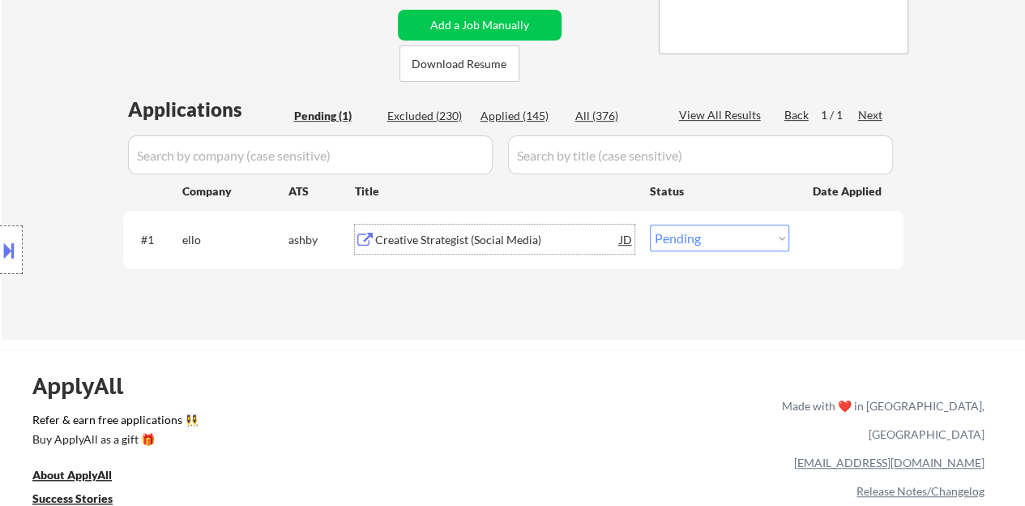
click at [849, 230] on div at bounding box center [848, 238] width 71 height 29
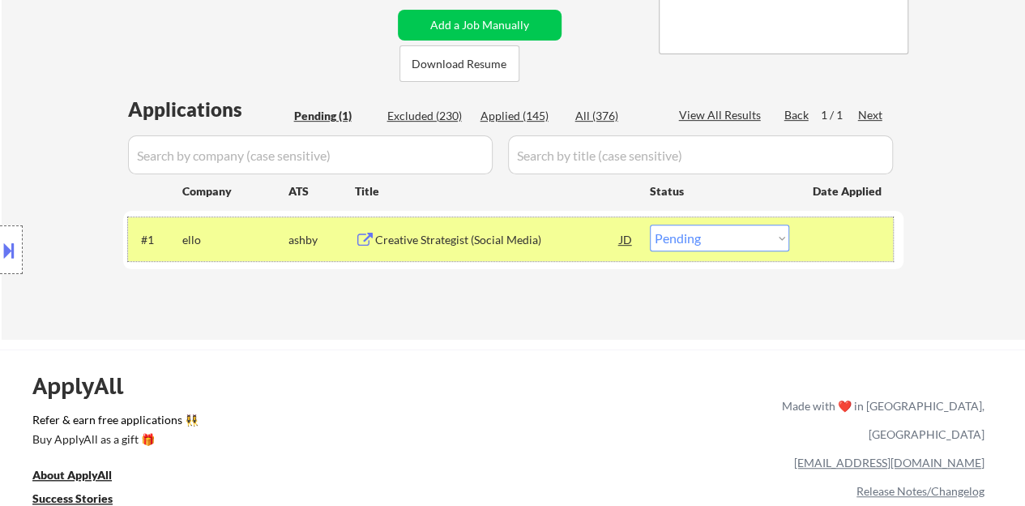
click at [741, 251] on div "#1 ello ashby Creative Strategist (Social Media) JD Choose an option... Pending…" at bounding box center [510, 239] width 765 height 44
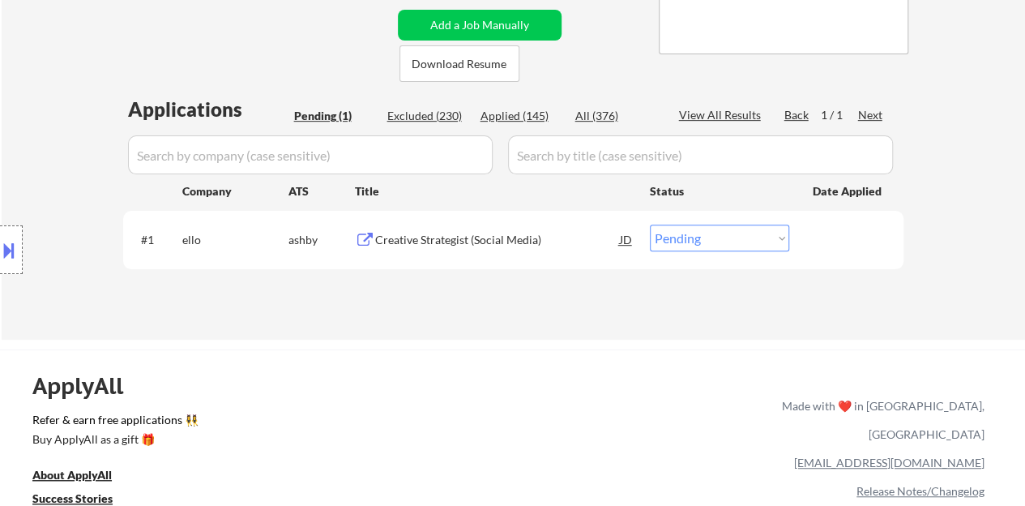
click at [727, 238] on select "Choose an option... Pending Applied Excluded (Questions) Excluded (Expired) Exc…" at bounding box center [719, 237] width 139 height 27
select select ""excluded""
click at [650, 224] on select "Choose an option... Pending Applied Excluded (Questions) Excluded (Expired) Exc…" at bounding box center [719, 237] width 139 height 27
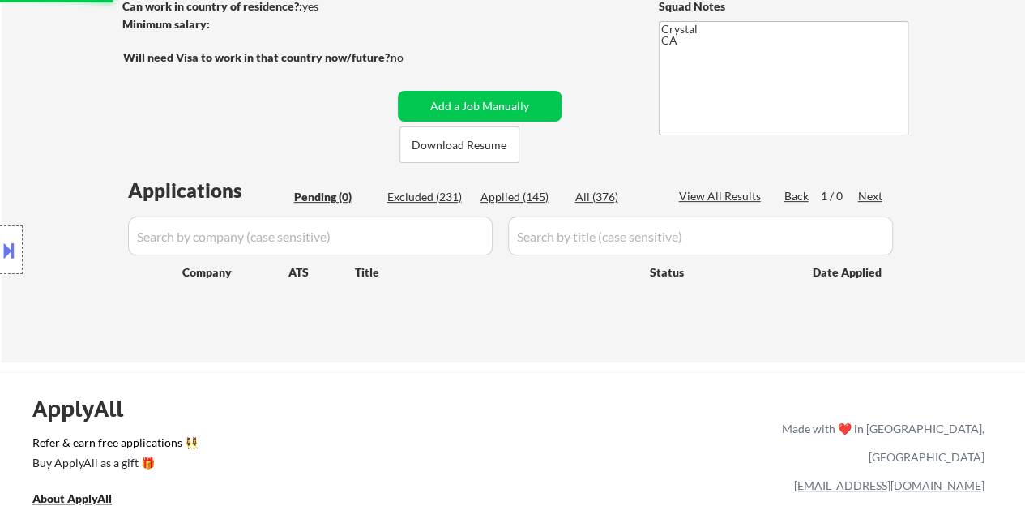
scroll to position [162, 0]
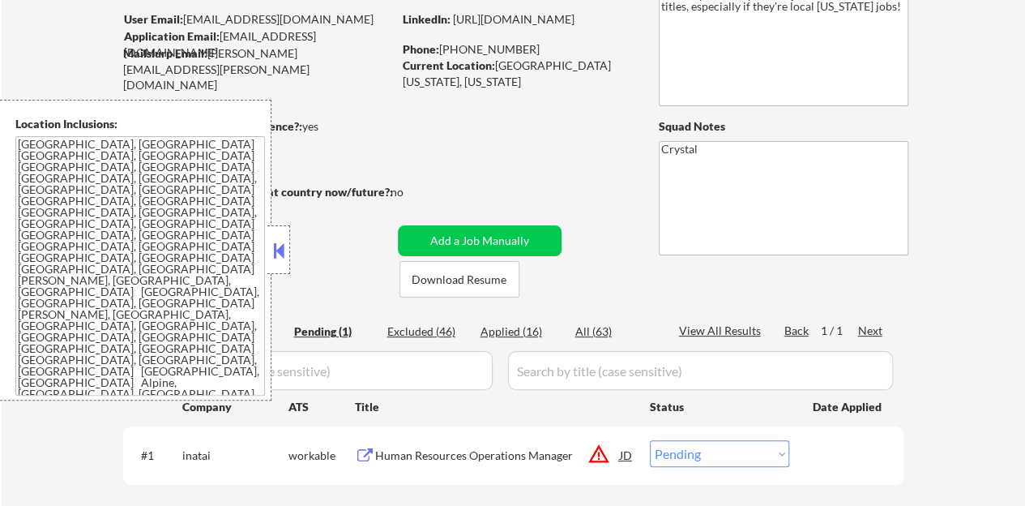
scroll to position [162, 0]
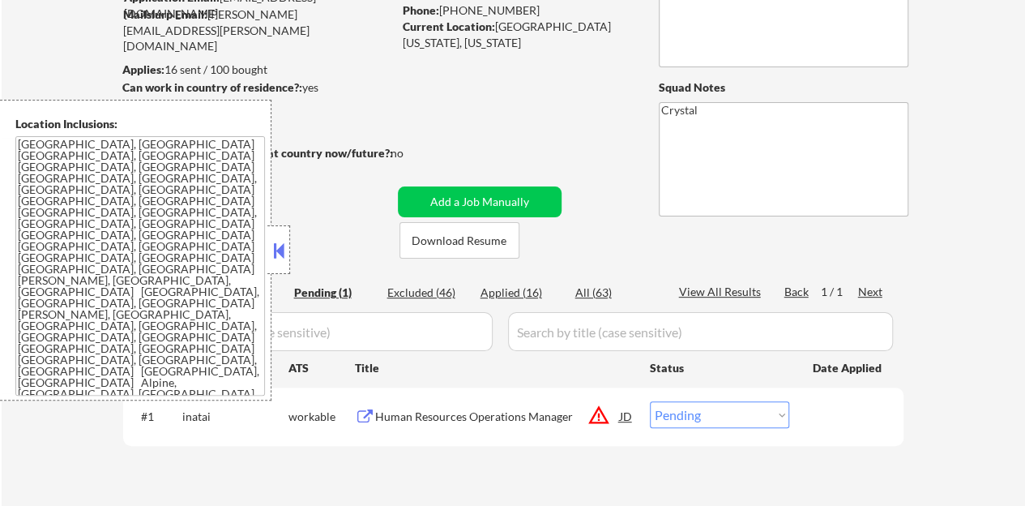
click at [275, 238] on button at bounding box center [279, 250] width 18 height 24
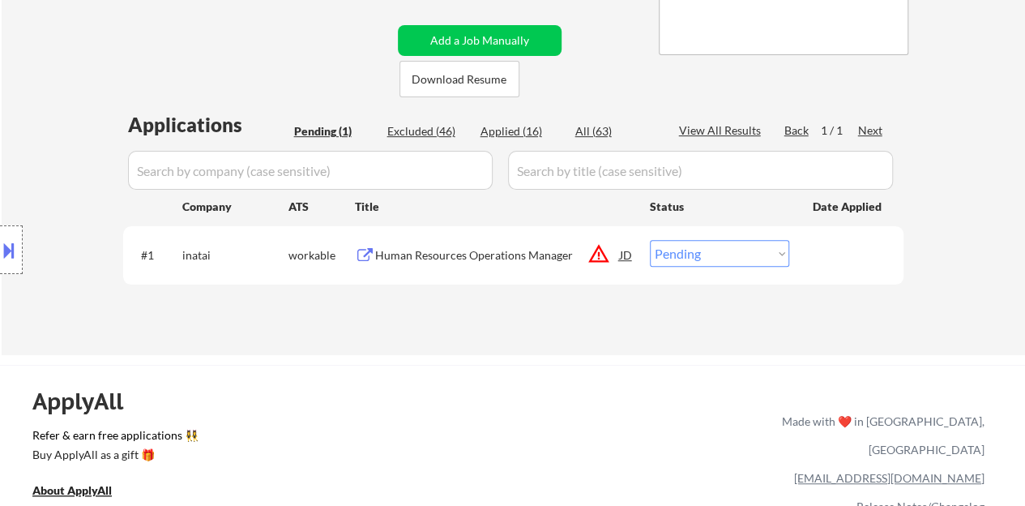
scroll to position [324, 0]
click at [417, 255] on div "Human Resources Operations Manager" at bounding box center [497, 254] width 245 height 16
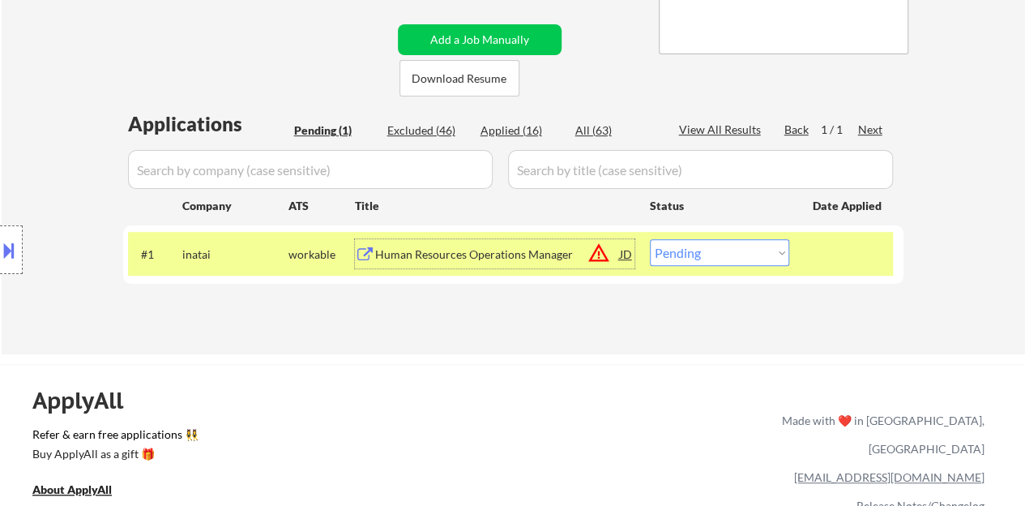
click at [734, 245] on select "Choose an option... Pending Applied Excluded (Questions) Excluded (Expired) Exc…" at bounding box center [719, 252] width 139 height 27
select select ""excluded__location_""
click at [650, 239] on select "Choose an option... Pending Applied Excluded (Questions) Excluded (Expired) Exc…" at bounding box center [719, 252] width 139 height 27
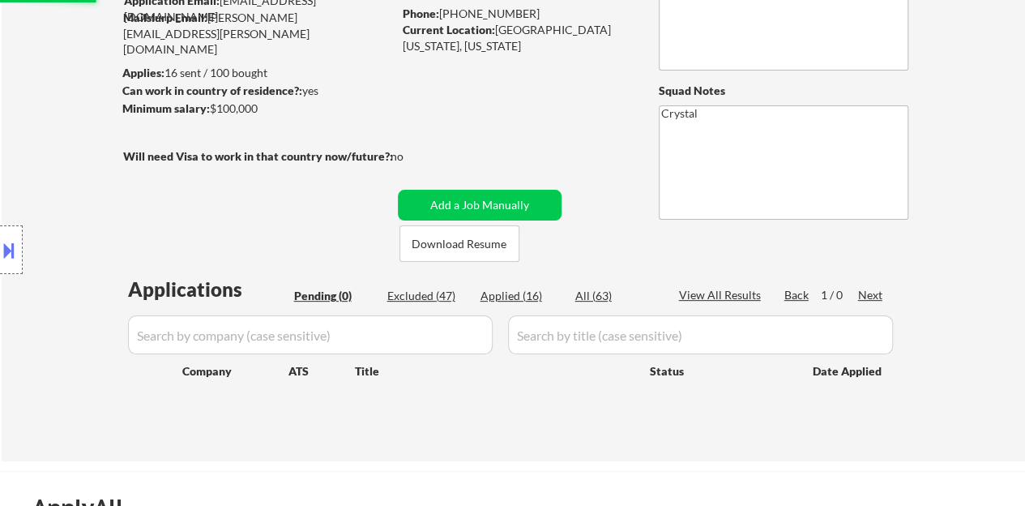
scroll to position [243, 0]
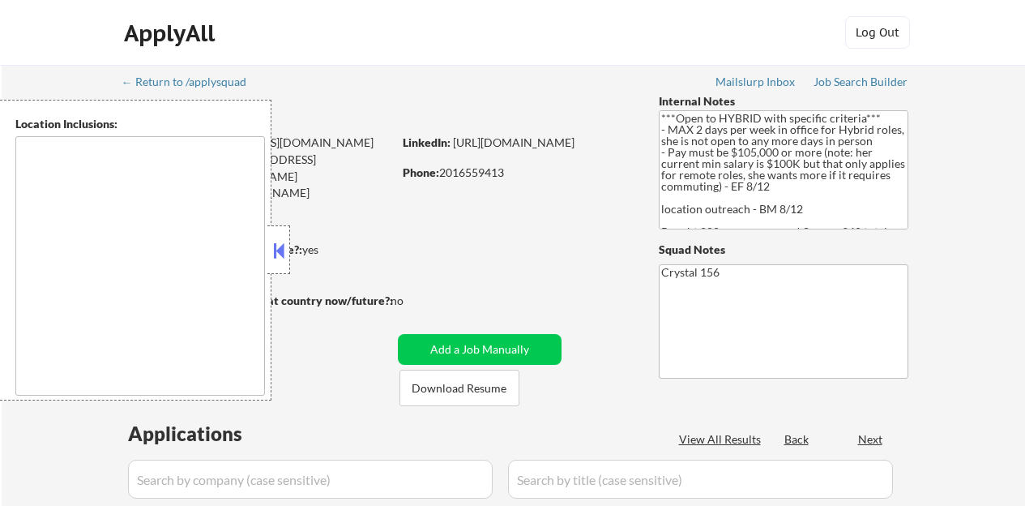
type textarea "[GEOGRAPHIC_DATA], [GEOGRAPHIC_DATA] [GEOGRAPHIC_DATA], [GEOGRAPHIC_DATA] [GEOG…"
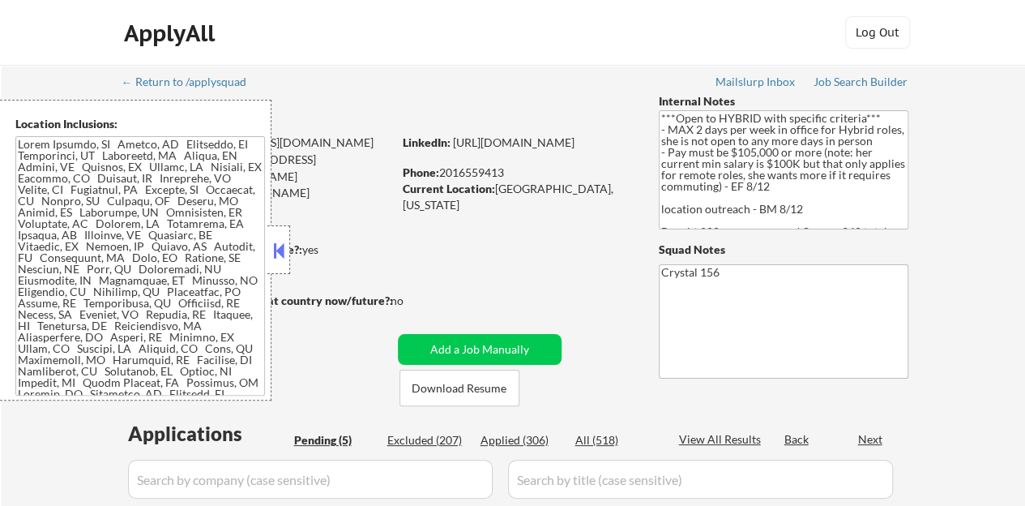
select select ""pending""
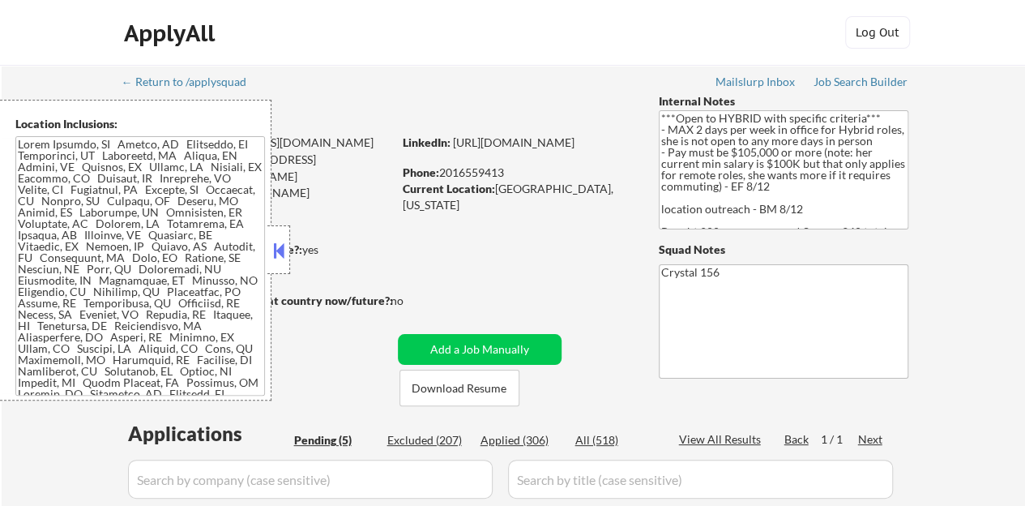
click at [283, 253] on button at bounding box center [279, 250] width 18 height 24
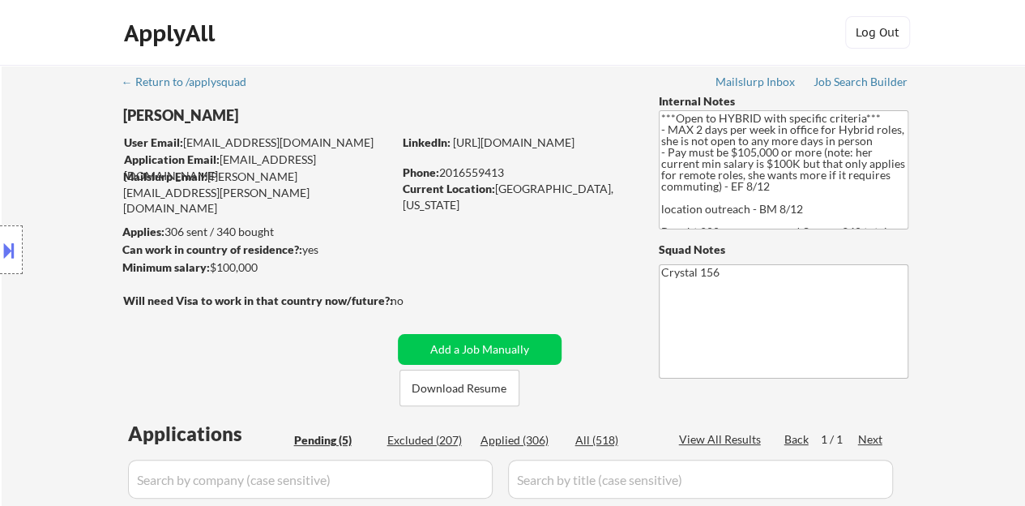
click at [272, 306] on div "Location Inclusions:" at bounding box center [145, 250] width 290 height 301
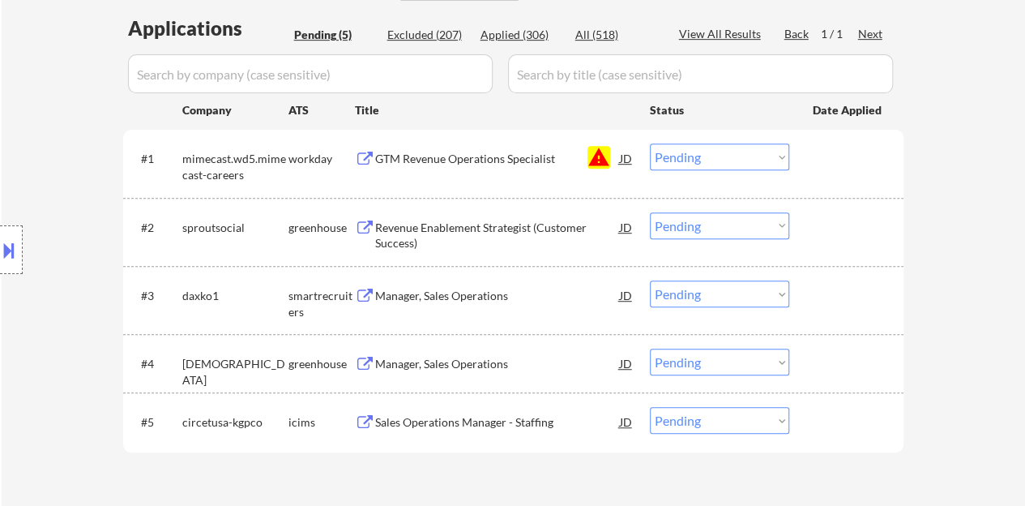
scroll to position [486, 0]
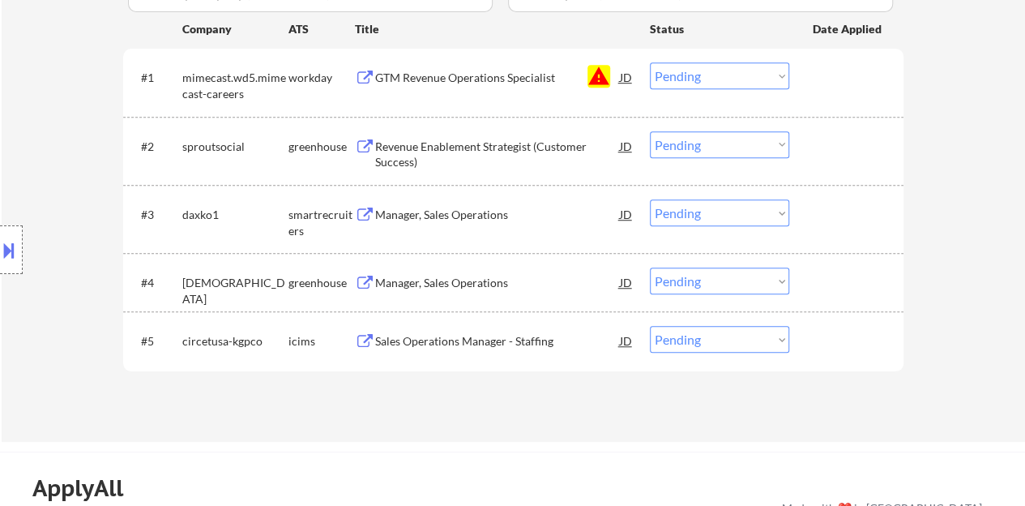
click at [703, 83] on select "Choose an option... Pending Applied Excluded (Questions) Excluded (Expired) Exc…" at bounding box center [719, 75] width 139 height 27
click at [650, 62] on select "Choose an option... Pending Applied Excluded (Questions) Excluded (Expired) Exc…" at bounding box center [719, 75] width 139 height 27
select select ""pending""
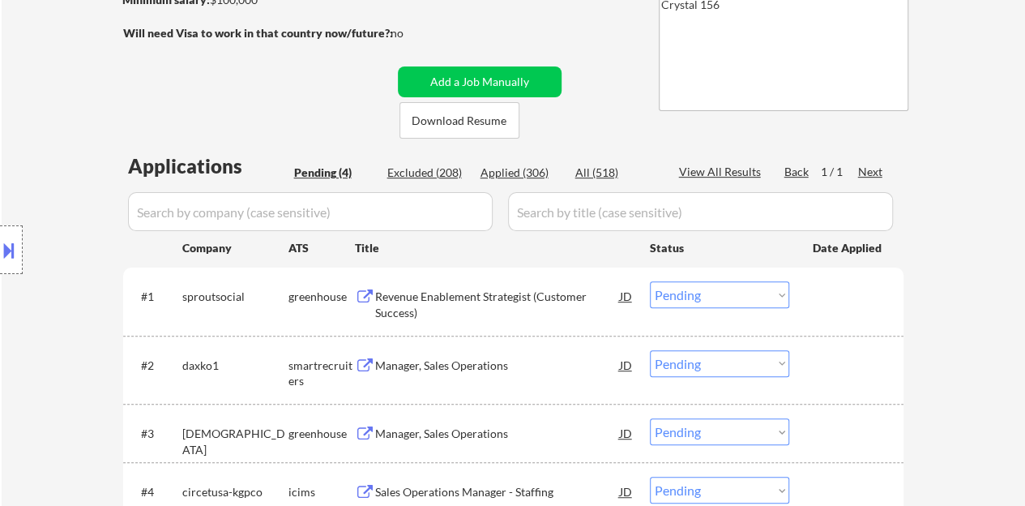
scroll to position [405, 0]
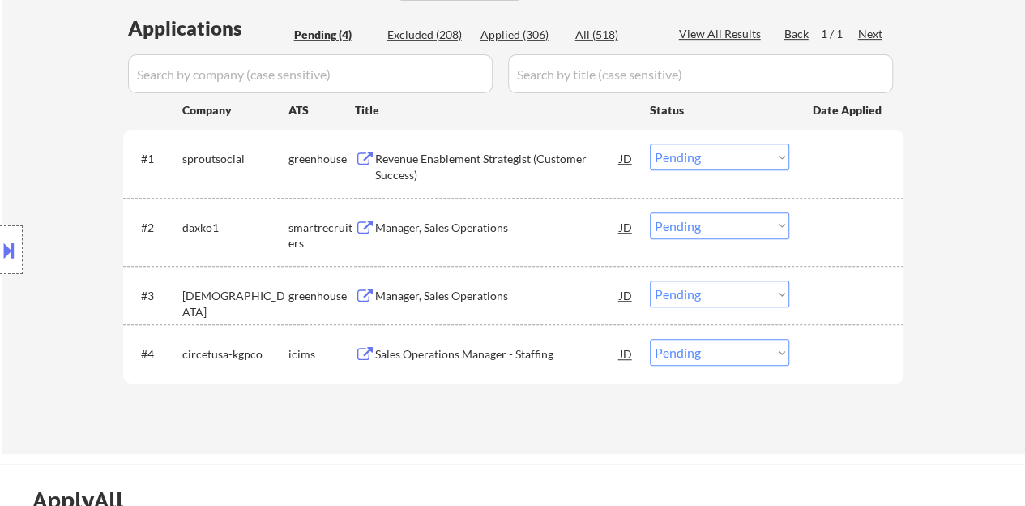
click at [457, 228] on div "Manager, Sales Operations" at bounding box center [497, 228] width 245 height 16
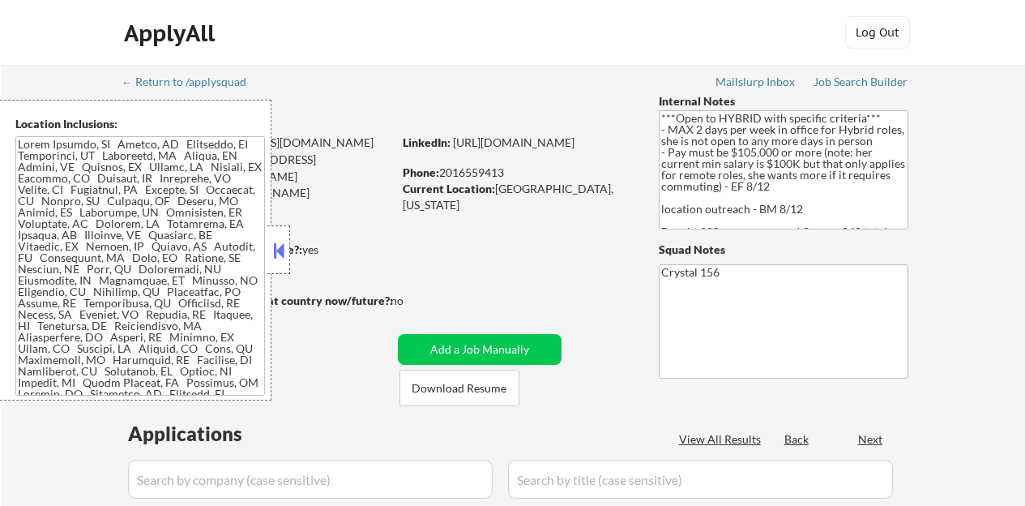
select select ""pending""
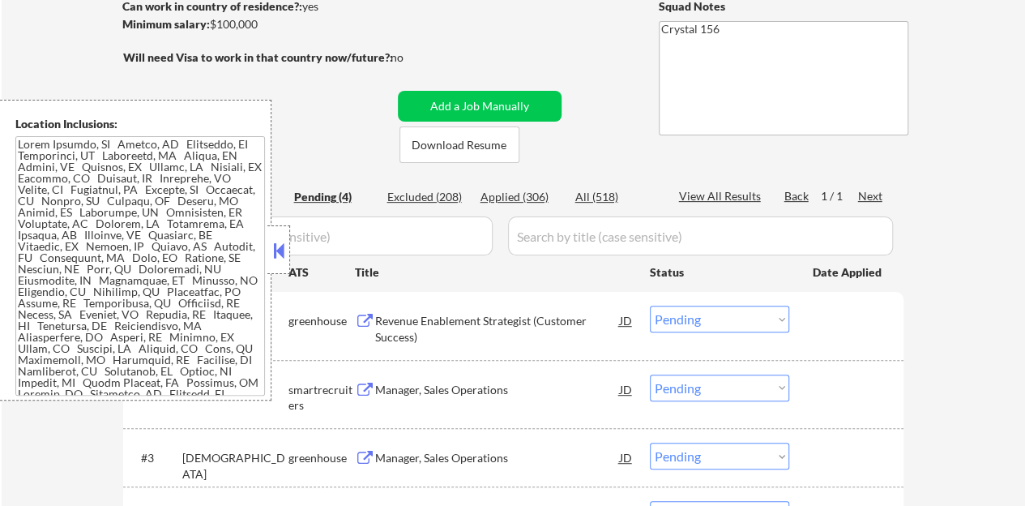
scroll to position [81, 0]
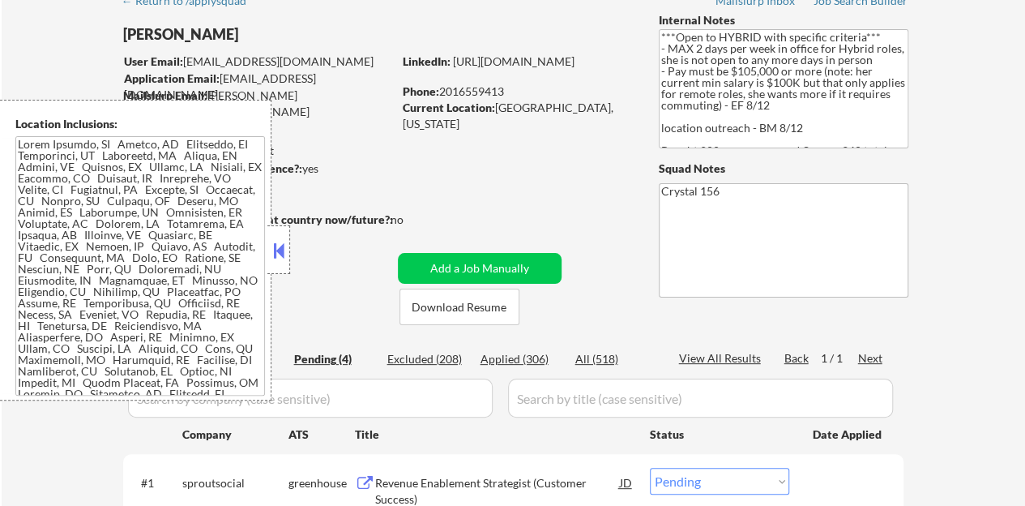
click at [284, 248] on button at bounding box center [279, 250] width 18 height 24
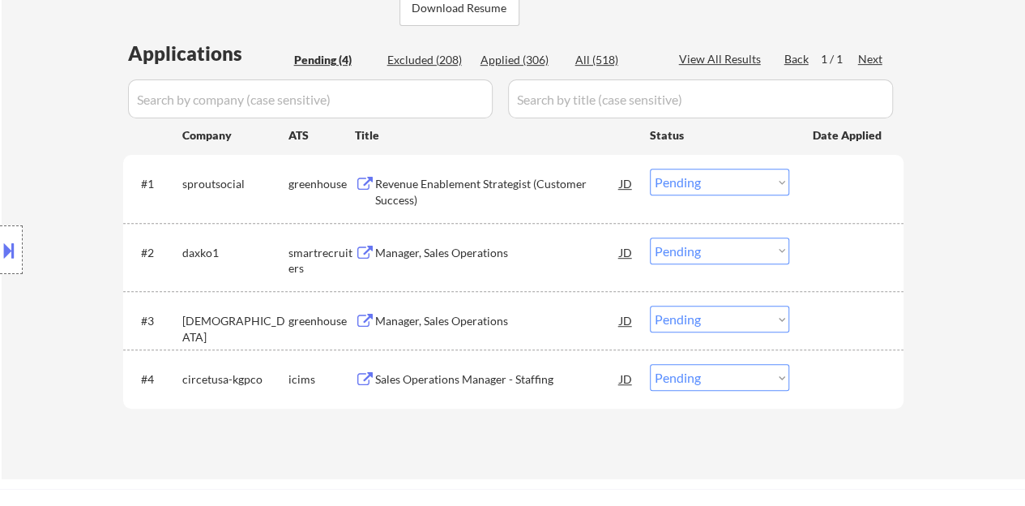
scroll to position [405, 0]
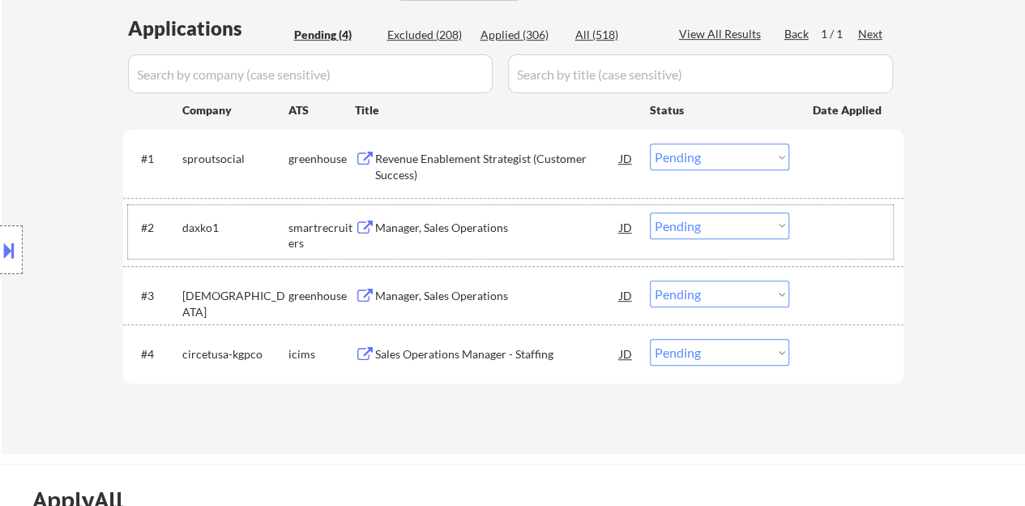
click at [804, 232] on div "#2 daxko1 smartrecruiters Manager, Sales Operations JD Choose an option... Pend…" at bounding box center [510, 231] width 765 height 53
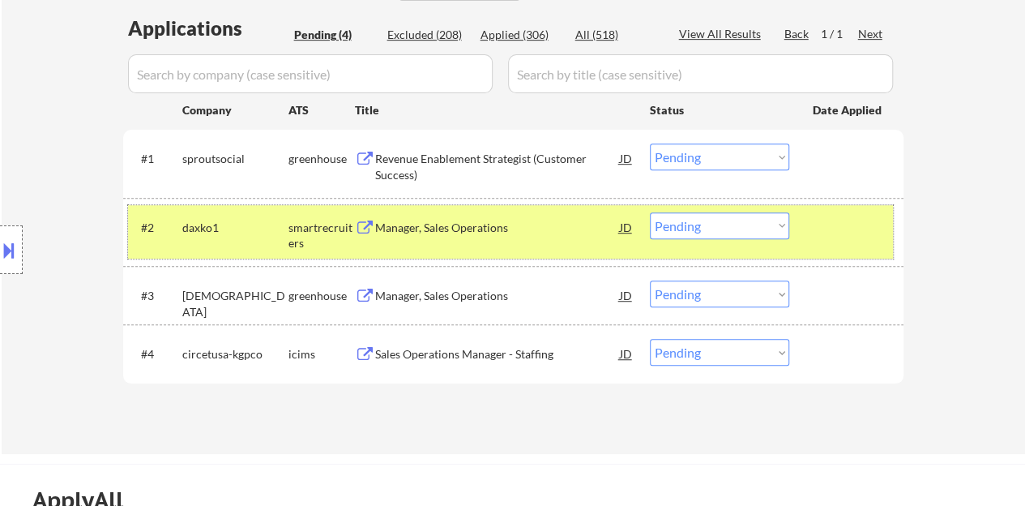
click at [706, 216] on select "Choose an option... Pending Applied Excluded (Questions) Excluded (Expired) Exc…" at bounding box center [719, 225] width 139 height 27
click at [650, 212] on select "Choose an option... Pending Applied Excluded (Questions) Excluded (Expired) Exc…" at bounding box center [719, 225] width 139 height 27
select select ""pending""
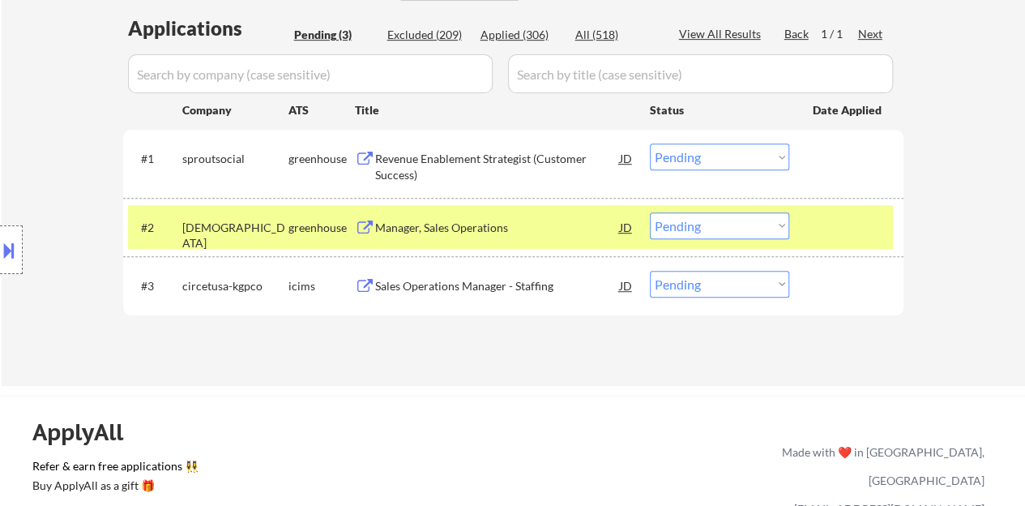
click at [451, 228] on div "Manager, Sales Operations" at bounding box center [497, 228] width 245 height 16
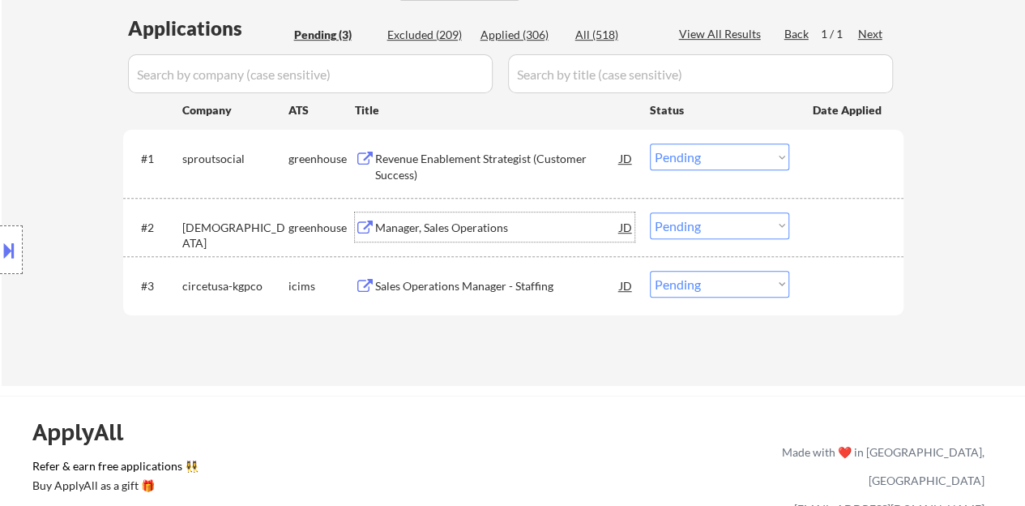
click at [829, 226] on div at bounding box center [848, 226] width 71 height 29
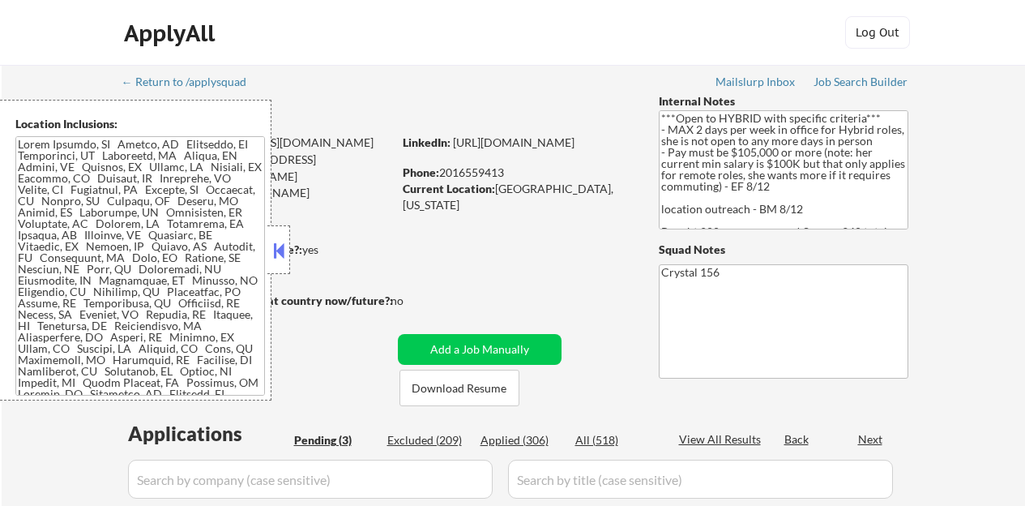
select select ""pending""
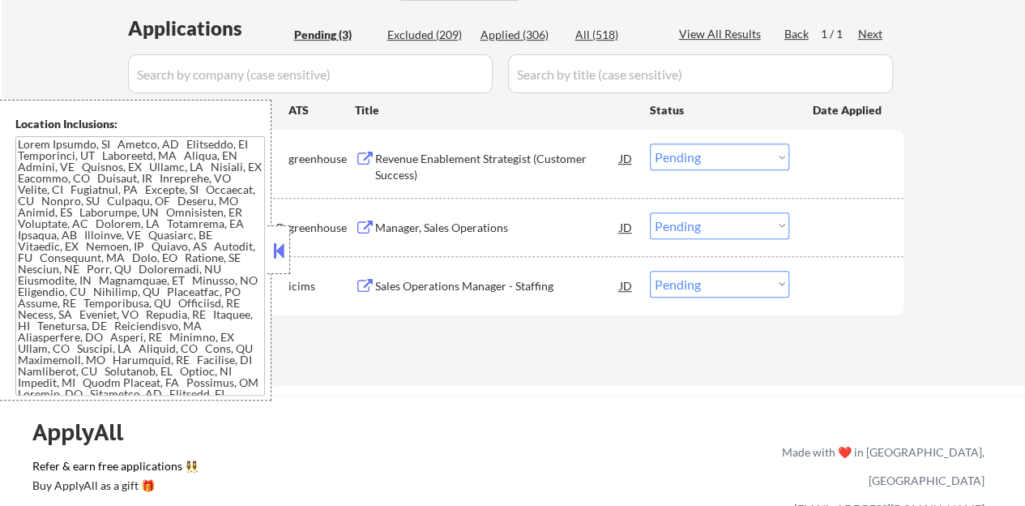
scroll to position [405, 0]
click at [276, 254] on button at bounding box center [279, 250] width 18 height 24
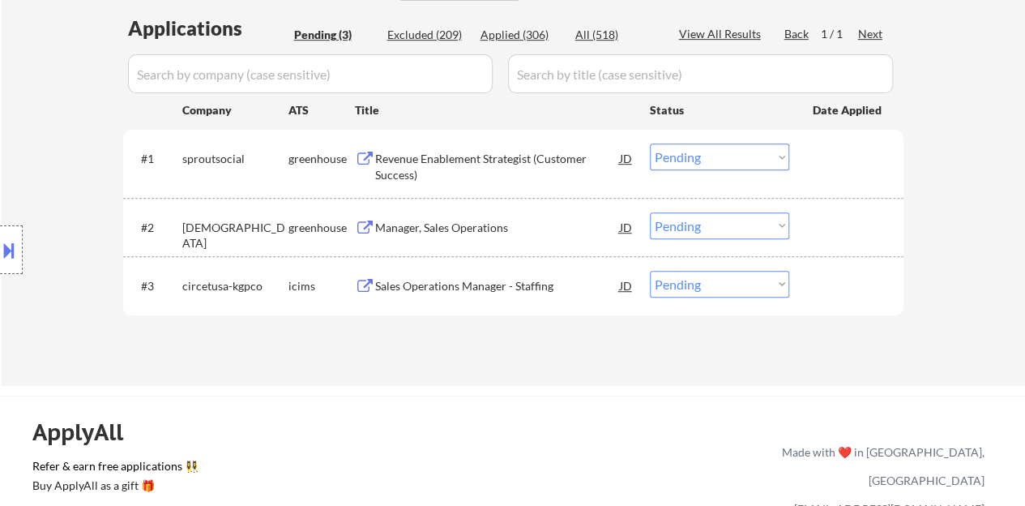
click at [696, 230] on select "Choose an option... Pending Applied Excluded (Questions) Excluded (Expired) Exc…" at bounding box center [719, 225] width 139 height 27
click at [650, 212] on select "Choose an option... Pending Applied Excluded (Questions) Excluded (Expired) Exc…" at bounding box center [719, 225] width 139 height 27
select select ""pending""
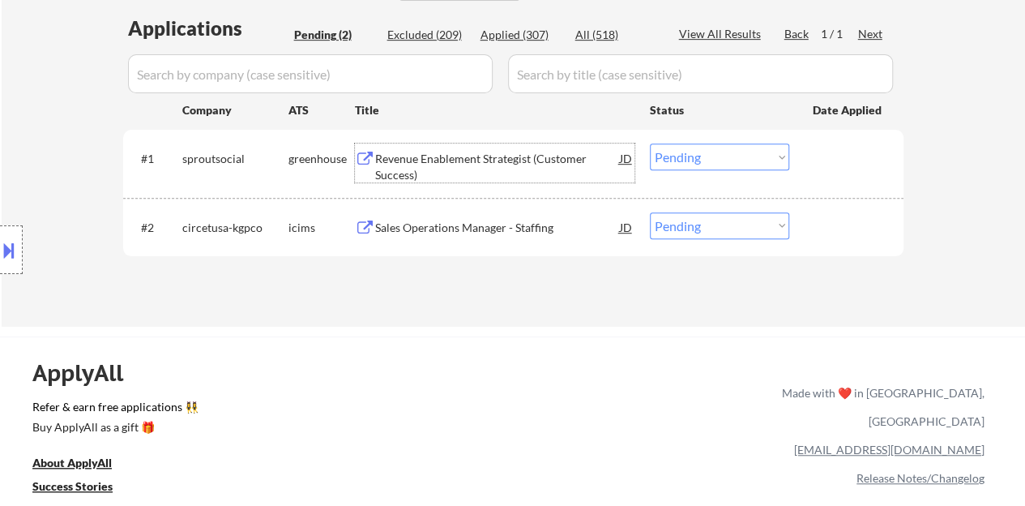
click at [466, 152] on div "Revenue Enablement Strategist (Customer Success)" at bounding box center [497, 167] width 245 height 32
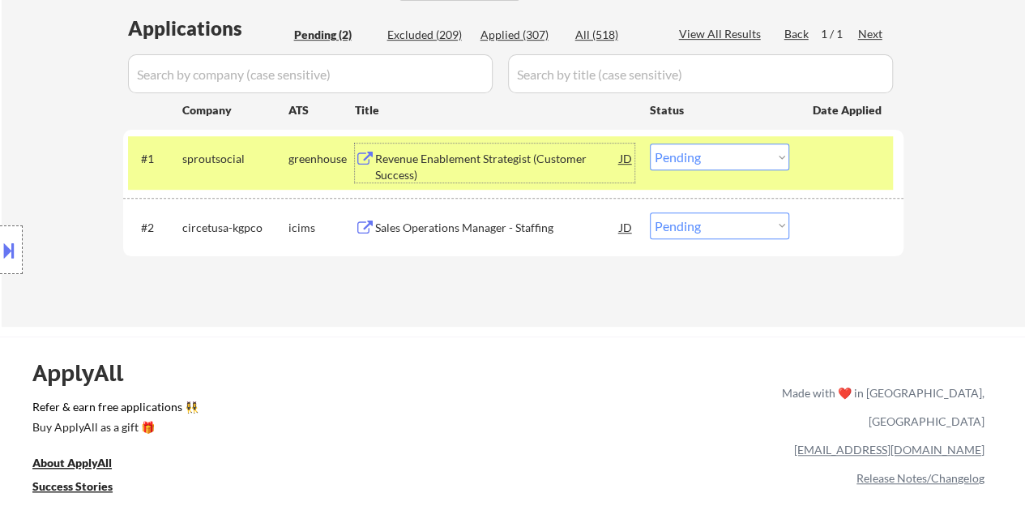
click at [766, 146] on select "Choose an option... Pending Applied Excluded (Questions) Excluded (Expired) Exc…" at bounding box center [719, 156] width 139 height 27
click at [650, 143] on select "Choose an option... Pending Applied Excluded (Questions) Excluded (Expired) Exc…" at bounding box center [719, 156] width 139 height 27
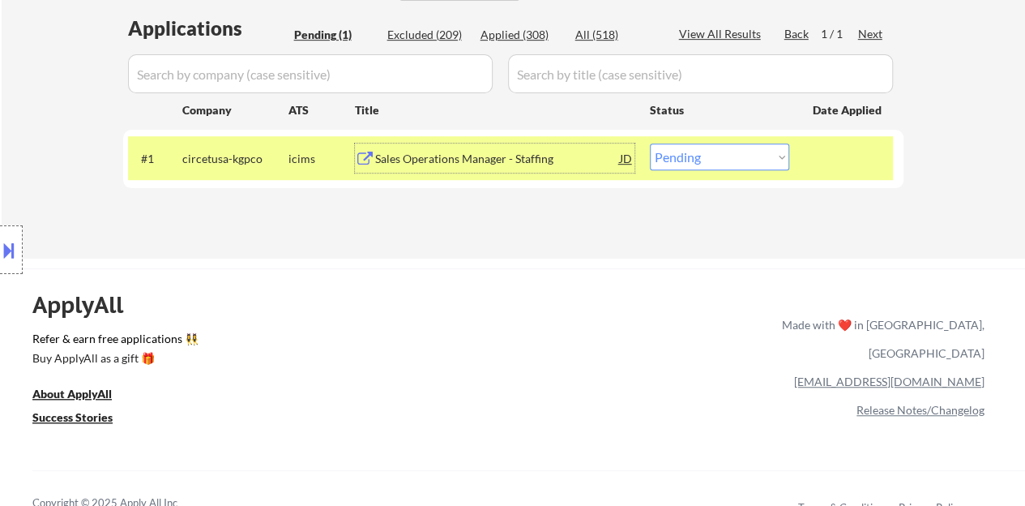
click at [503, 164] on div "Sales Operations Manager - Staffing" at bounding box center [497, 159] width 245 height 16
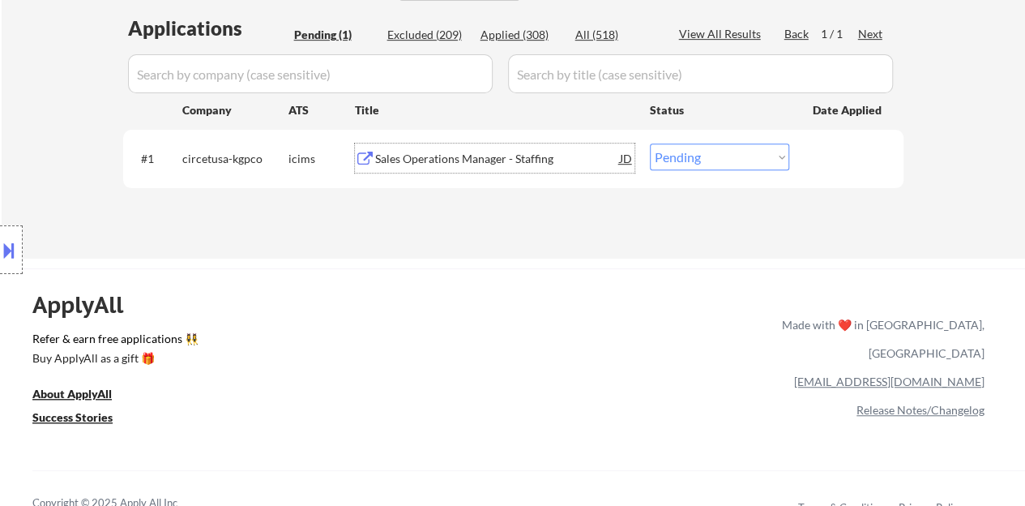
click at [708, 143] on select "Choose an option... Pending Applied Excluded (Questions) Excluded (Expired) Exc…" at bounding box center [719, 156] width 139 height 27
select select ""excluded__bad_match_""
click at [650, 143] on select "Choose an option... Pending Applied Excluded (Questions) Excluded (Expired) Exc…" at bounding box center [719, 156] width 139 height 27
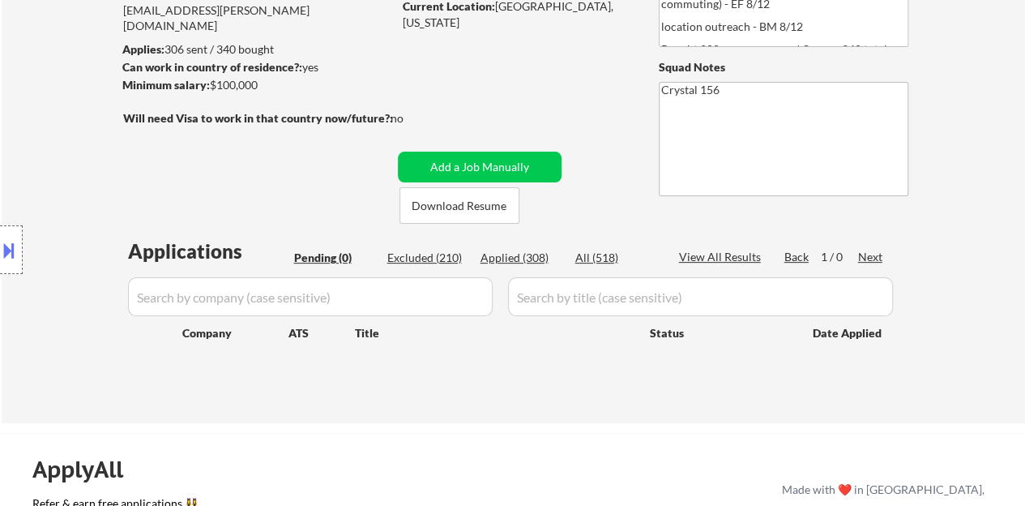
scroll to position [162, 0]
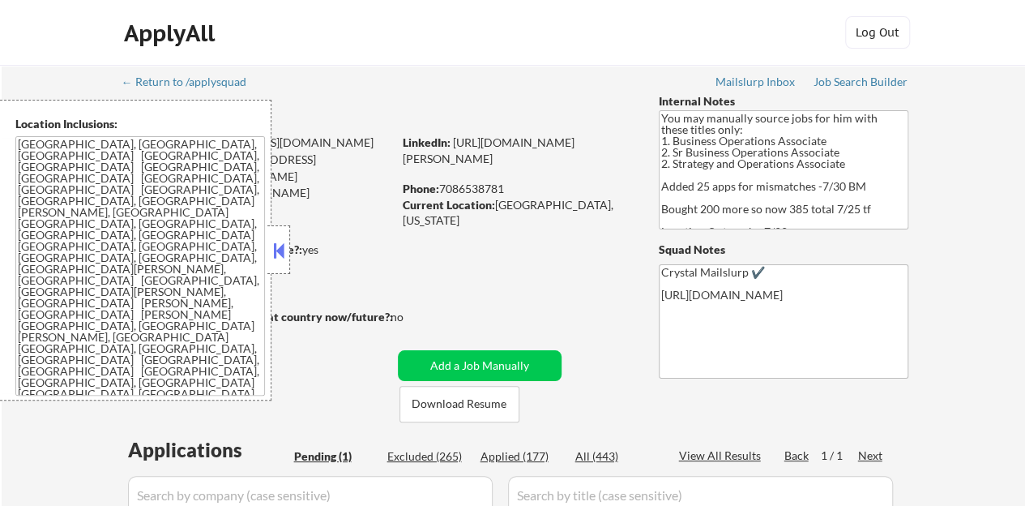
click at [272, 249] on button at bounding box center [279, 250] width 18 height 24
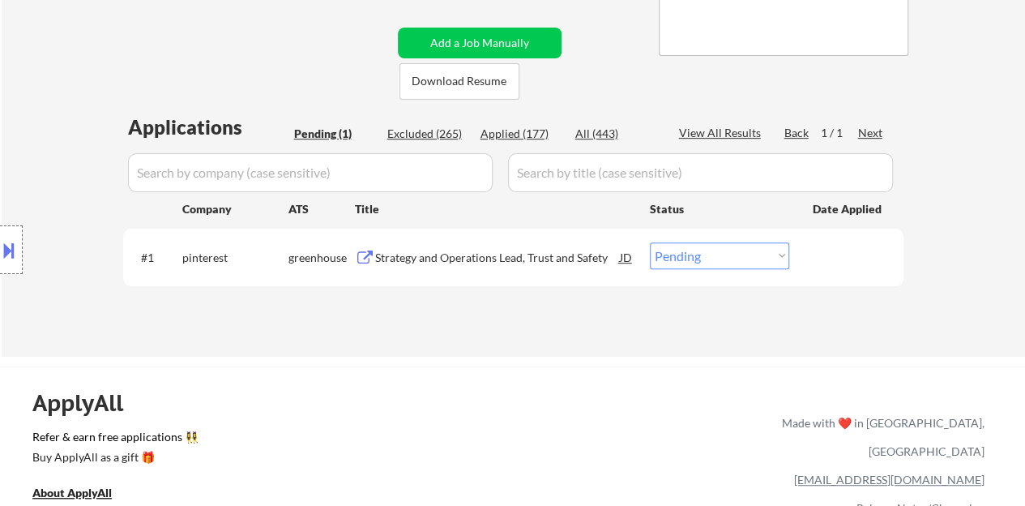
scroll to position [324, 0]
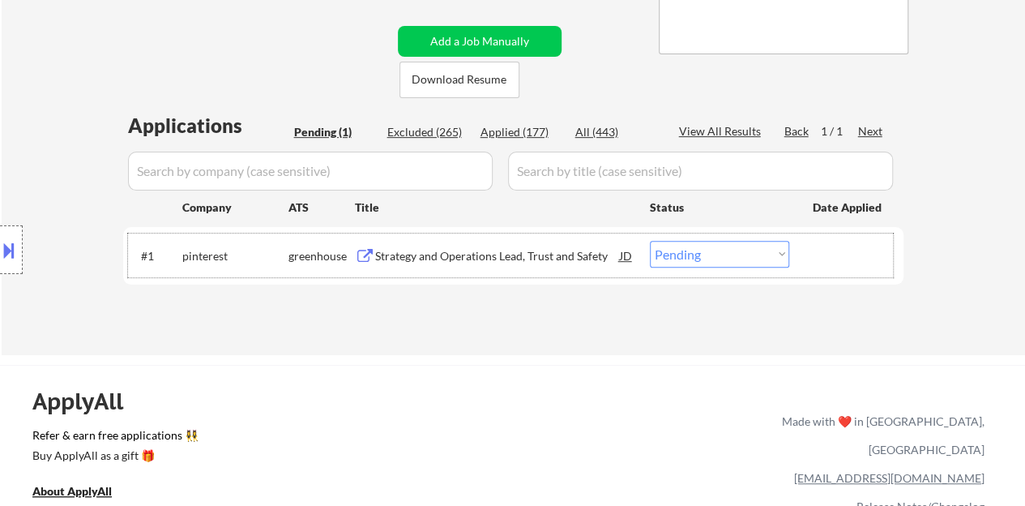
click at [390, 233] on div "#1 pinterest greenhouse Strategy and Operations Lead, Trust and Safety JD Choos…" at bounding box center [513, 256] width 780 height 58
click at [405, 248] on div "Strategy and Operations Lead, Trust and Safety" at bounding box center [497, 256] width 245 height 16
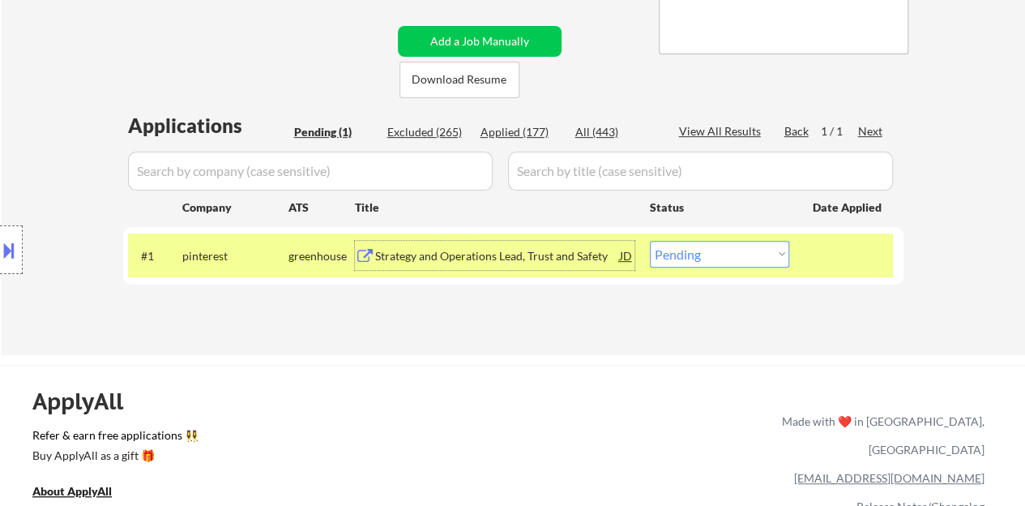
click at [731, 257] on select "Choose an option... Pending Applied Excluded (Questions) Excluded (Expired) Exc…" at bounding box center [719, 254] width 139 height 27
select select ""applied""
click at [650, 241] on select "Choose an option... Pending Applied Excluded (Questions) Excluded (Expired) Exc…" at bounding box center [719, 254] width 139 height 27
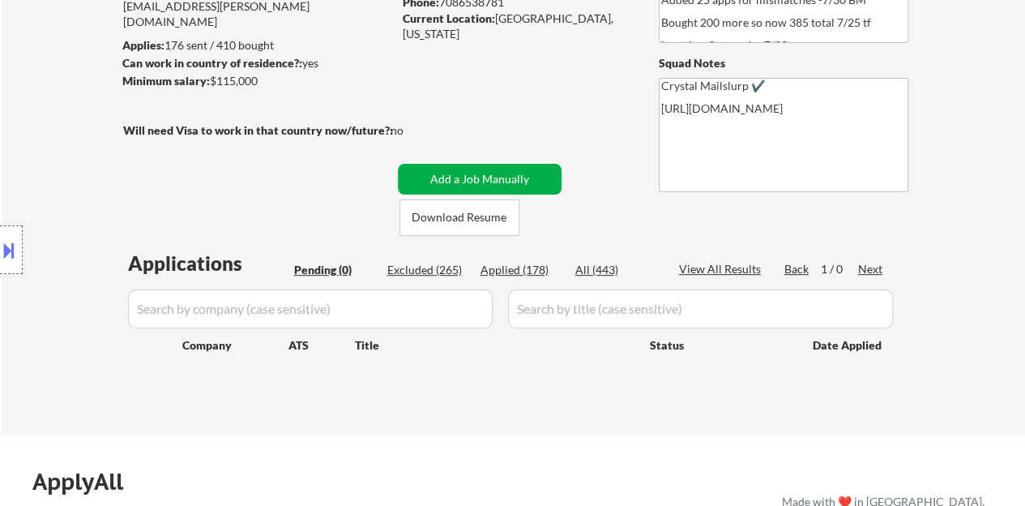
scroll to position [162, 0]
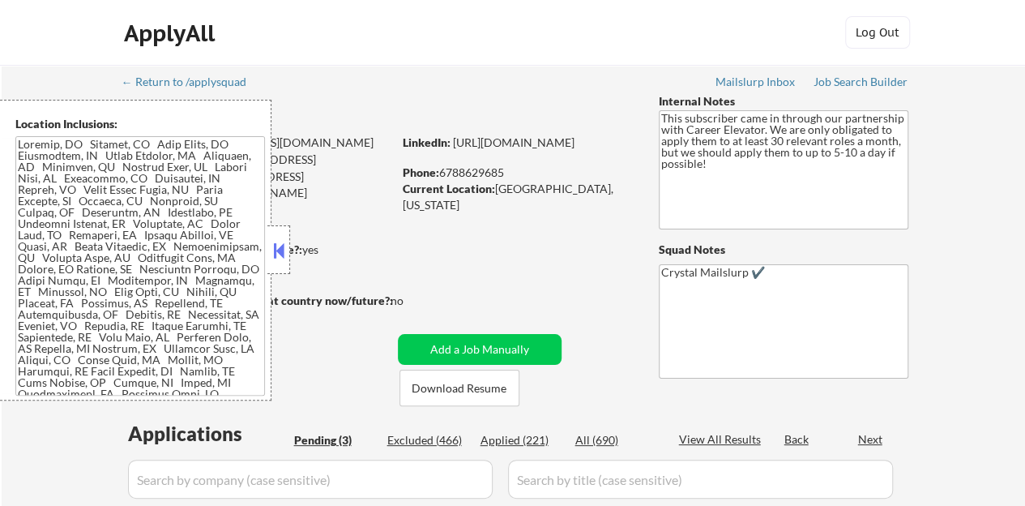
select select ""pending""
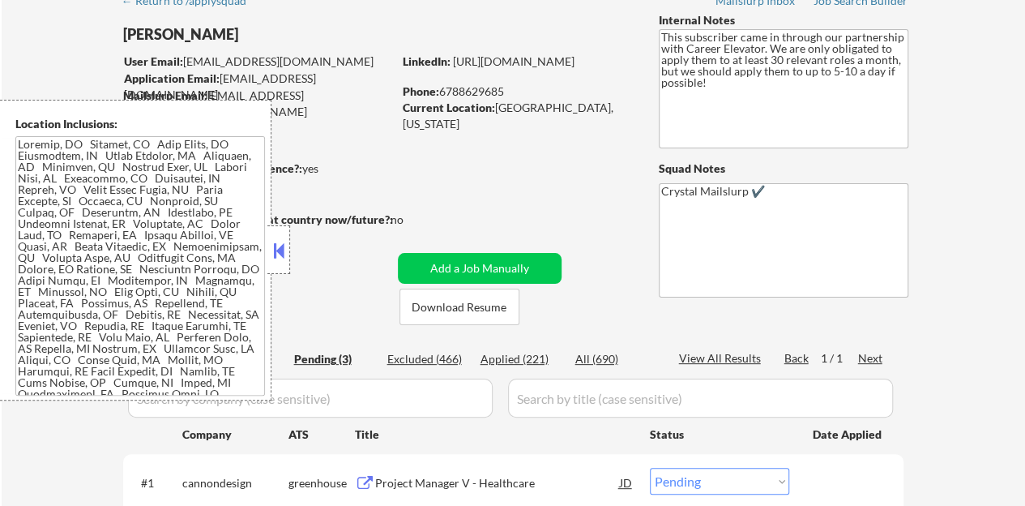
click at [284, 255] on button at bounding box center [279, 250] width 18 height 24
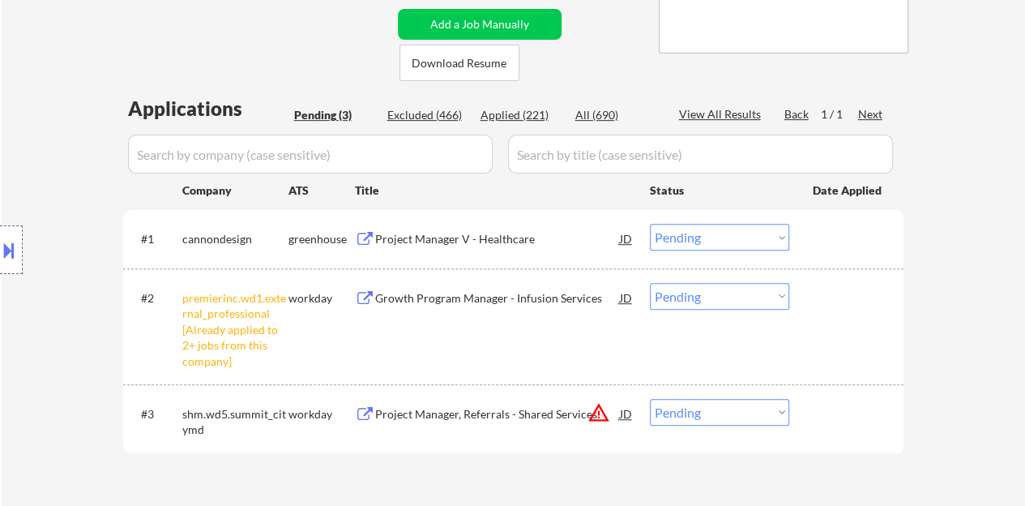
scroll to position [405, 0]
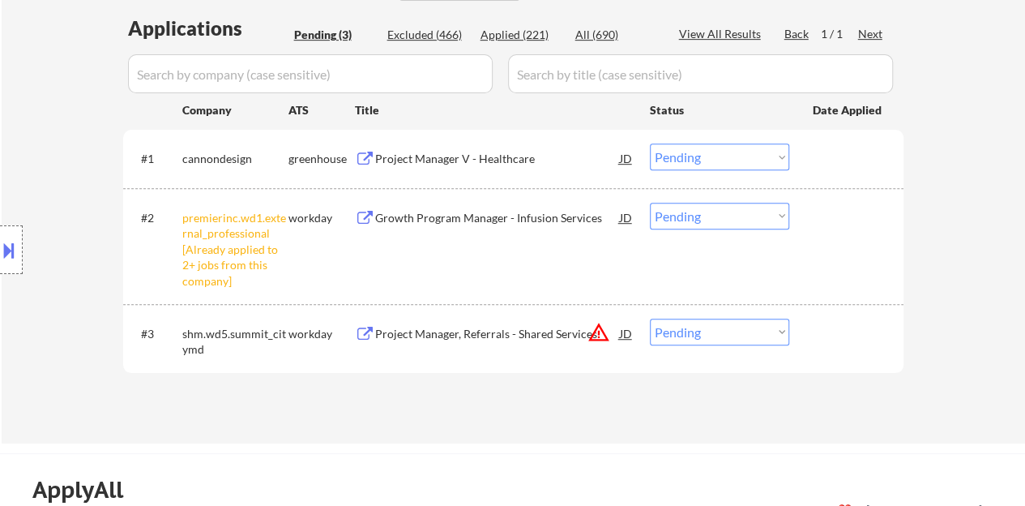
click at [723, 214] on select "Choose an option... Pending Applied Excluded (Questions) Excluded (Expired) Exc…" at bounding box center [719, 216] width 139 height 27
click at [650, 203] on select "Choose an option... Pending Applied Excluded (Questions) Excluded (Expired) Exc…" at bounding box center [719, 216] width 139 height 27
select select ""pending""
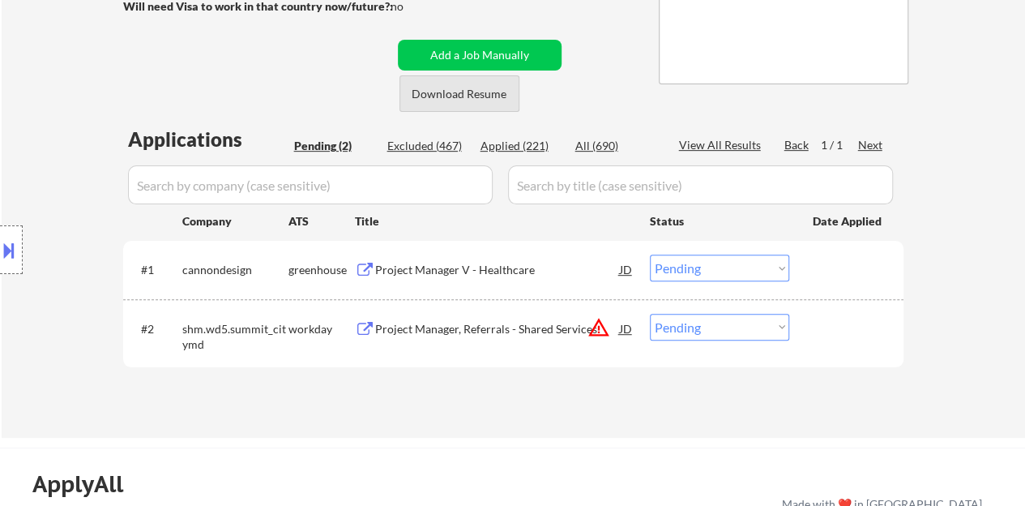
scroll to position [324, 0]
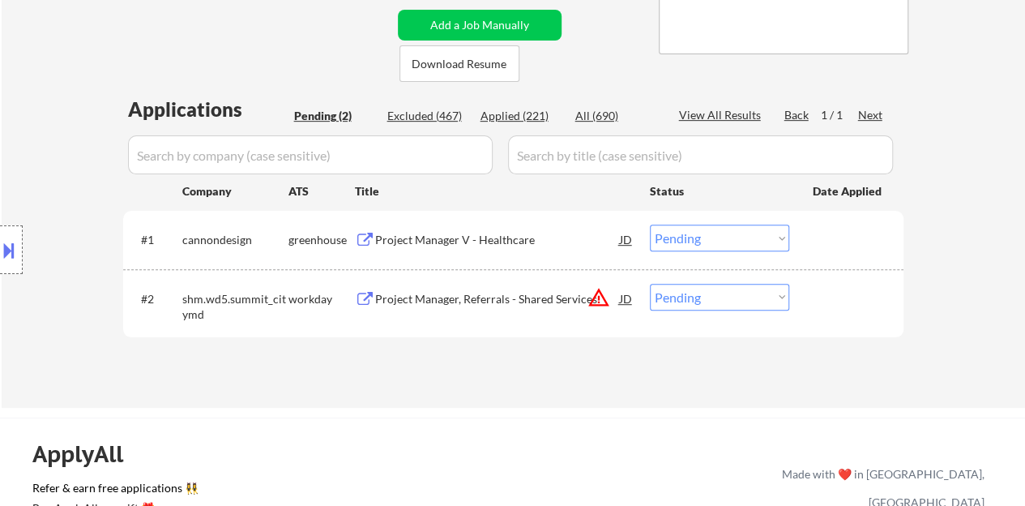
click at [465, 244] on div "Project Manager V - Healthcare" at bounding box center [497, 240] width 245 height 16
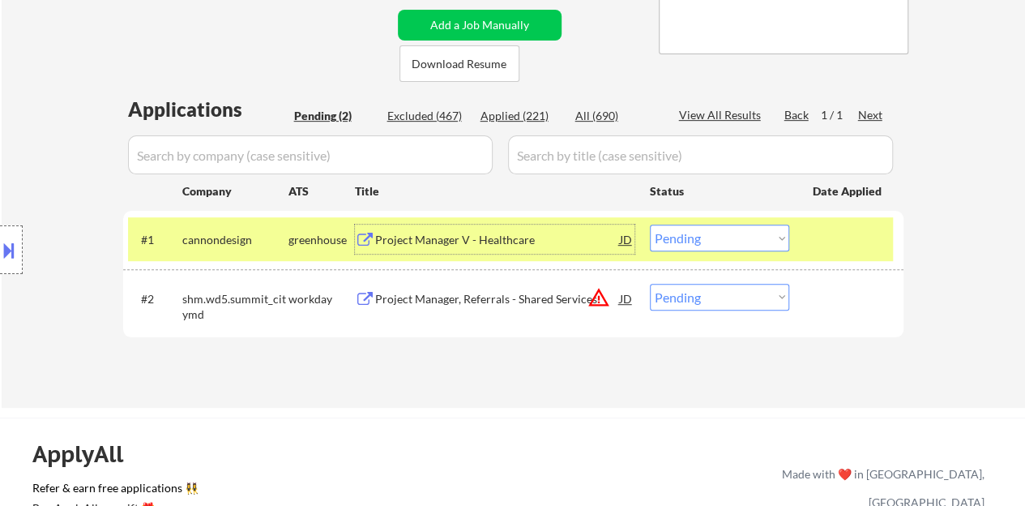
click at [724, 239] on select "Choose an option... Pending Applied Excluded (Questions) Excluded (Expired) Exc…" at bounding box center [719, 237] width 139 height 27
click at [650, 224] on select "Choose an option... Pending Applied Excluded (Questions) Excluded (Expired) Exc…" at bounding box center [719, 237] width 139 height 27
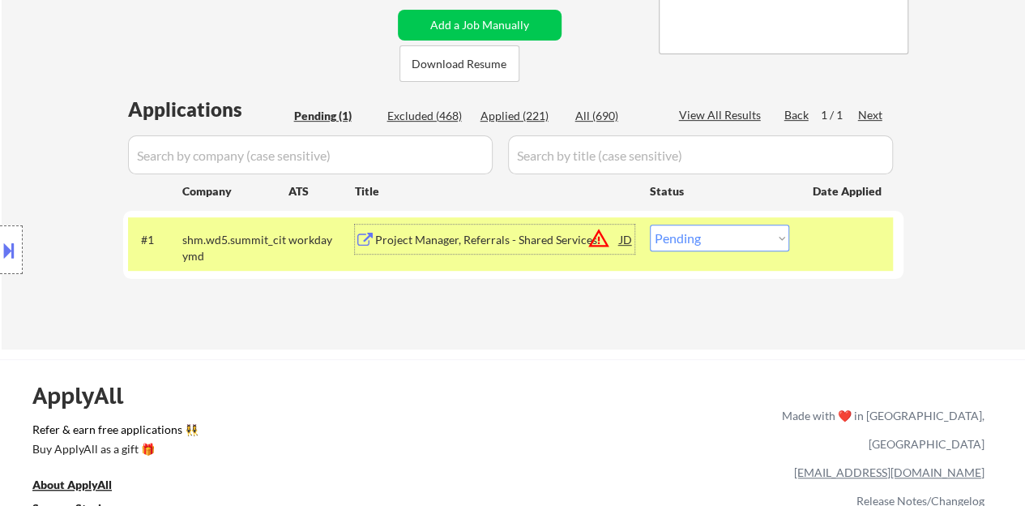
click at [464, 239] on div "Project Manager, Referrals - Shared Services" at bounding box center [497, 240] width 245 height 16
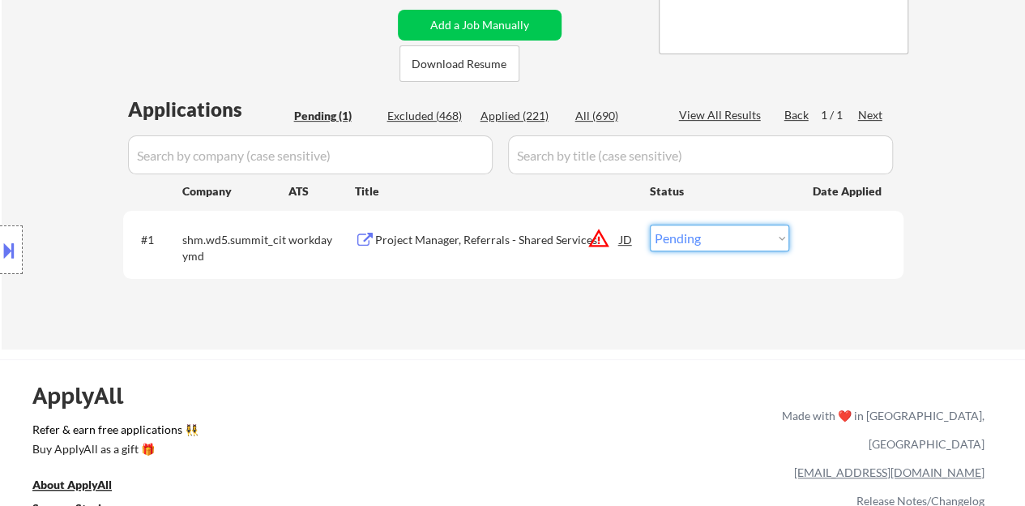
drag, startPoint x: 703, startPoint y: 229, endPoint x: 716, endPoint y: 250, distance: 24.0
click at [704, 230] on select "Choose an option... Pending Applied Excluded (Questions) Excluded (Expired) Exc…" at bounding box center [719, 237] width 139 height 27
select select ""excluded__bad_match_""
click at [650, 224] on select "Choose an option... Pending Applied Excluded (Questions) Excluded (Expired) Exc…" at bounding box center [719, 237] width 139 height 27
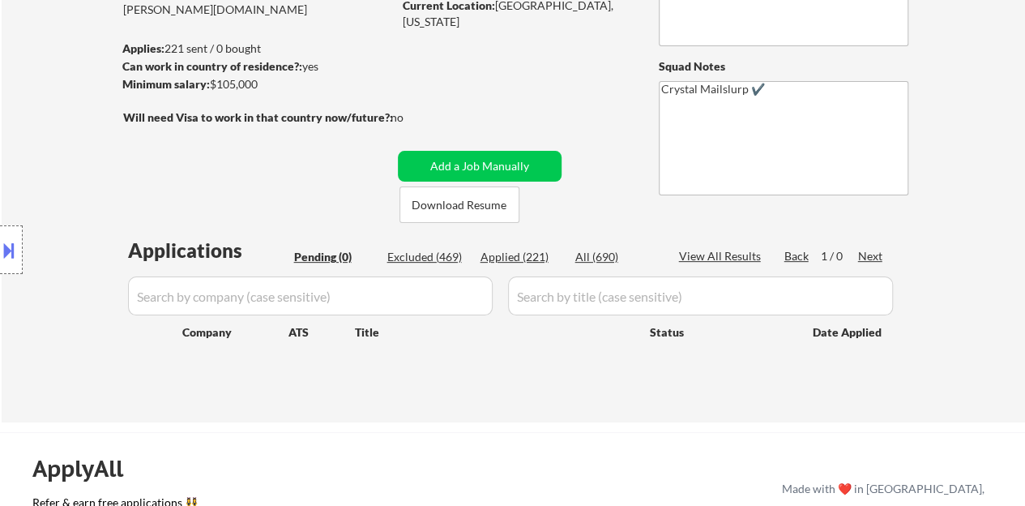
scroll to position [162, 0]
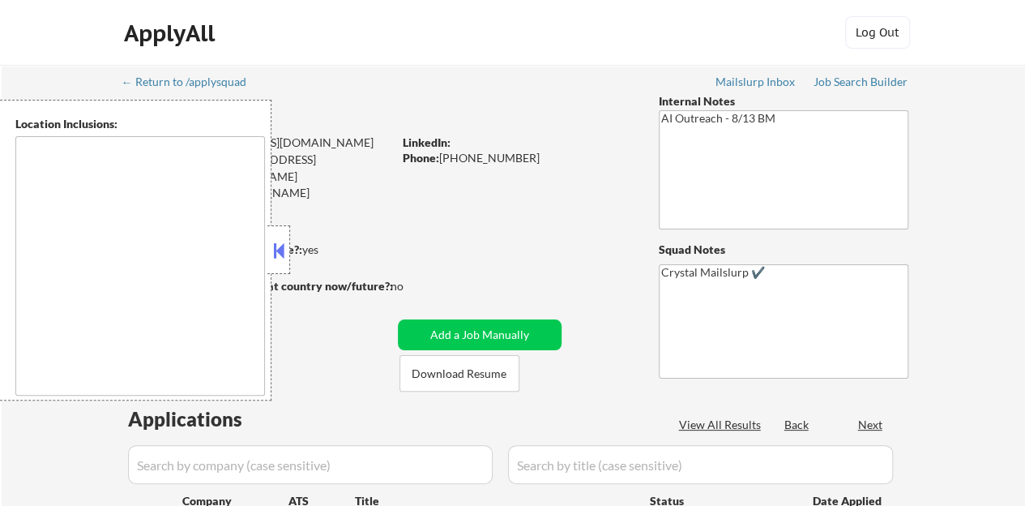
type textarea "[GEOGRAPHIC_DATA], [GEOGRAPHIC_DATA], [GEOGRAPHIC_DATA] [GEOGRAPHIC_DATA], [GEO…"
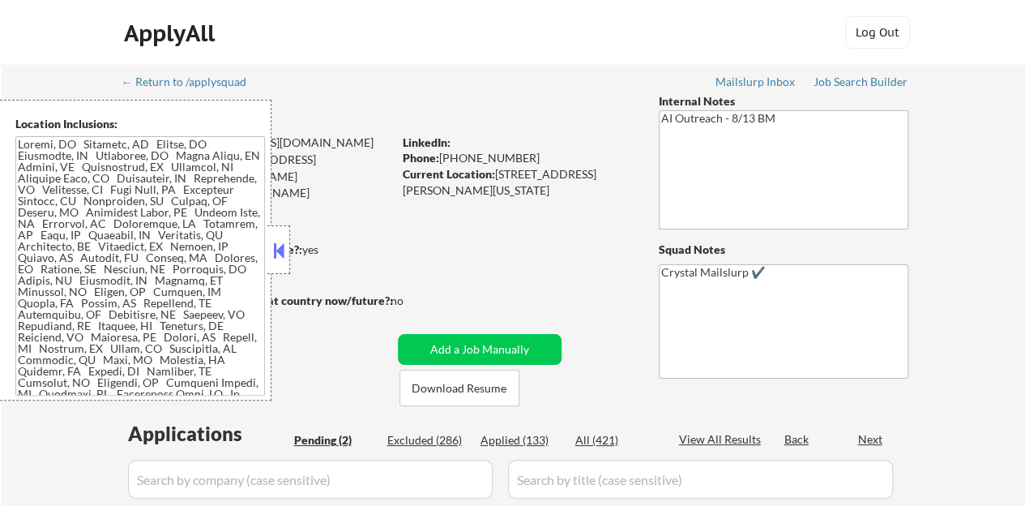
select select ""pending""
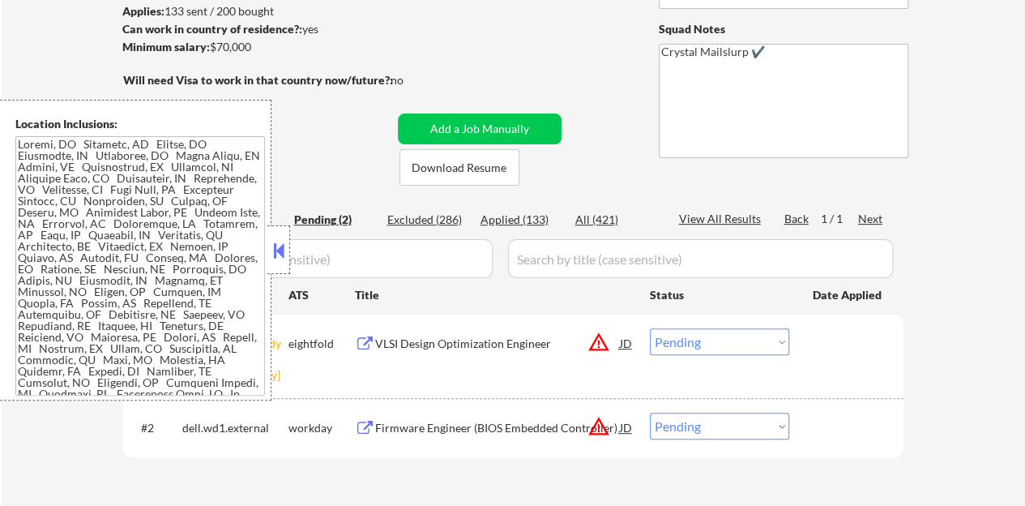
scroll to position [243, 0]
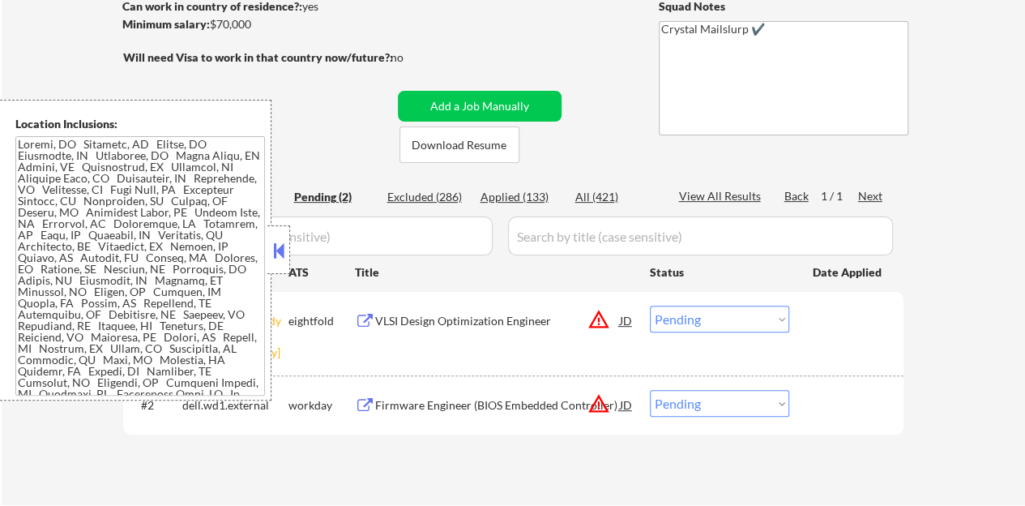
click at [271, 250] on button at bounding box center [279, 250] width 18 height 24
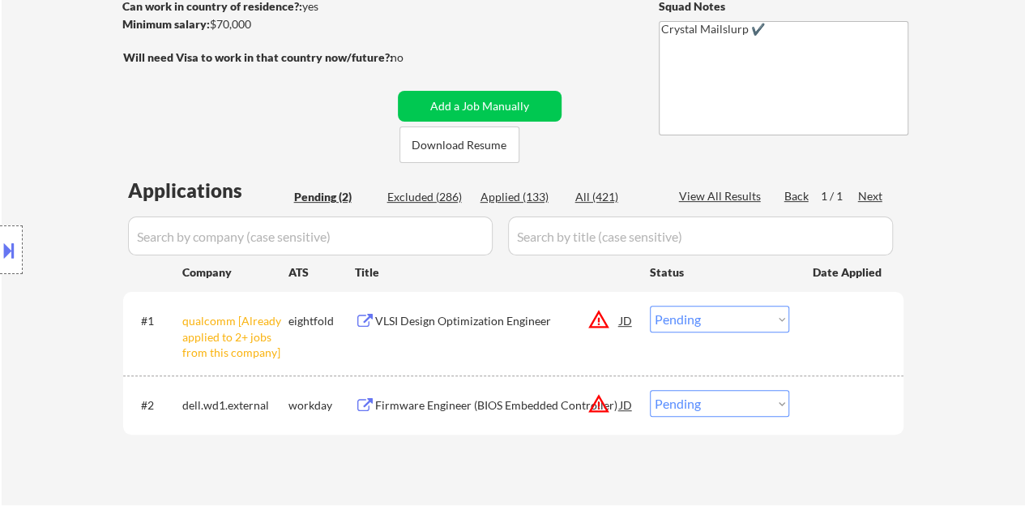
click at [708, 315] on select "Choose an option... Pending Applied Excluded (Questions) Excluded (Expired) Exc…" at bounding box center [719, 318] width 139 height 27
click at [650, 305] on select "Choose an option... Pending Applied Excluded (Questions) Excluded (Expired) Exc…" at bounding box center [719, 318] width 139 height 27
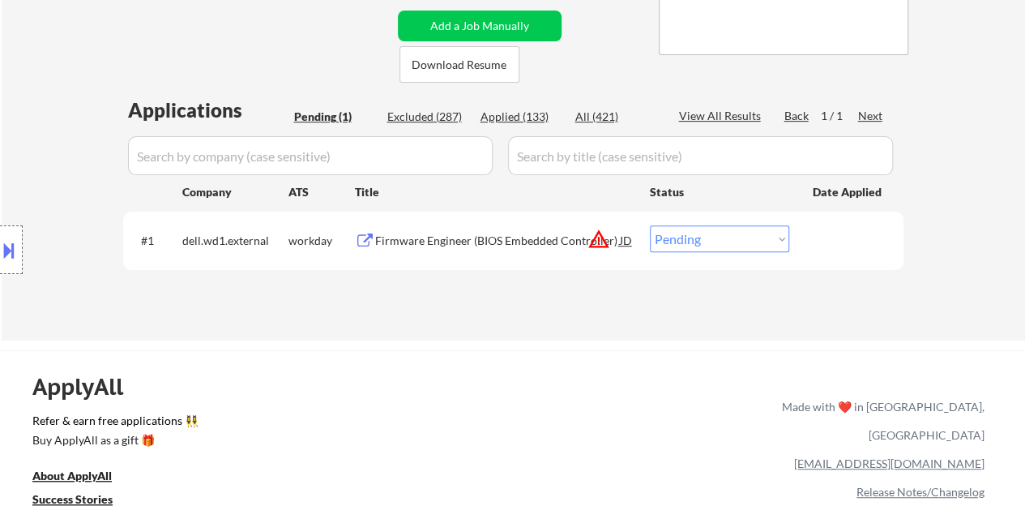
scroll to position [324, 0]
click at [476, 233] on div "Firmware Engineer (BIOS Embedded Controller)" at bounding box center [497, 240] width 245 height 16
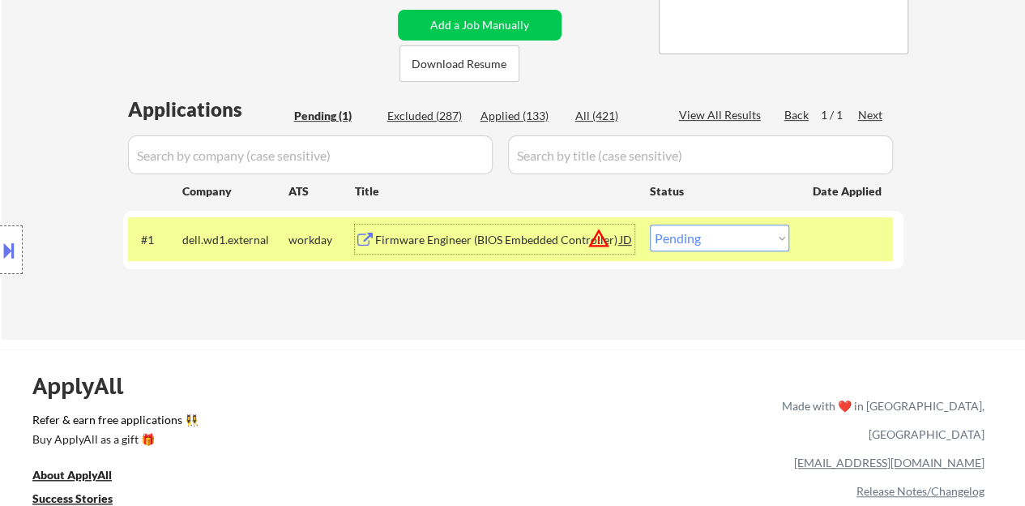
click at [777, 231] on select "Choose an option... Pending Applied Excluded (Questions) Excluded (Expired) Exc…" at bounding box center [719, 237] width 139 height 27
select select ""excluded__bad_match_""
click at [650, 224] on select "Choose an option... Pending Applied Excluded (Questions) Excluded (Expired) Exc…" at bounding box center [719, 237] width 139 height 27
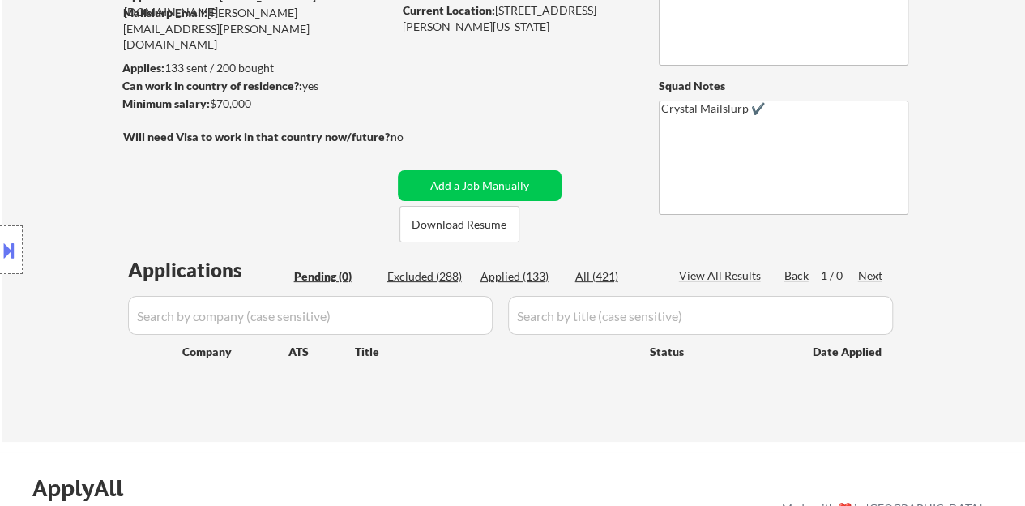
scroll to position [162, 0]
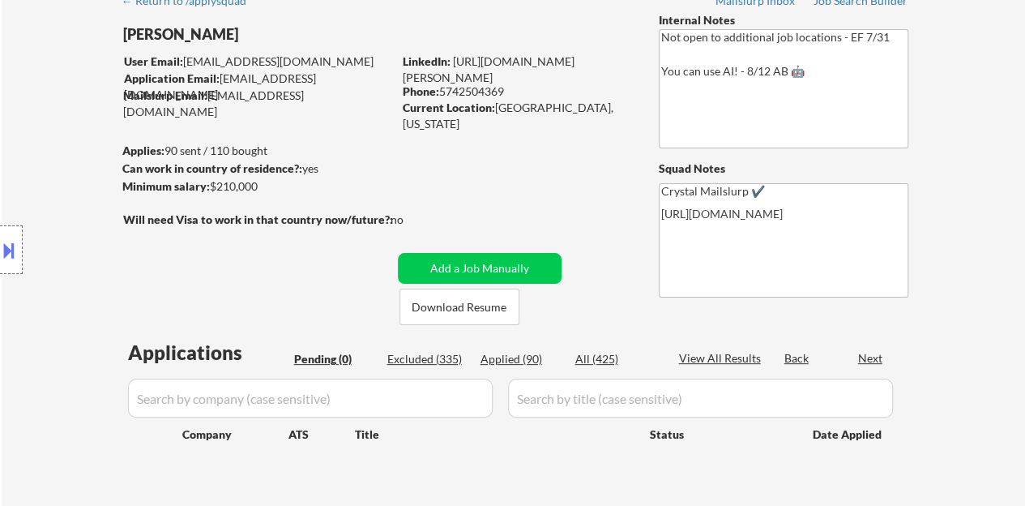
scroll to position [81, 0]
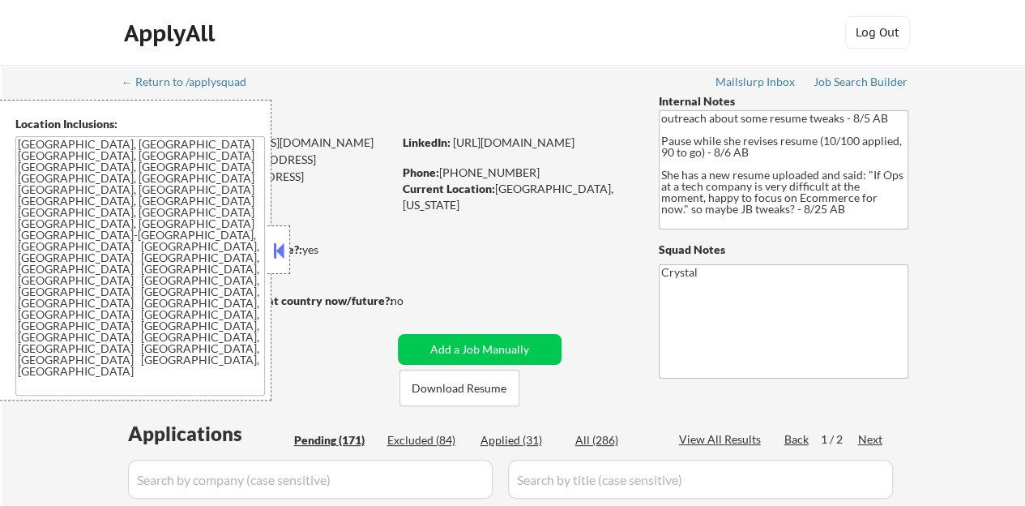
click at [280, 249] on button at bounding box center [279, 250] width 18 height 24
click at [274, 250] on button at bounding box center [279, 250] width 18 height 24
click at [275, 250] on button at bounding box center [279, 250] width 18 height 24
click at [275, 249] on button at bounding box center [279, 250] width 18 height 24
select select ""pending""
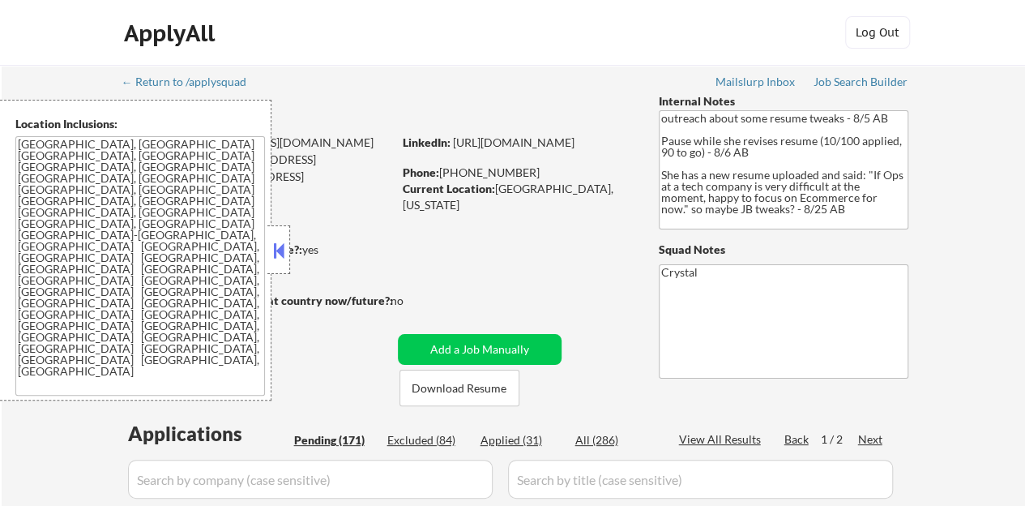
select select ""pending""
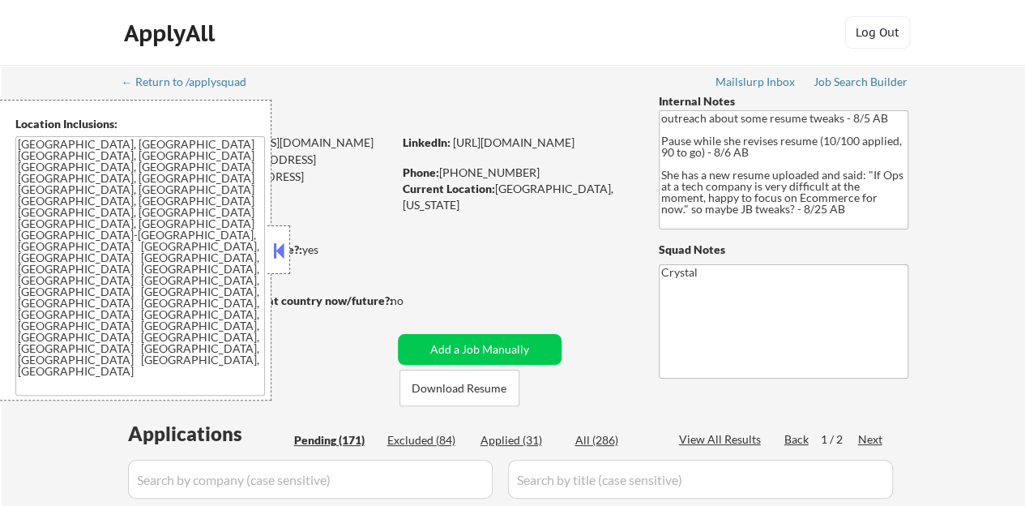
select select ""pending""
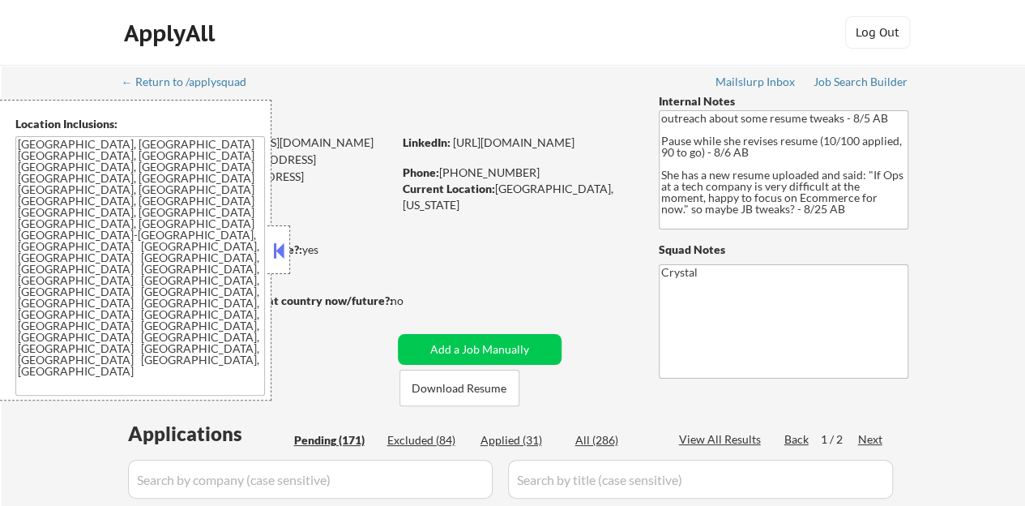
select select ""pending""
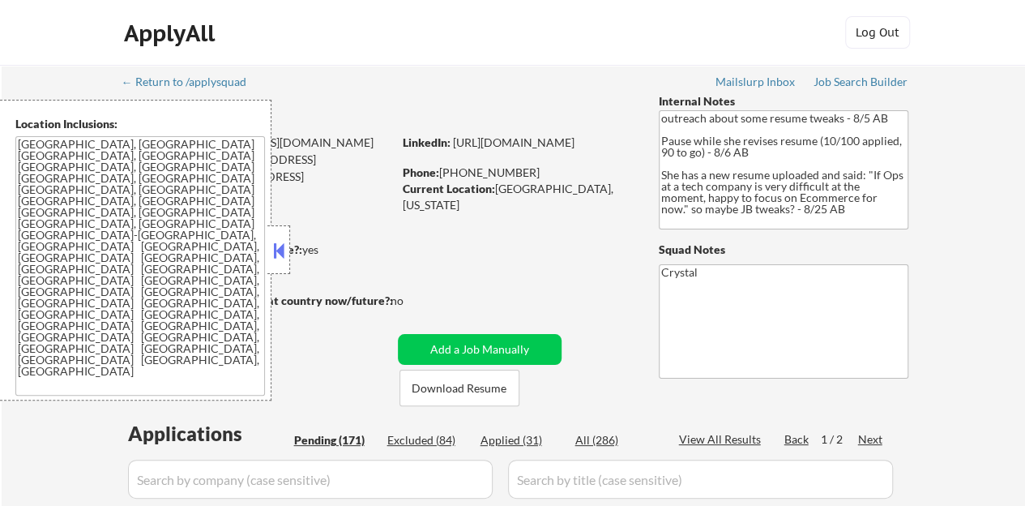
select select ""pending""
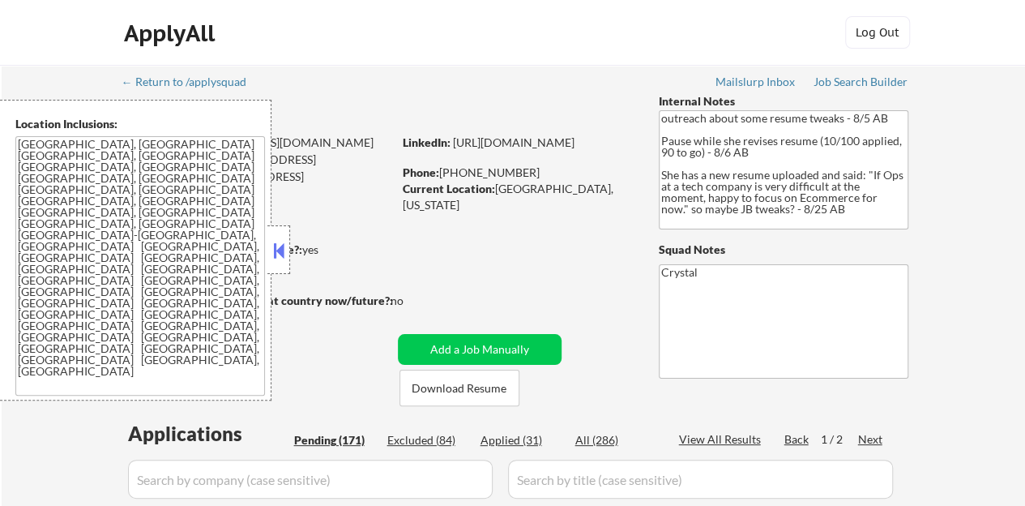
select select ""pending""
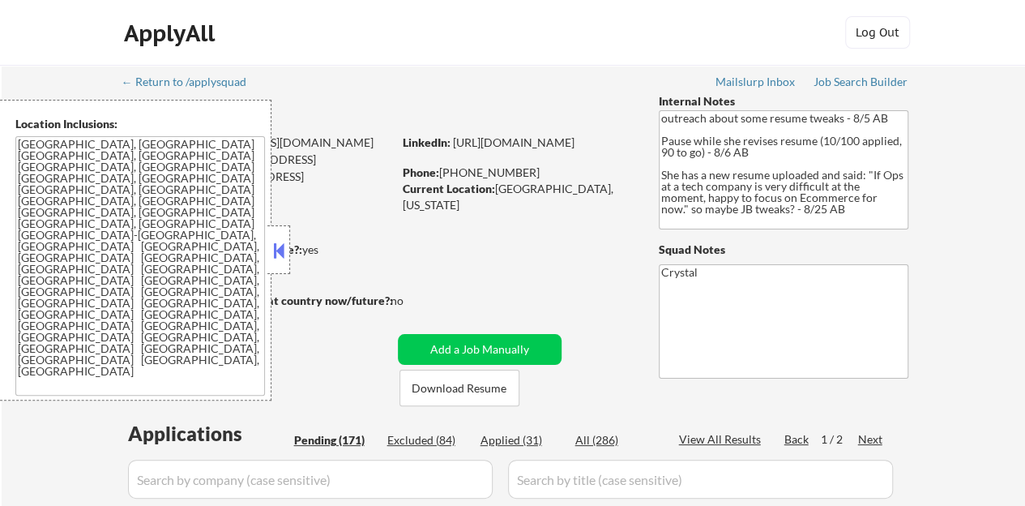
select select ""pending""
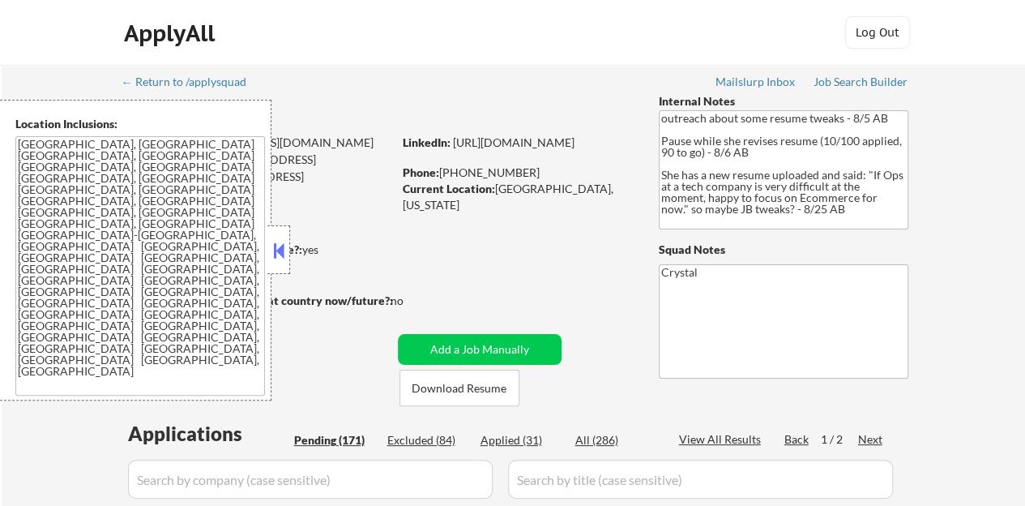
select select ""pending""
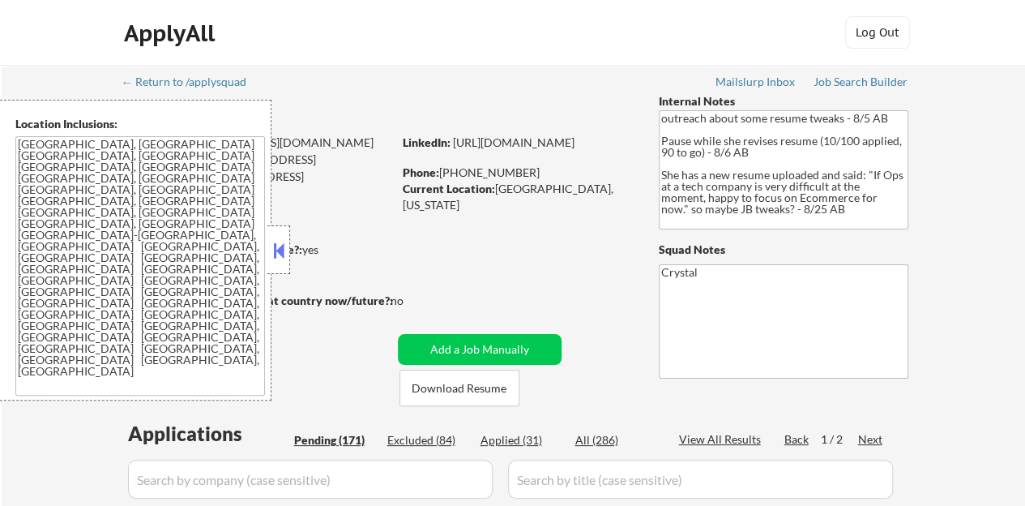
select select ""pending""
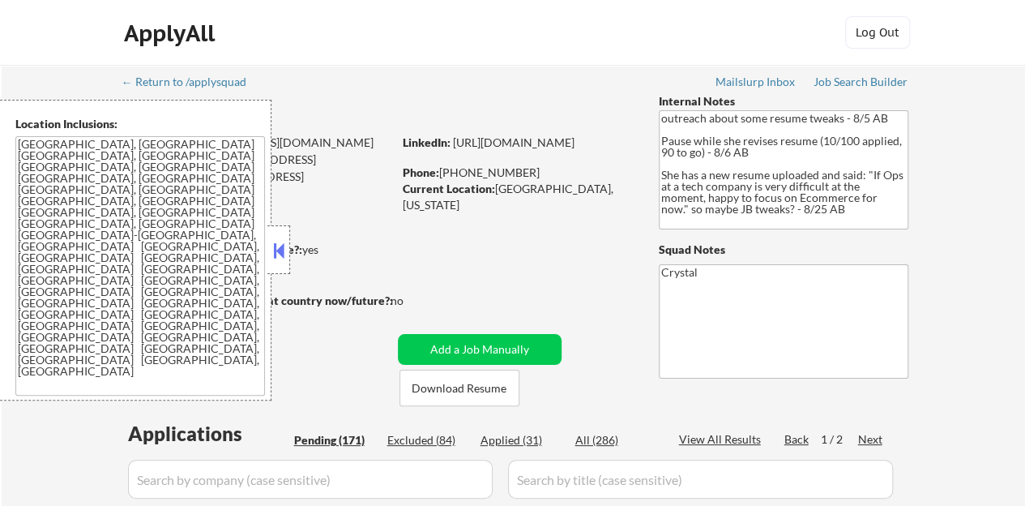
select select ""pending""
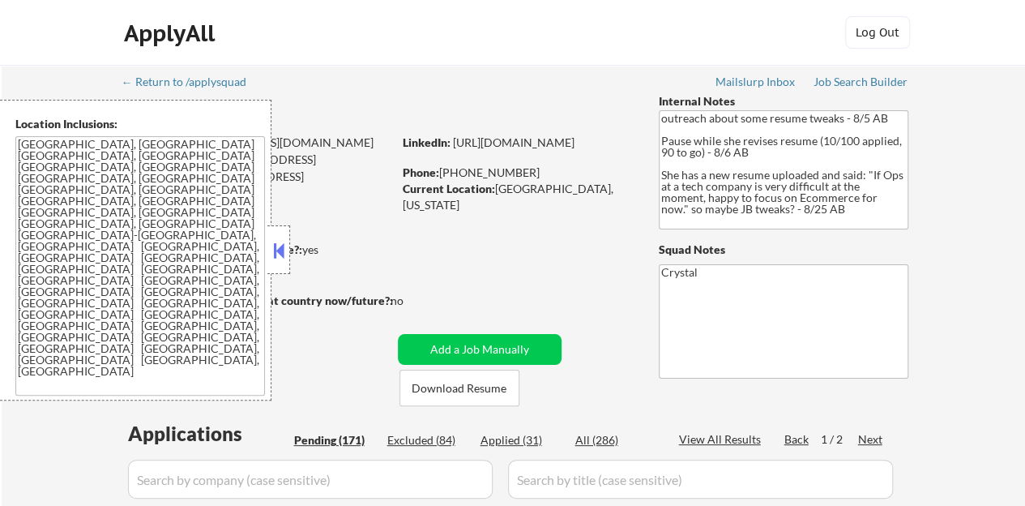
select select ""pending""
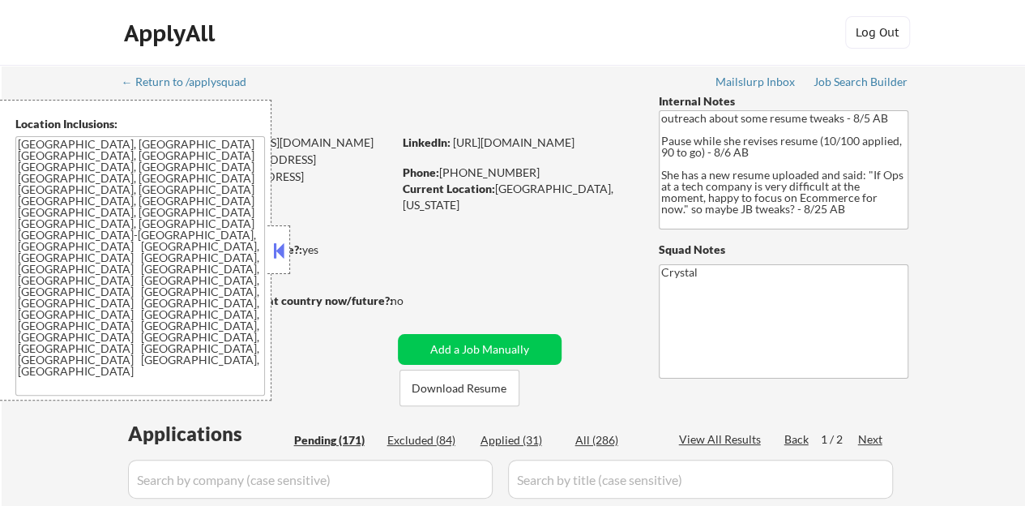
select select ""pending""
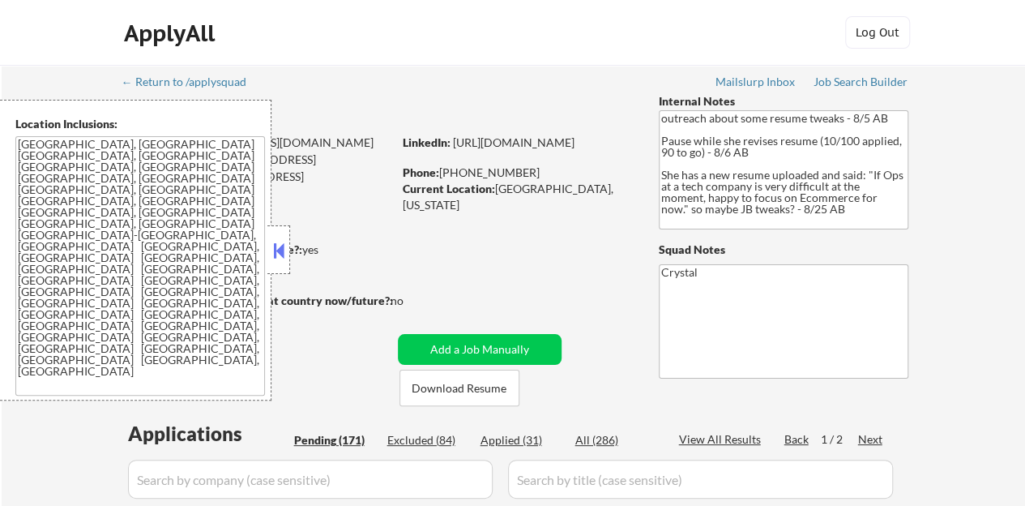
select select ""pending""
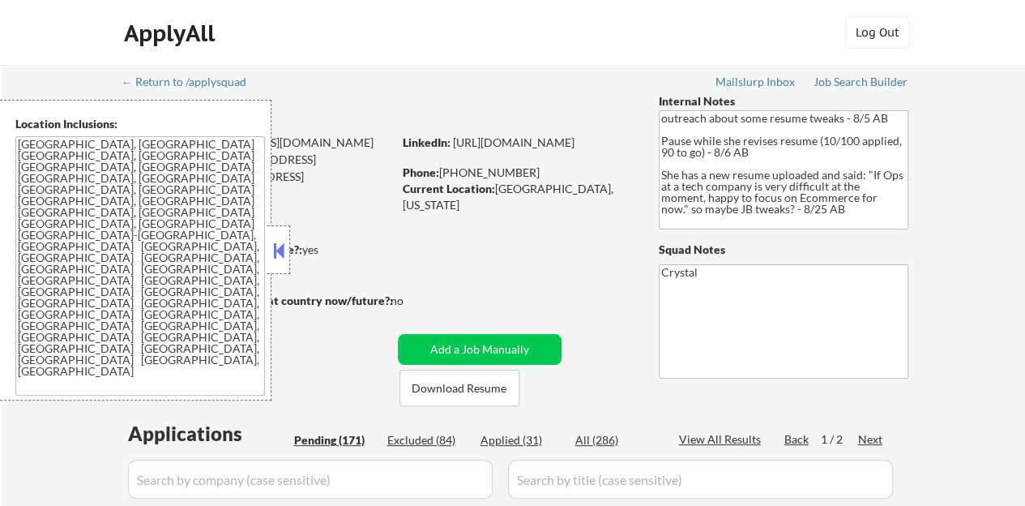
select select ""pending""
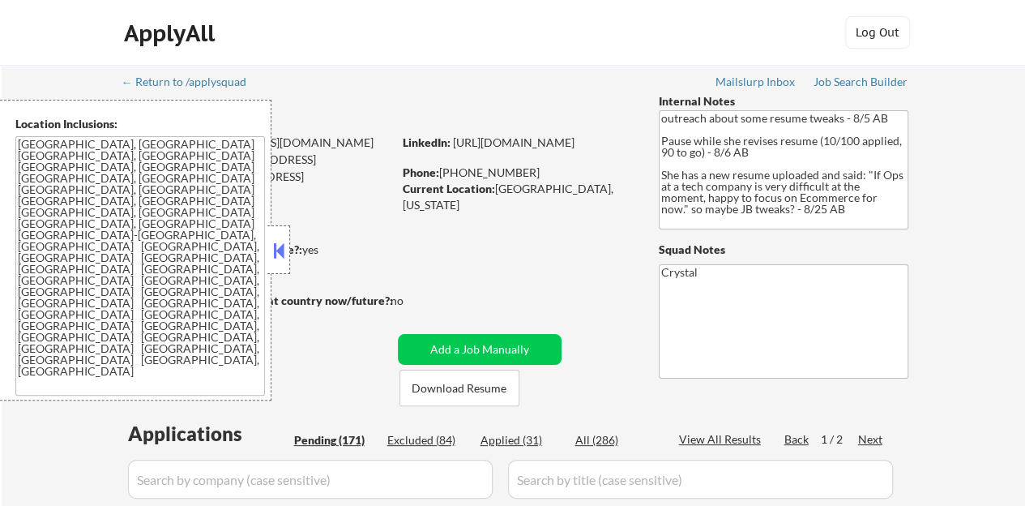
select select ""pending""
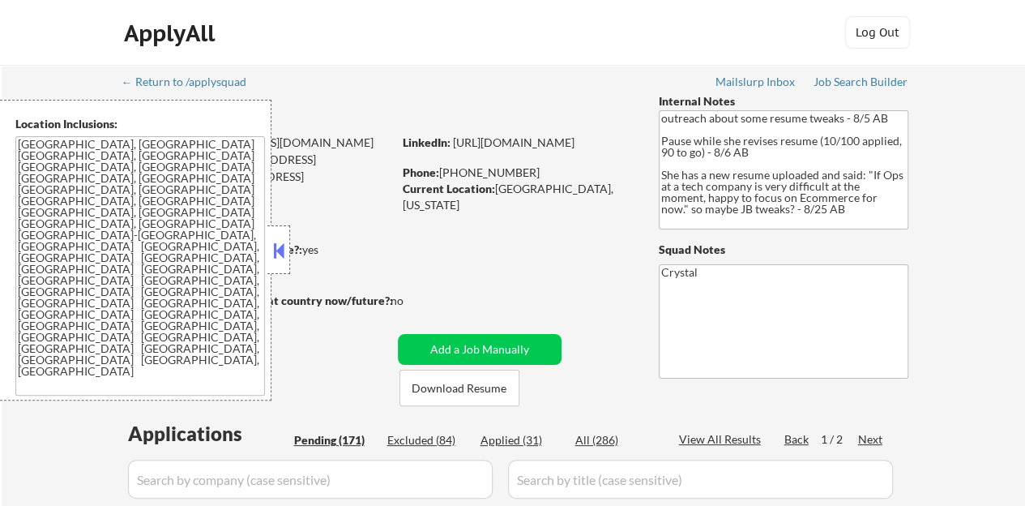
select select ""pending""
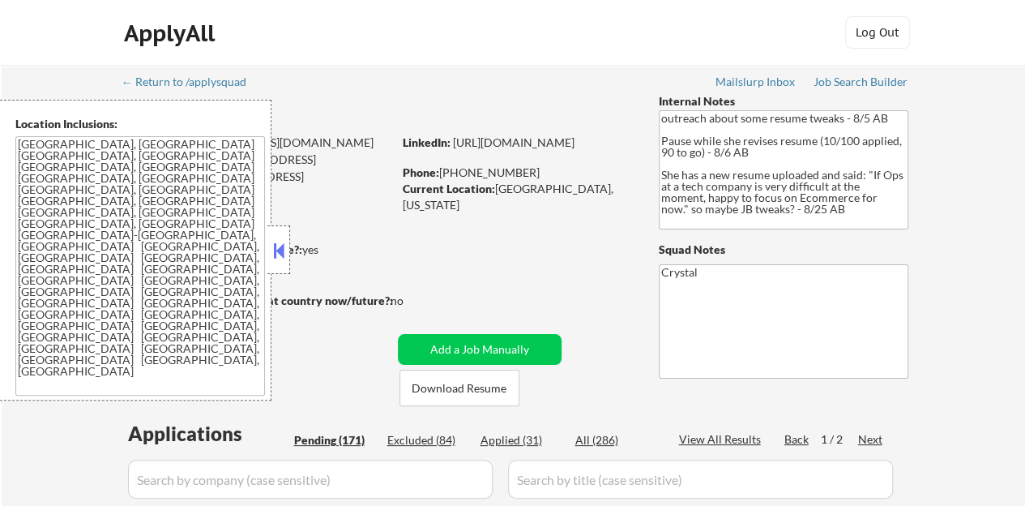
select select ""pending""
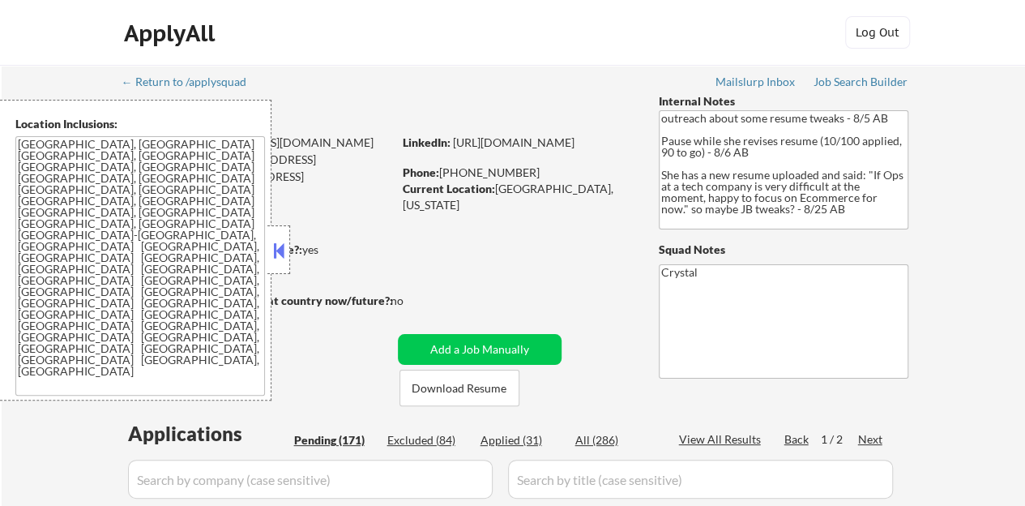
select select ""pending""
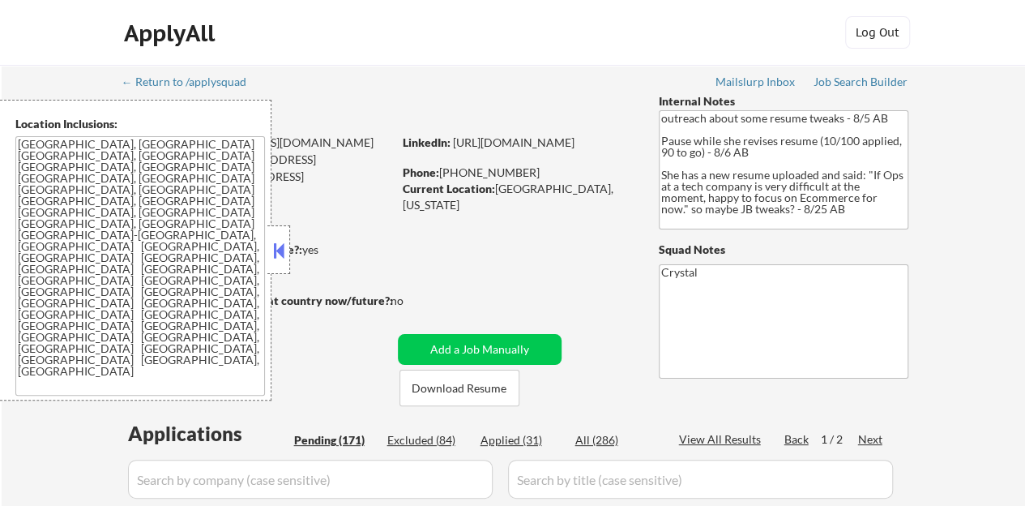
select select ""pending""
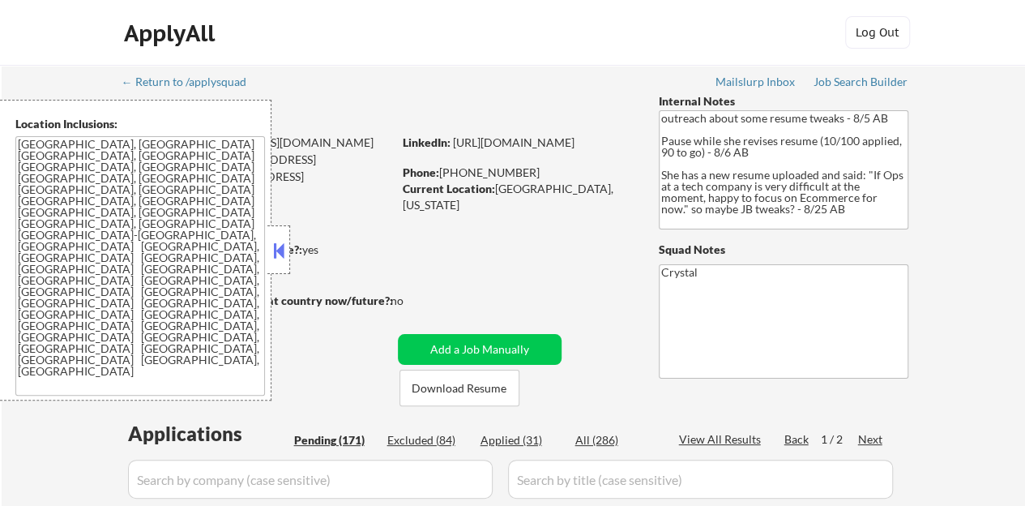
select select ""pending""
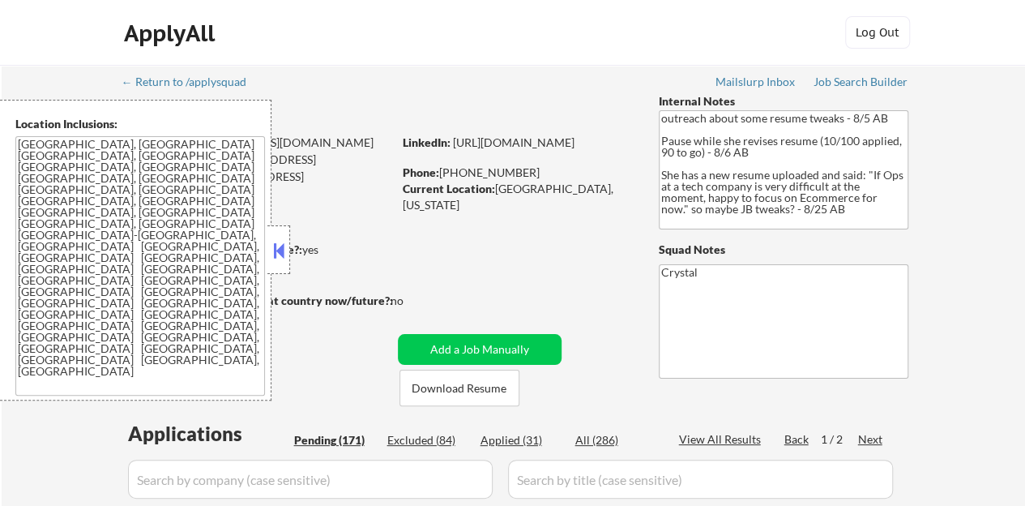
select select ""pending""
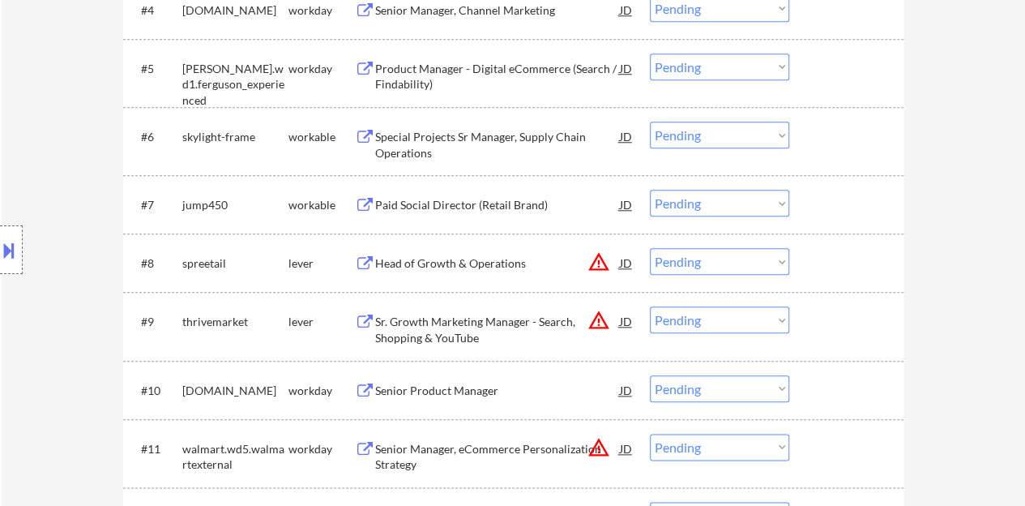
scroll to position [891, 0]
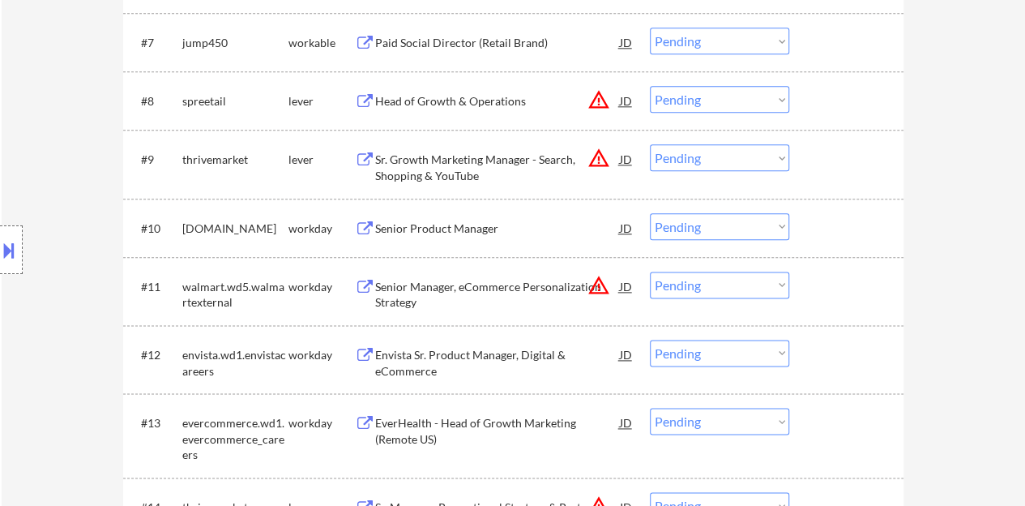
click at [459, 217] on div "Senior Product Manager" at bounding box center [497, 227] width 245 height 29
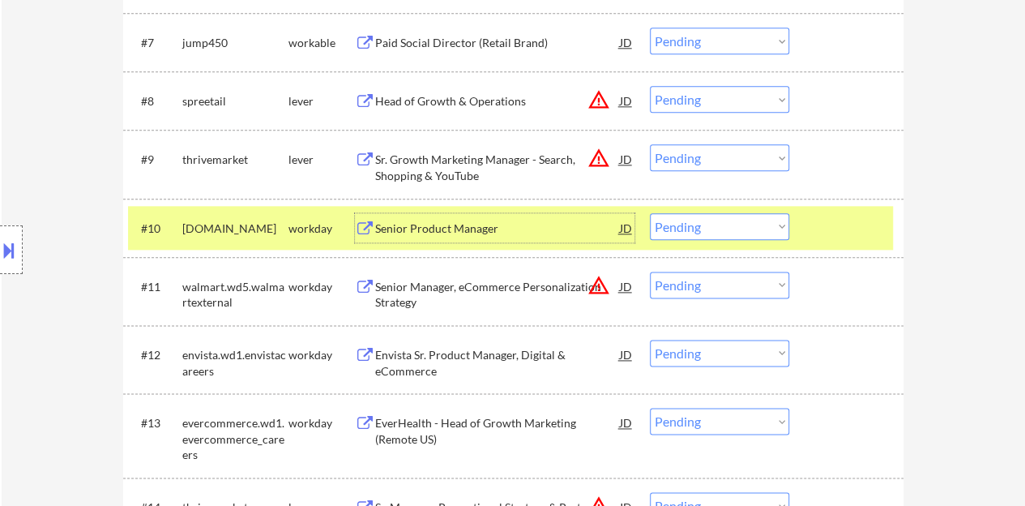
click at [751, 226] on select "Choose an option... Pending Applied Excluded (Questions) Excluded (Expired) Exc…" at bounding box center [719, 226] width 139 height 27
click at [650, 213] on select "Choose an option... Pending Applied Excluded (Questions) Excluded (Expired) Exc…" at bounding box center [719, 226] width 139 height 27
select select ""pending""
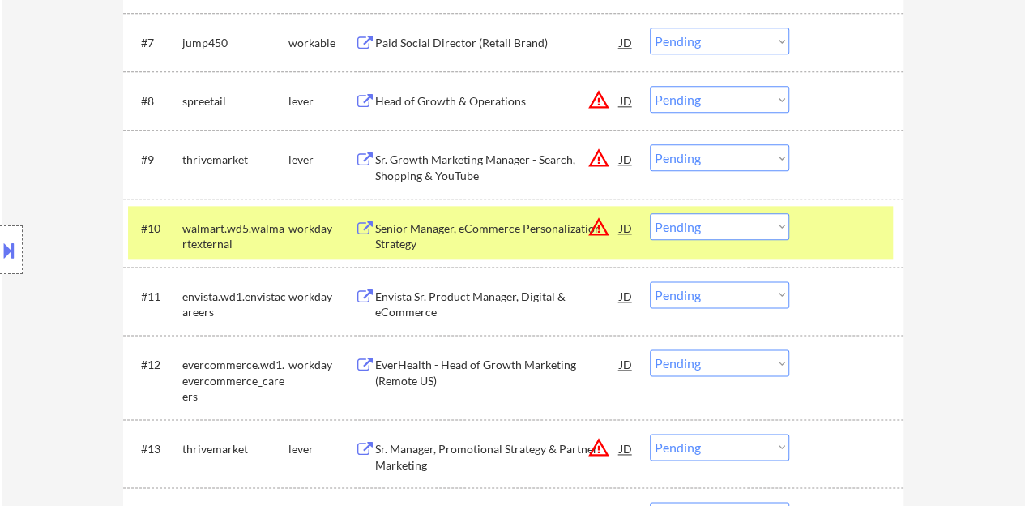
click at [831, 227] on div at bounding box center [848, 227] width 71 height 29
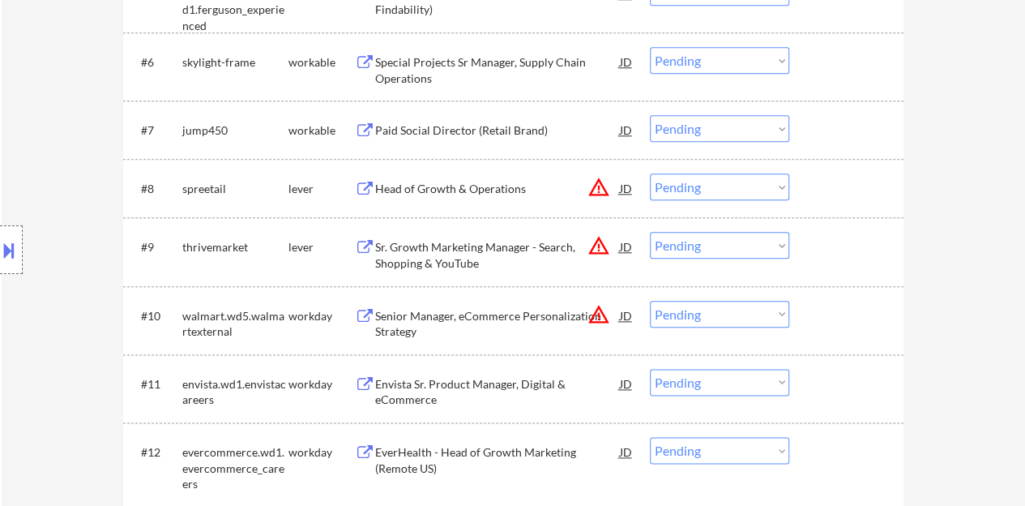
scroll to position [729, 0]
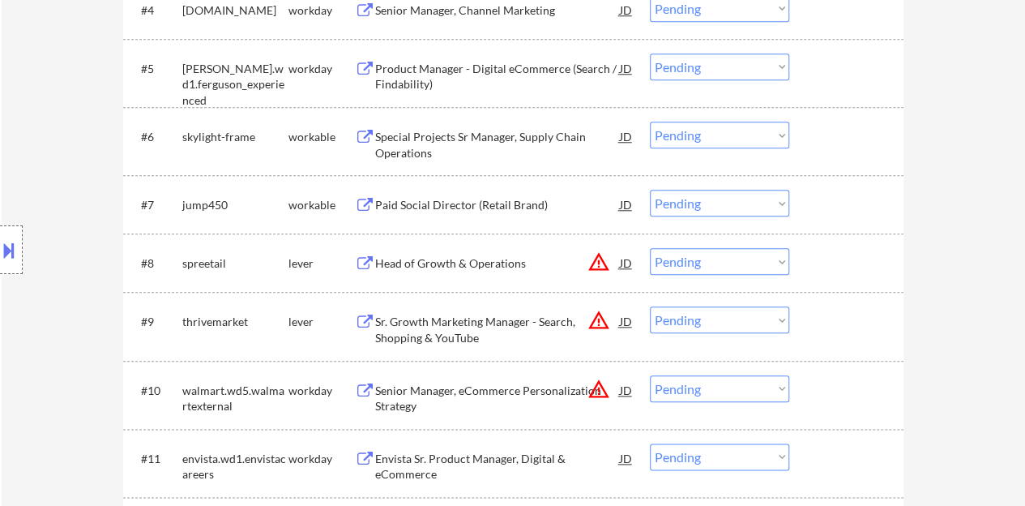
click at [387, 264] on div "Head of Growth & Operations" at bounding box center [497, 263] width 245 height 16
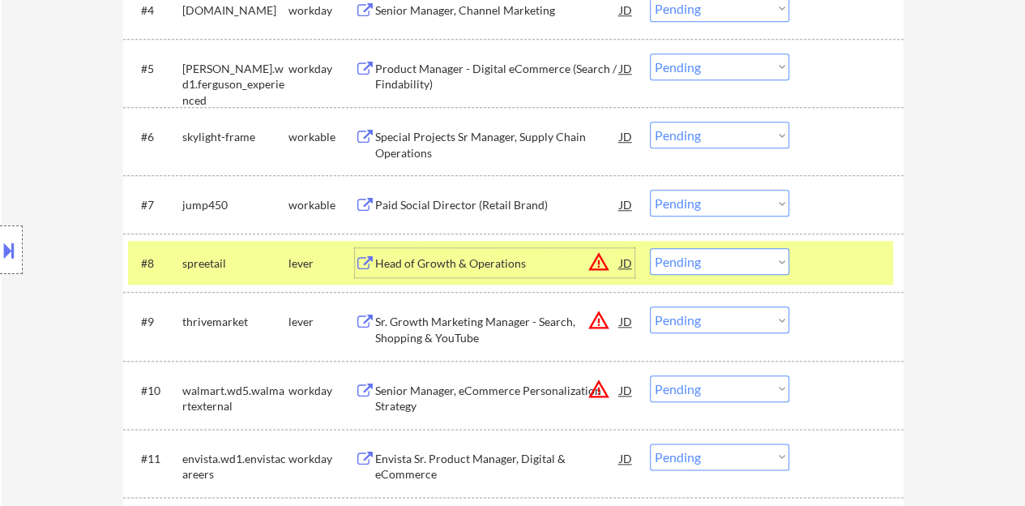
click at [696, 246] on div "#8 spreetail lever Head of Growth & Operations JD warning_amber Choose an optio…" at bounding box center [510, 263] width 765 height 44
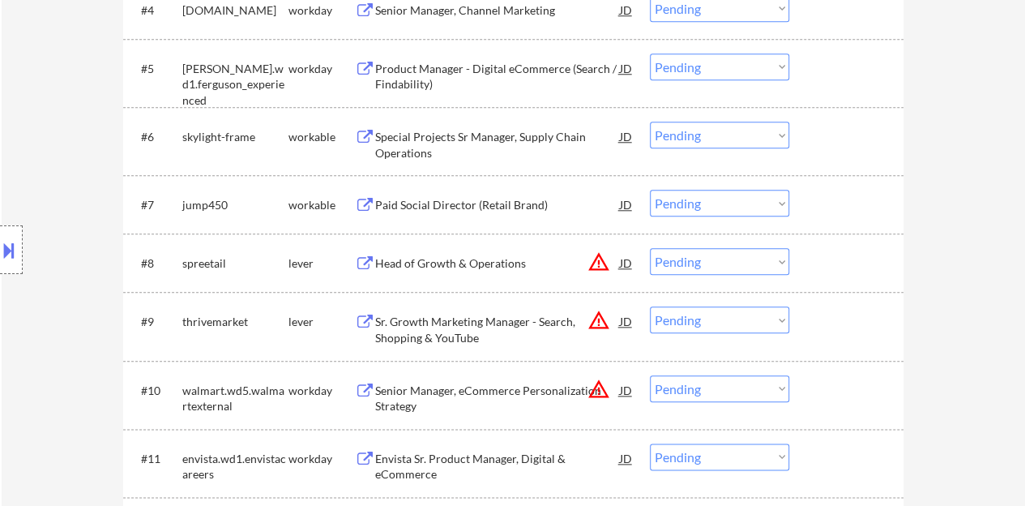
click at [704, 266] on select "Choose an option... Pending Applied Excluded (Questions) Excluded (Expired) Exc…" at bounding box center [719, 261] width 139 height 27
click at [650, 248] on select "Choose an option... Pending Applied Excluded (Questions) Excluded (Expired) Exc…" at bounding box center [719, 261] width 139 height 27
select select ""pending""
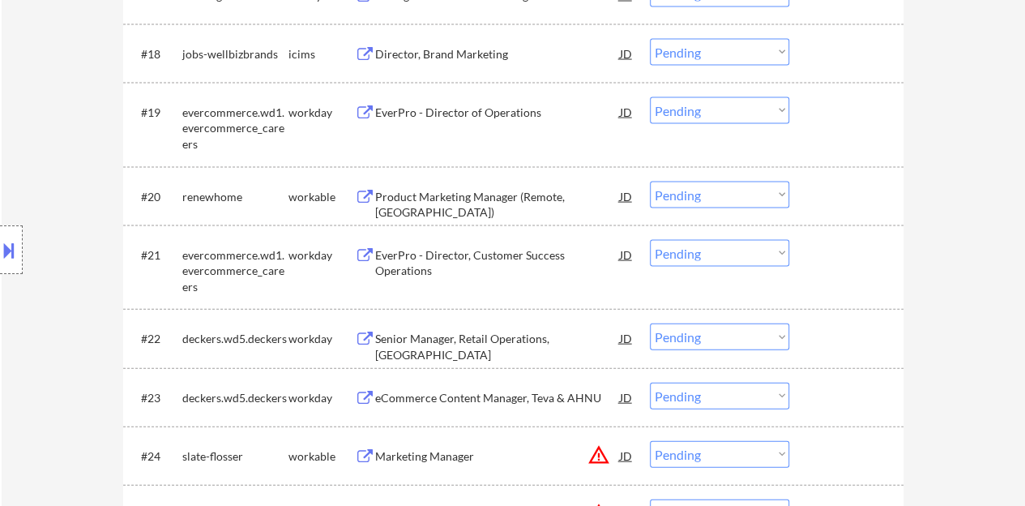
scroll to position [1620, 0]
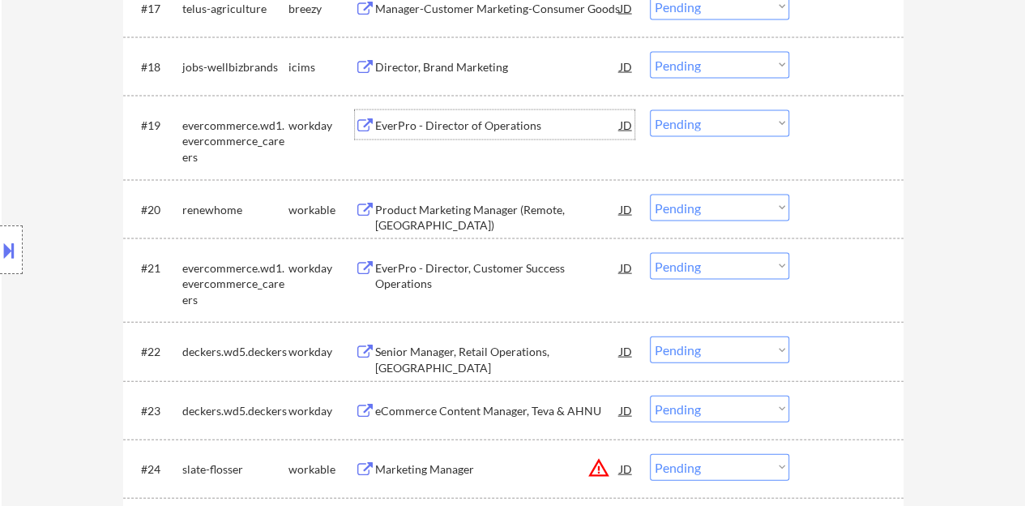
click at [494, 122] on div "EverPro - Director of Operations" at bounding box center [497, 125] width 245 height 16
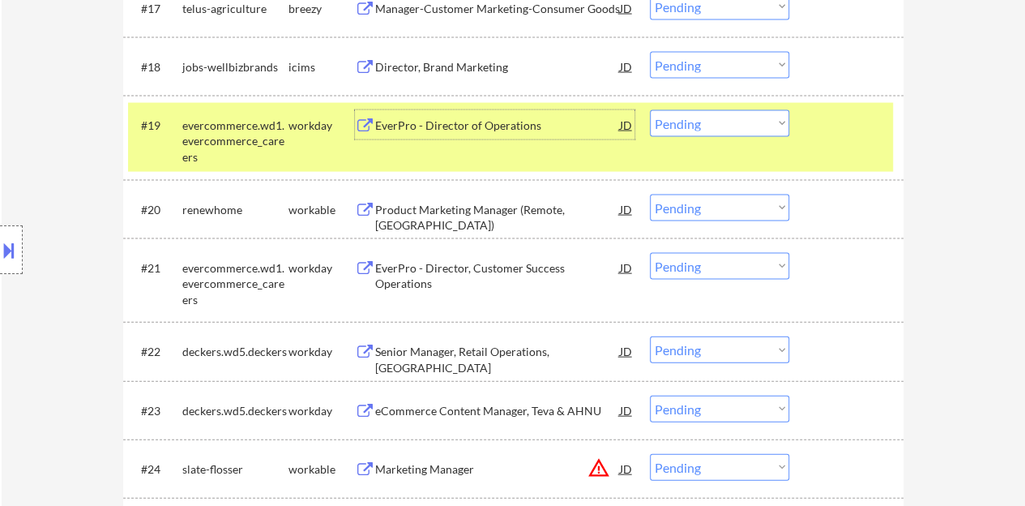
click at [689, 99] on div "#19 evercommerce.wd1.evercommerce_careers workday EverPro - Director of Operati…" at bounding box center [513, 138] width 780 height 84
click at [696, 117] on select "Choose an option... Pending Applied Excluded (Questions) Excluded (Expired) Exc…" at bounding box center [719, 123] width 139 height 27
click at [650, 110] on select "Choose an option... Pending Applied Excluded (Questions) Excluded (Expired) Exc…" at bounding box center [719, 123] width 139 height 27
select select ""pending""
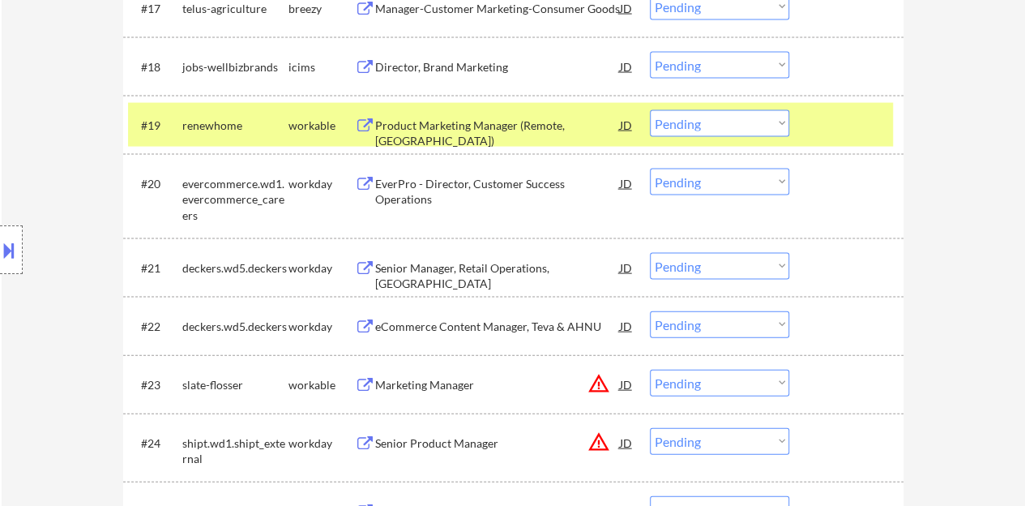
click at [833, 137] on div at bounding box center [848, 124] width 71 height 29
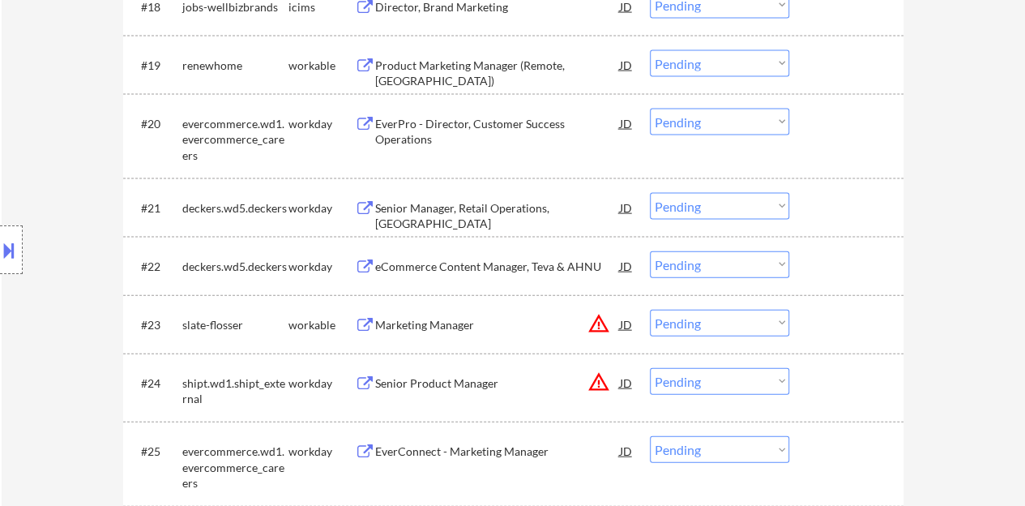
scroll to position [1701, 0]
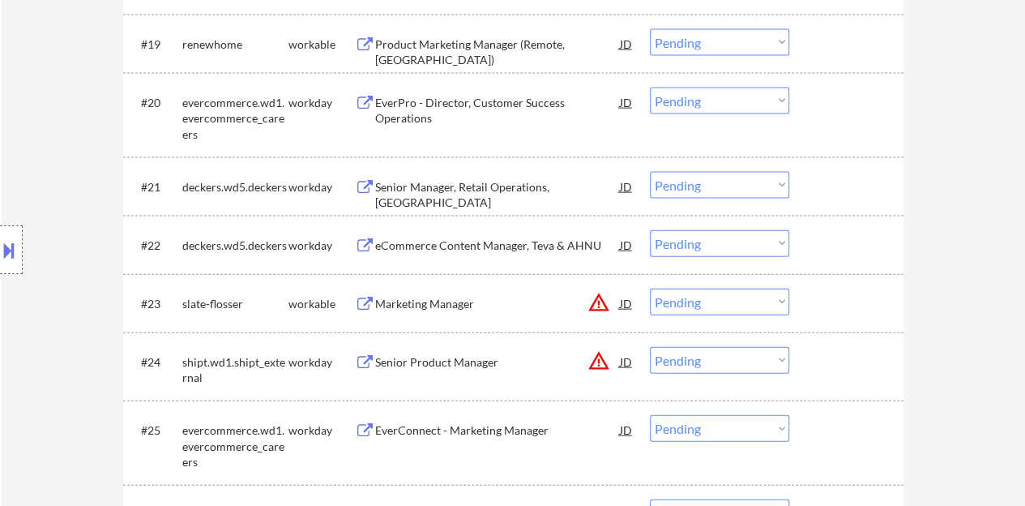
click at [533, 189] on div "Senior Manager, Retail Operations, [GEOGRAPHIC_DATA]" at bounding box center [497, 195] width 245 height 32
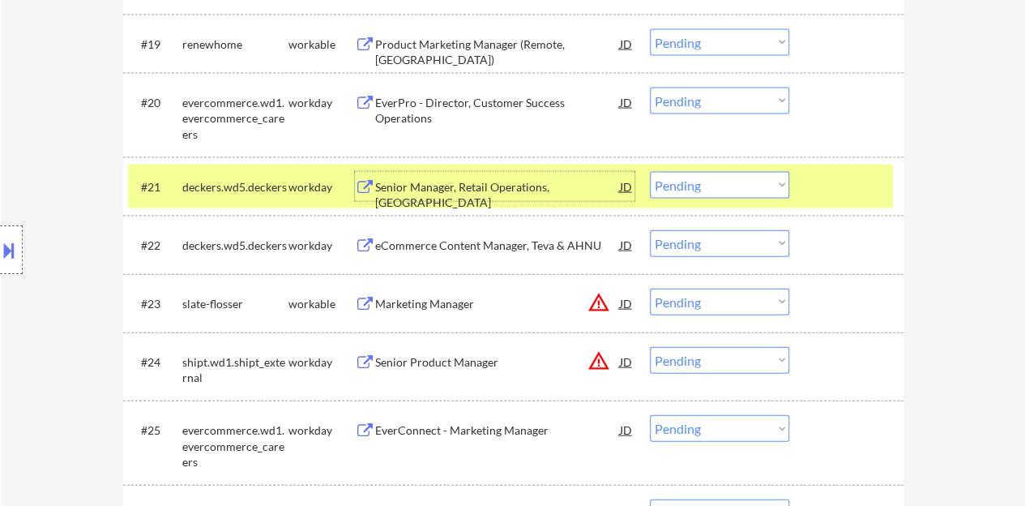
click at [718, 173] on select "Choose an option... Pending Applied Excluded (Questions) Excluded (Expired) Exc…" at bounding box center [719, 185] width 139 height 27
click at [650, 172] on select "Choose an option... Pending Applied Excluded (Questions) Excluded (Expired) Exc…" at bounding box center [719, 185] width 139 height 27
select select ""pending""
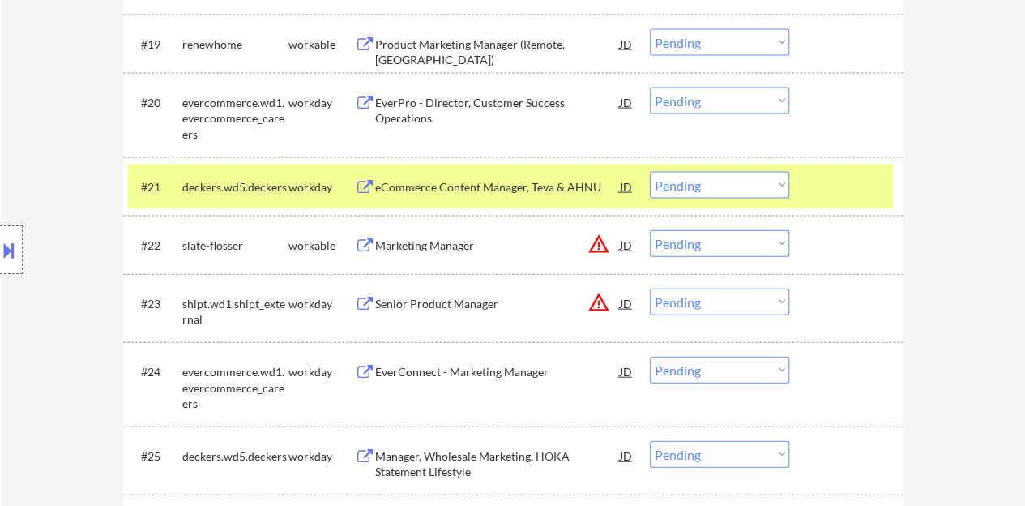
click at [849, 177] on div at bounding box center [848, 186] width 71 height 29
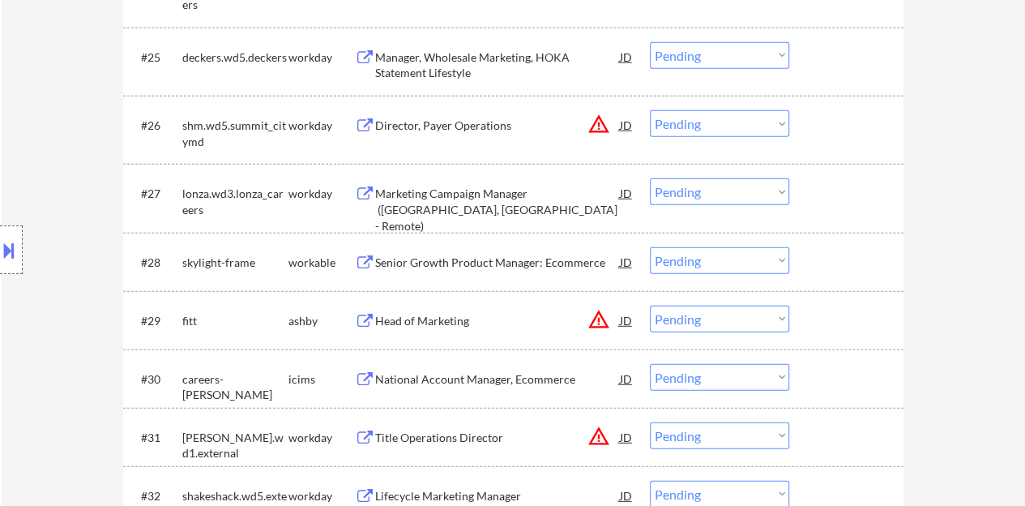
scroll to position [2188, 0]
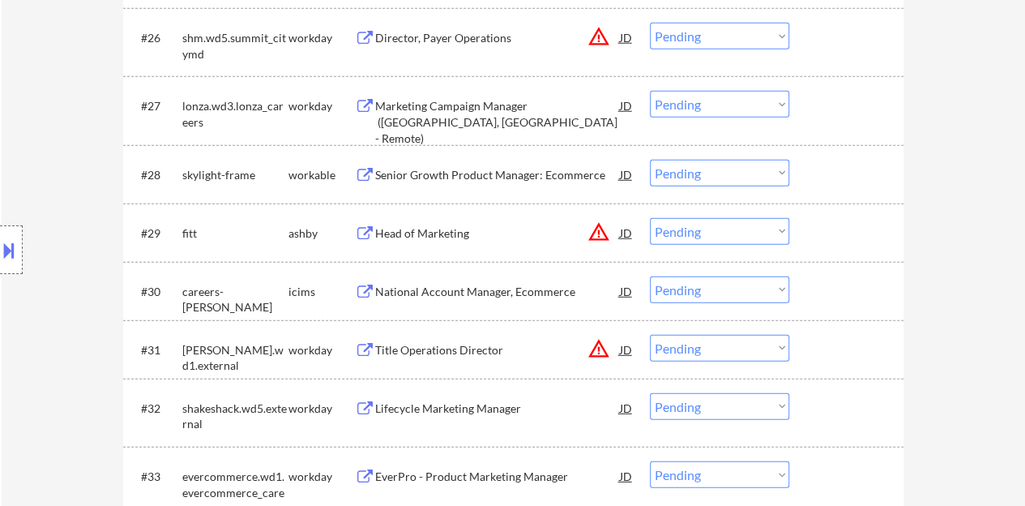
click at [387, 236] on div "Head of Marketing" at bounding box center [497, 233] width 245 height 16
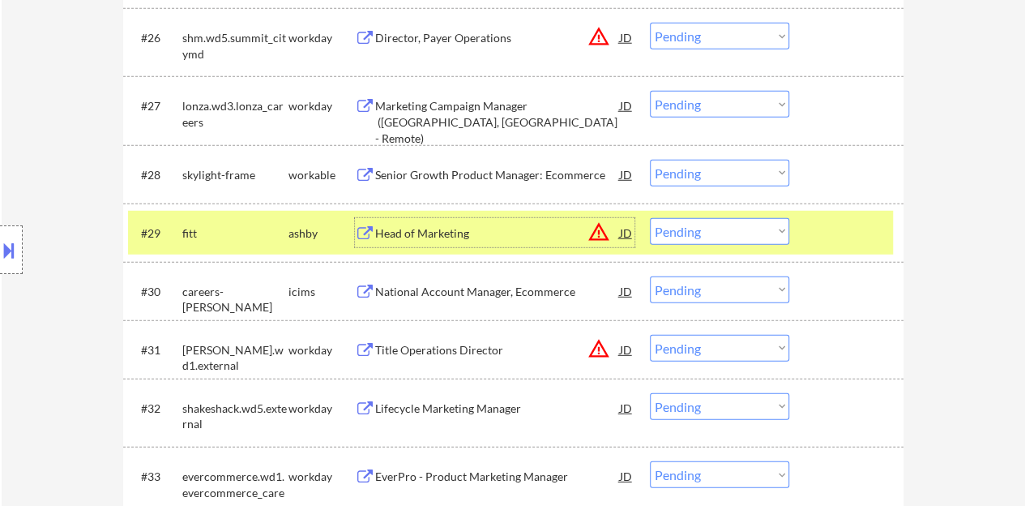
click at [731, 232] on select "Choose an option... Pending Applied Excluded (Questions) Excluded (Expired) Exc…" at bounding box center [719, 231] width 139 height 27
click at [650, 218] on select "Choose an option... Pending Applied Excluded (Questions) Excluded (Expired) Exc…" at bounding box center [719, 231] width 139 height 27
select select ""pending""
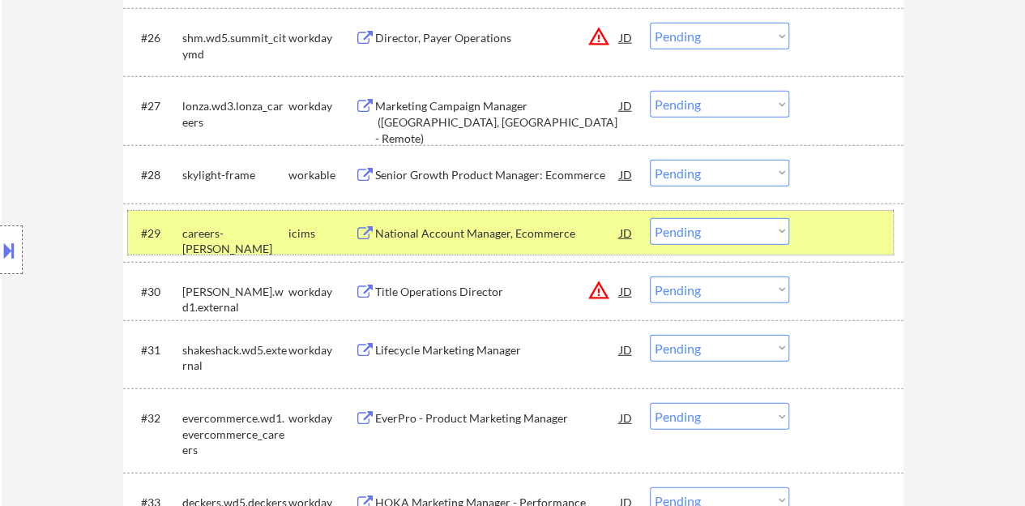
click at [804, 234] on div "#29 careers-[PERSON_NAME] icims National Account Manager, Ecommerce JD warning_…" at bounding box center [510, 233] width 765 height 44
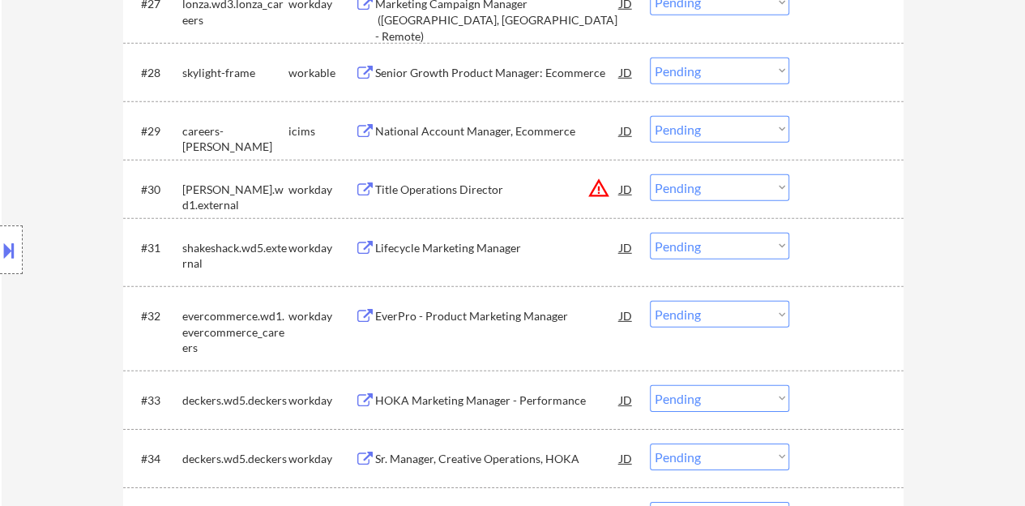
scroll to position [2350, 0]
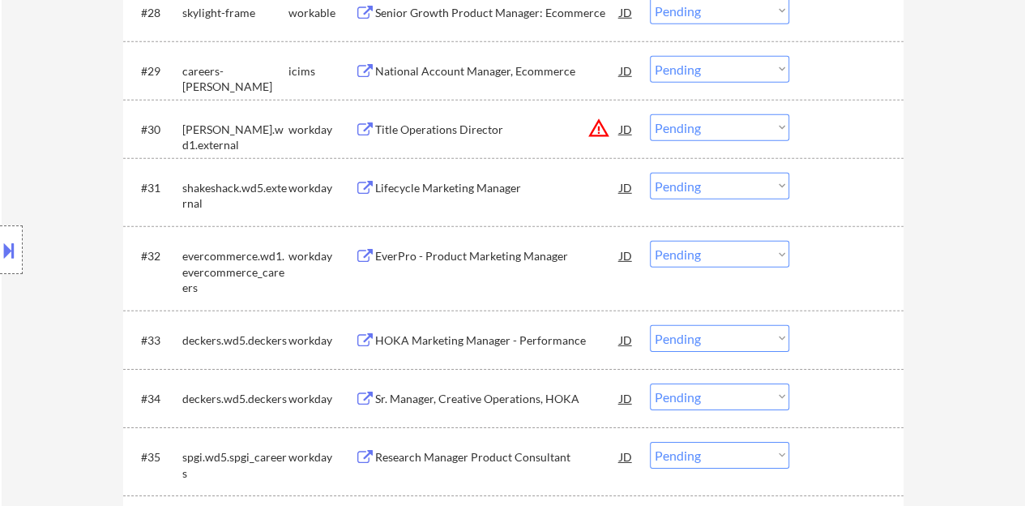
click at [404, 182] on div "Lifecycle Marketing Manager" at bounding box center [497, 188] width 245 height 16
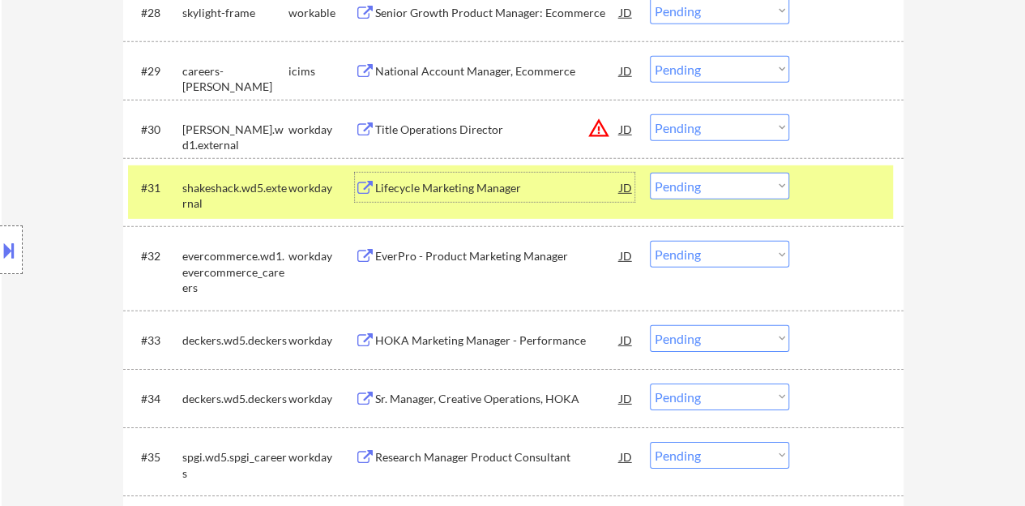
click at [741, 201] on div "#31 shakeshack.wd5.external workday Lifecycle Marketing Manager JD warning_ambe…" at bounding box center [510, 191] width 765 height 53
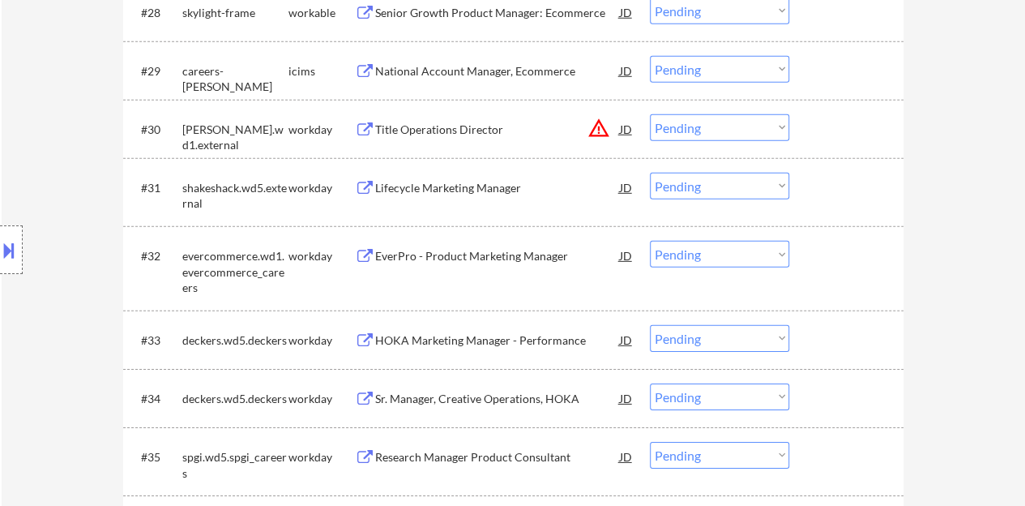
click at [731, 186] on select "Choose an option... Pending Applied Excluded (Questions) Excluded (Expired) Exc…" at bounding box center [719, 186] width 139 height 27
click at [650, 173] on select "Choose an option... Pending Applied Excluded (Questions) Excluded (Expired) Exc…" at bounding box center [719, 186] width 139 height 27
select select ""pending""
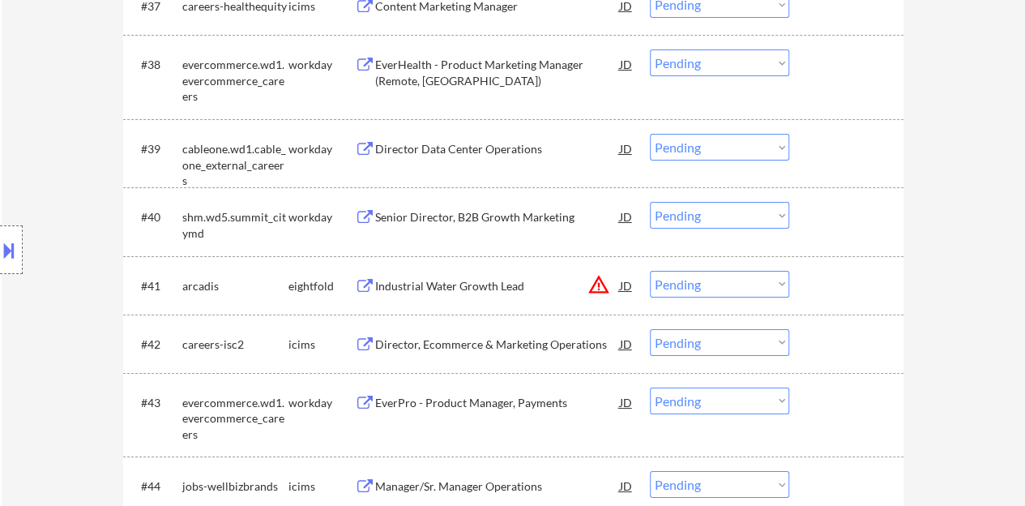
scroll to position [2836, 0]
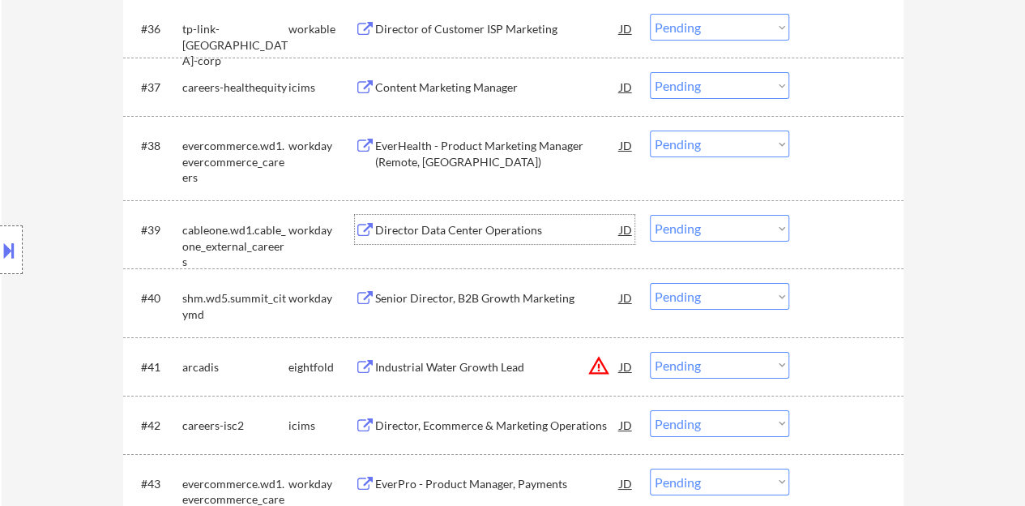
click at [502, 237] on div "Director Data Center Operations" at bounding box center [497, 229] width 245 height 29
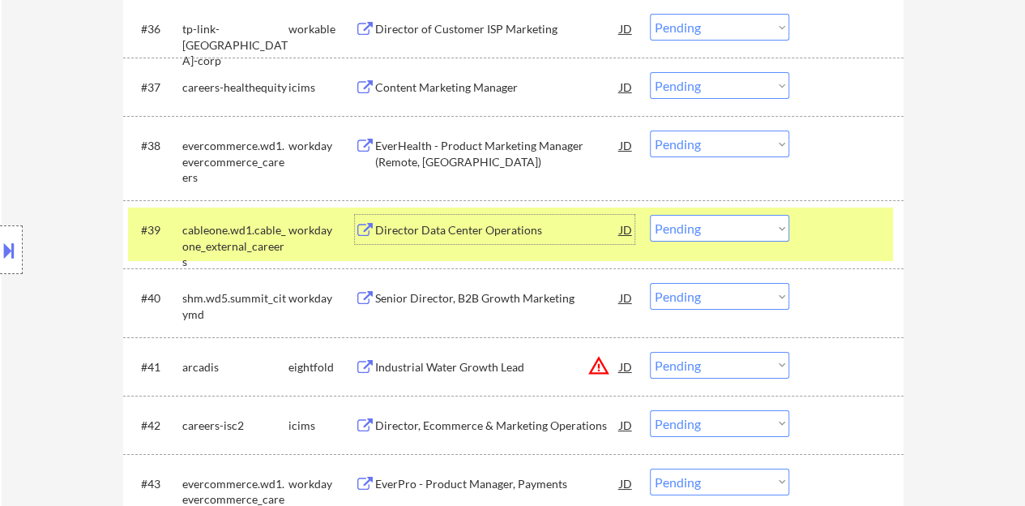
click at [658, 225] on select "Choose an option... Pending Applied Excluded (Questions) Excluded (Expired) Exc…" at bounding box center [719, 228] width 139 height 27
click at [650, 215] on select "Choose an option... Pending Applied Excluded (Questions) Excluded (Expired) Exc…" at bounding box center [719, 228] width 139 height 27
select select ""pending""
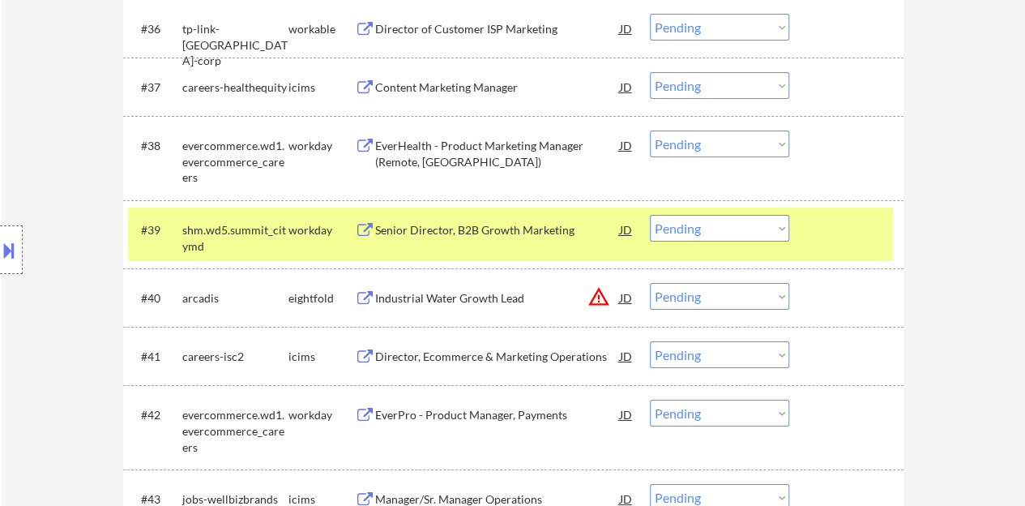
click at [861, 231] on div at bounding box center [848, 229] width 71 height 29
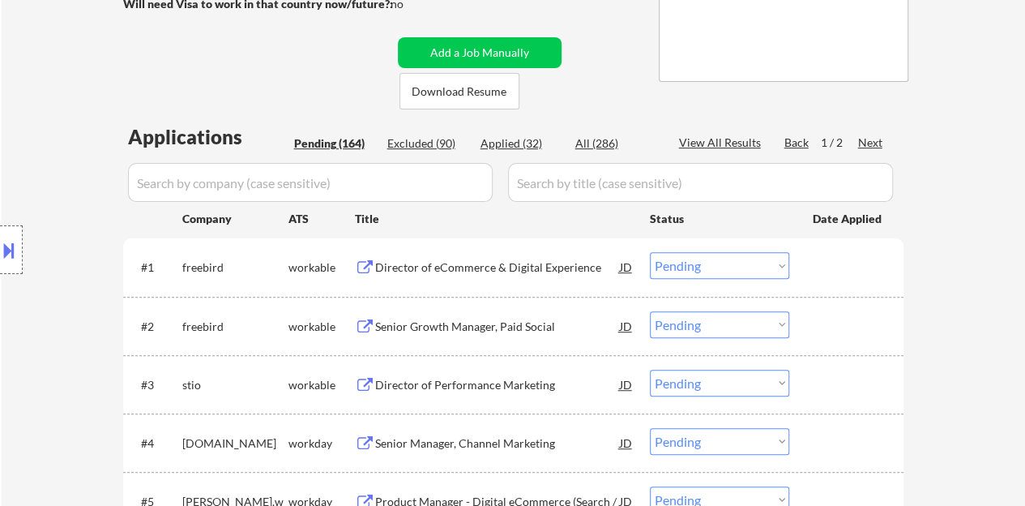
scroll to position [324, 0]
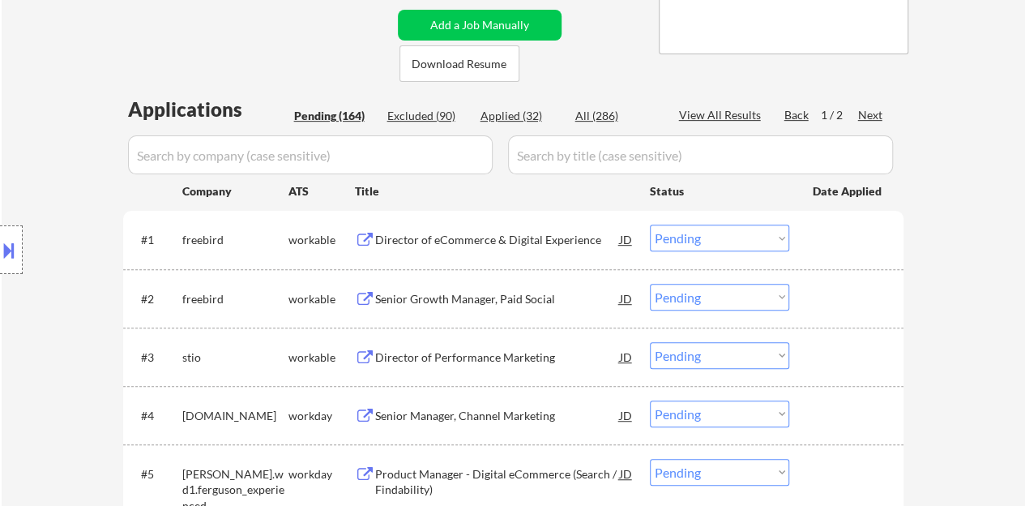
click at [445, 291] on div "Senior Growth Manager, Paid Social" at bounding box center [497, 299] width 245 height 16
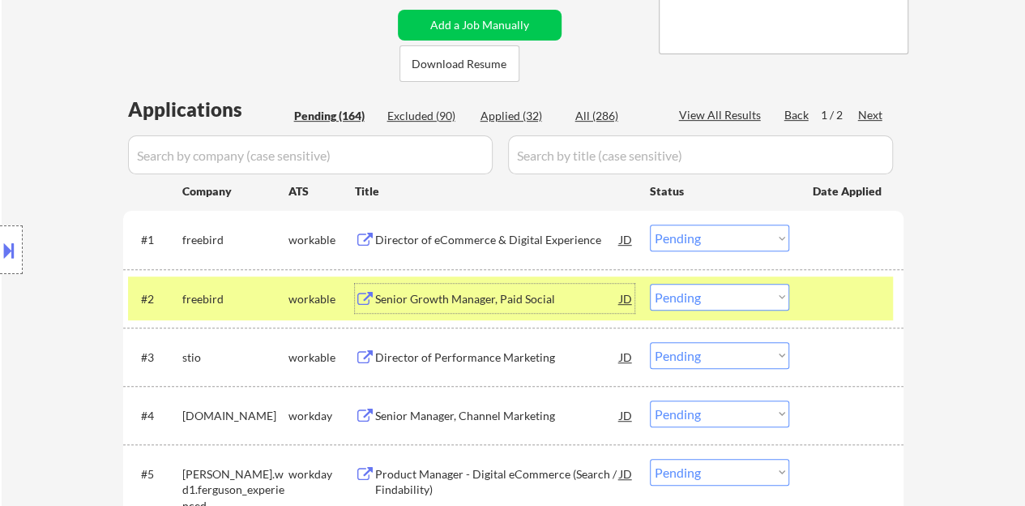
click at [741, 291] on select "Choose an option... Pending Applied Excluded (Questions) Excluded (Expired) Exc…" at bounding box center [719, 297] width 139 height 27
click at [650, 284] on select "Choose an option... Pending Applied Excluded (Questions) Excluded (Expired) Exc…" at bounding box center [719, 297] width 139 height 27
select select ""pending""
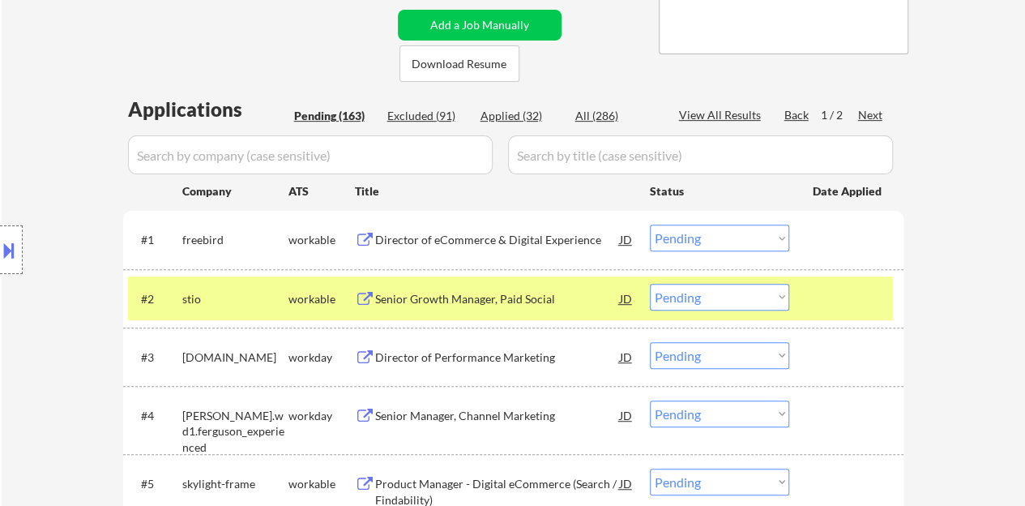
click at [823, 300] on div at bounding box center [848, 298] width 71 height 29
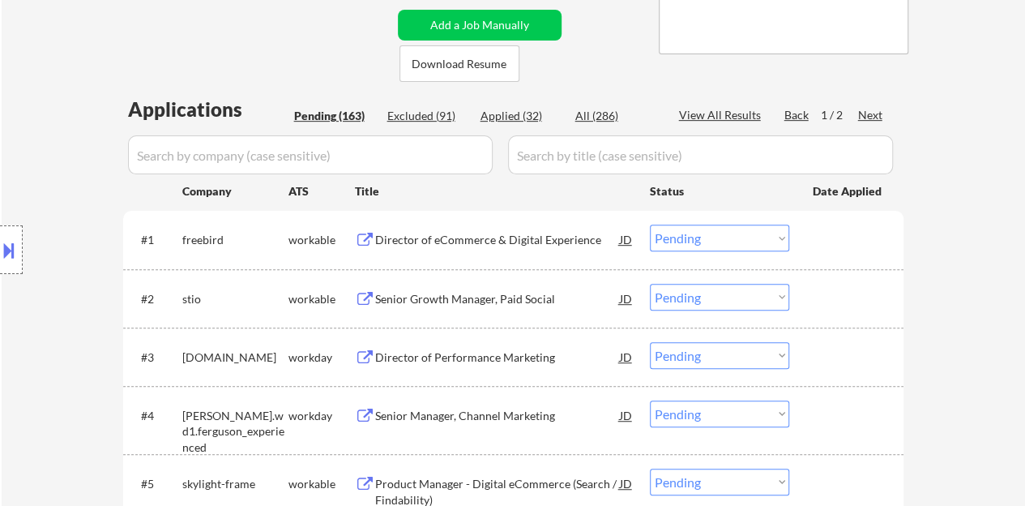
click at [503, 245] on div "Director of eCommerce & Digital Experience" at bounding box center [497, 240] width 245 height 16
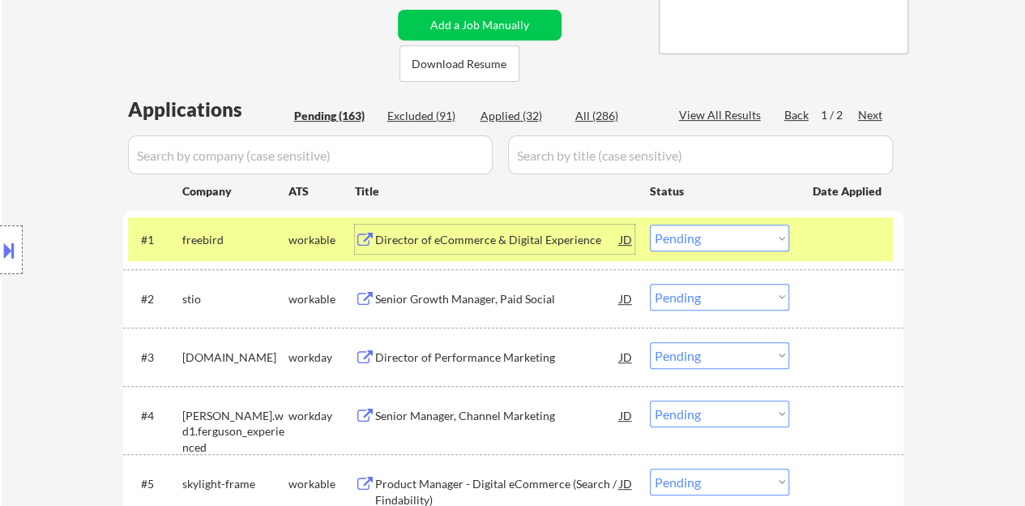
click at [715, 233] on select "Choose an option... Pending Applied Excluded (Questions) Excluded (Expired) Exc…" at bounding box center [719, 237] width 139 height 27
click at [650, 224] on select "Choose an option... Pending Applied Excluded (Questions) Excluded (Expired) Exc…" at bounding box center [719, 237] width 139 height 27
select select ""pending""
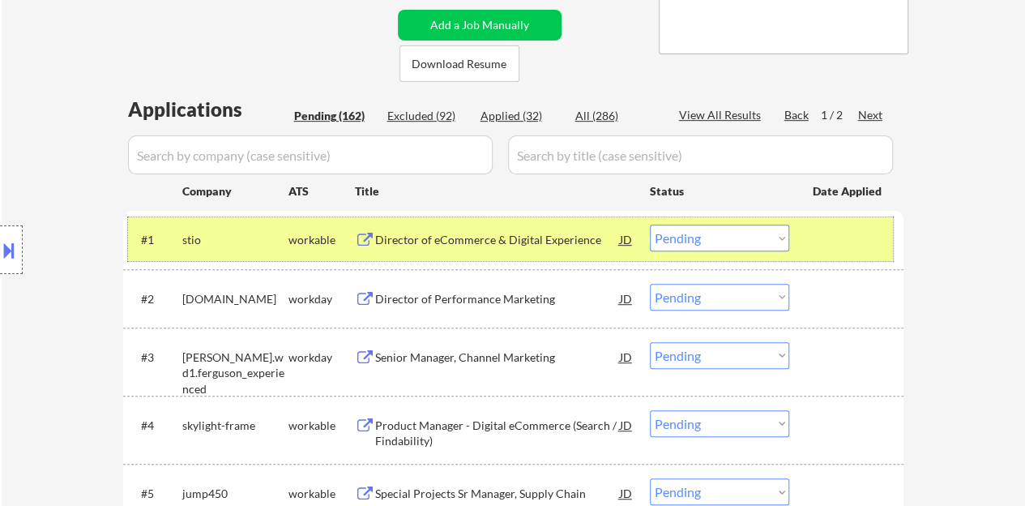
click at [844, 244] on div at bounding box center [848, 238] width 71 height 29
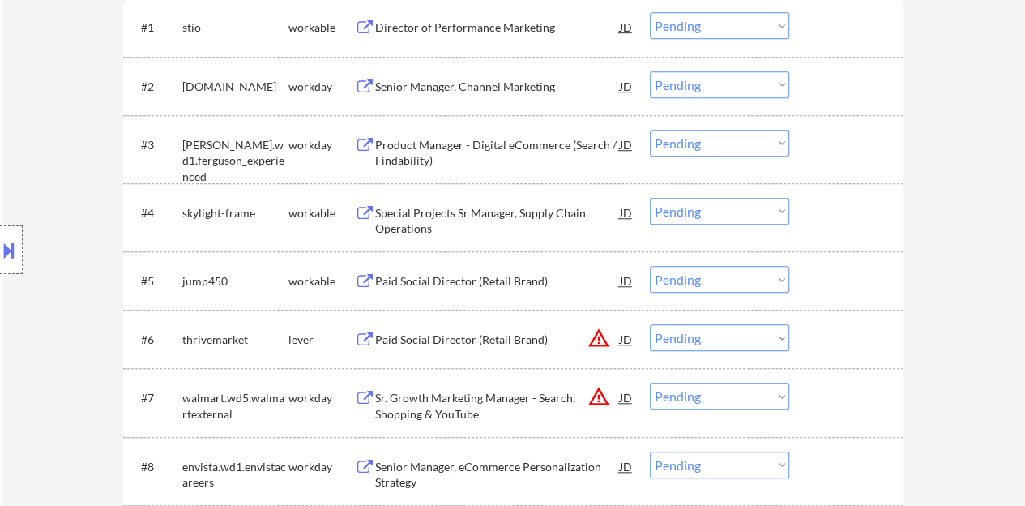
scroll to position [567, 0]
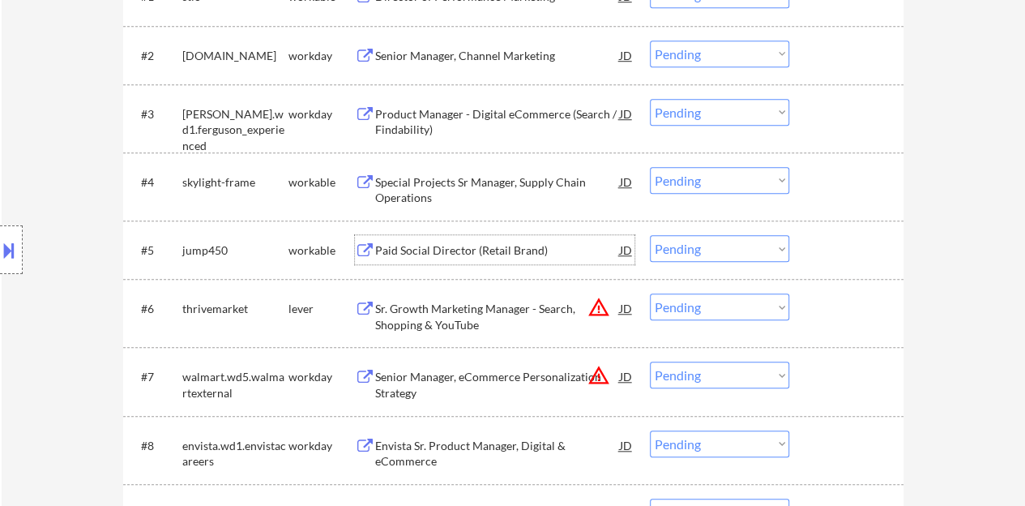
click at [481, 244] on div "Paid Social Director (Retail Brand)" at bounding box center [497, 250] width 245 height 16
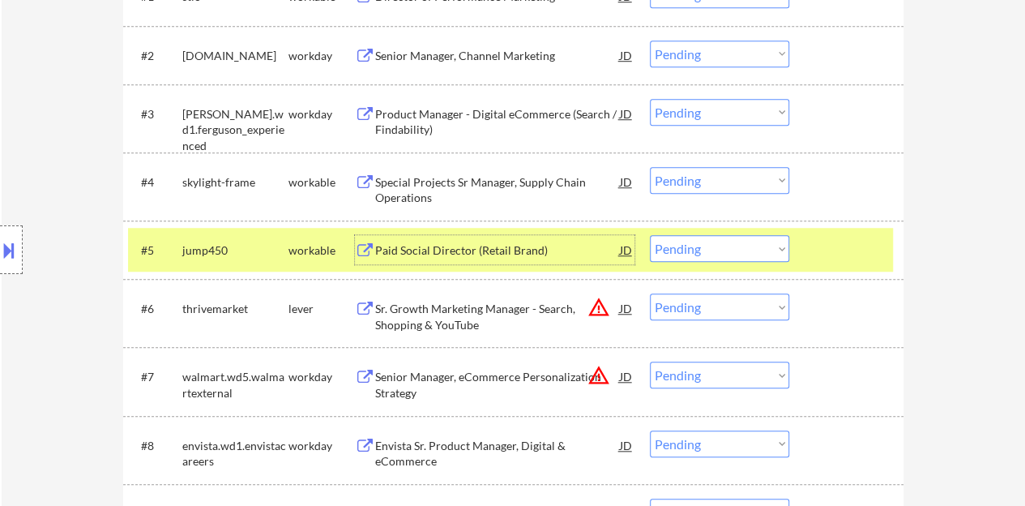
click at [682, 252] on select "Choose an option... Pending Applied Excluded (Questions) Excluded (Expired) Exc…" at bounding box center [719, 248] width 139 height 27
click at [650, 235] on select "Choose an option... Pending Applied Excluded (Questions) Excluded (Expired) Exc…" at bounding box center [719, 248] width 139 height 27
select select ""pending""
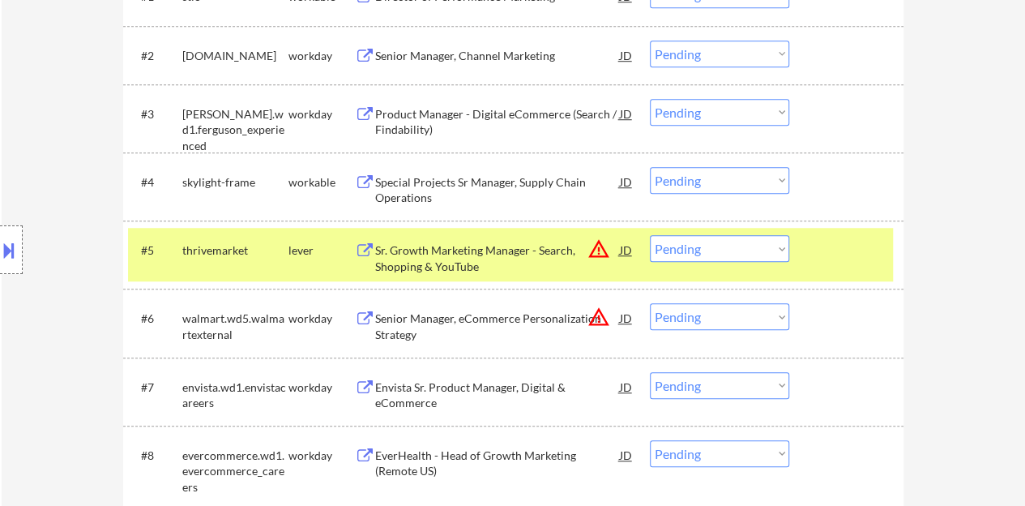
click at [849, 233] on div "#5 thrivemarket lever Sr. Growth Marketing Manager - Search, Shopping & YouTube…" at bounding box center [510, 254] width 765 height 53
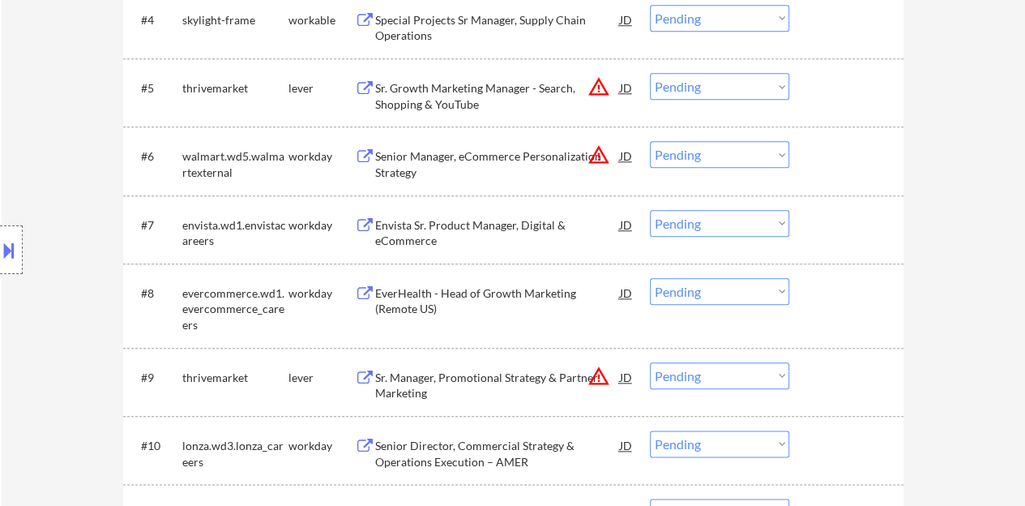
scroll to position [810, 0]
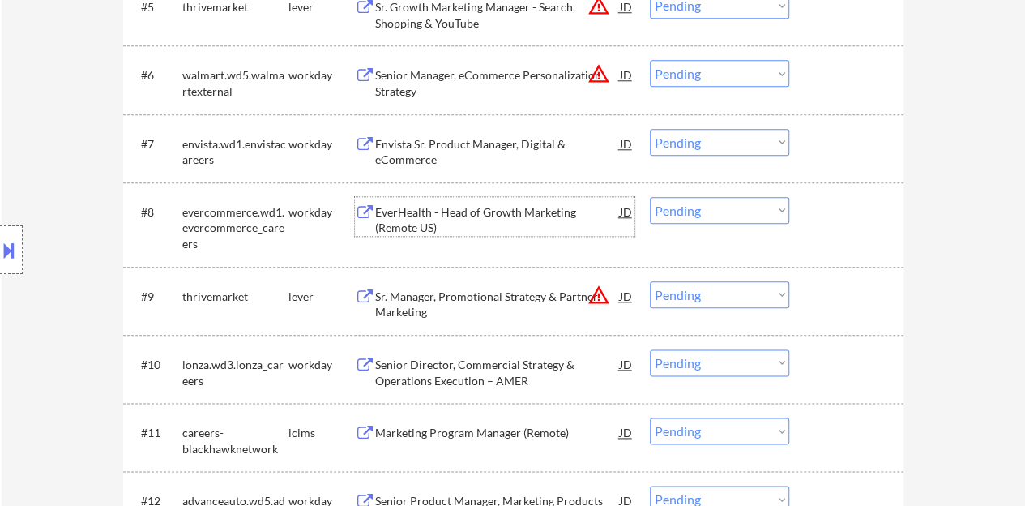
click at [483, 199] on div "EverHealth - Head of Growth Marketing (Remote US)" at bounding box center [497, 216] width 245 height 39
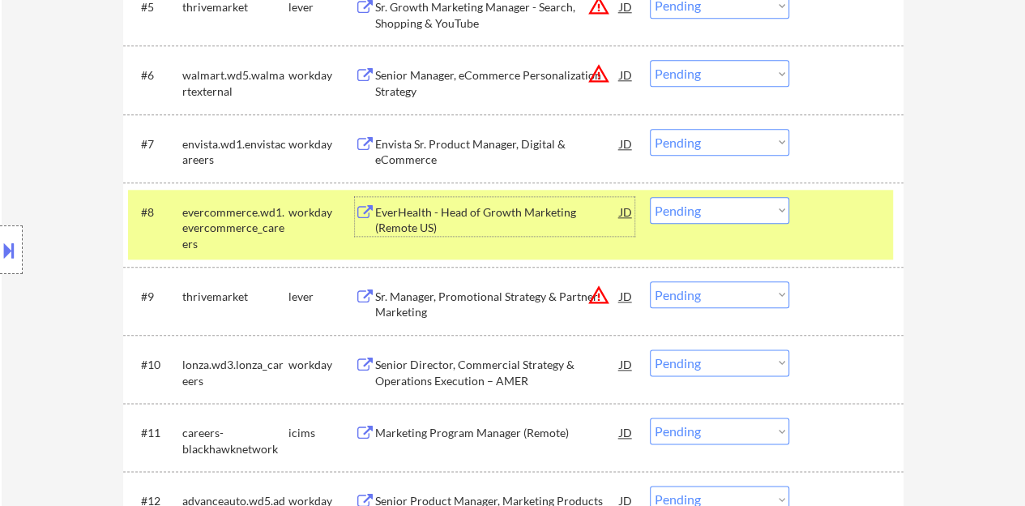
click at [736, 227] on div "#8 evercommerce.wd1.evercommerce_careers workday EverHealth - Head of Growth Ma…" at bounding box center [510, 225] width 765 height 70
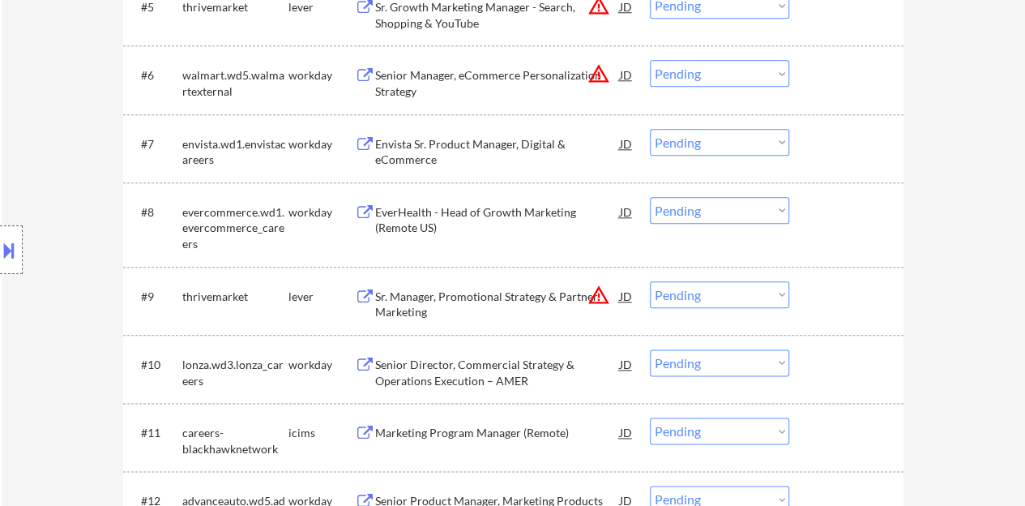
click at [726, 215] on select "Choose an option... Pending Applied Excluded (Questions) Excluded (Expired) Exc…" at bounding box center [719, 210] width 139 height 27
click at [650, 197] on select "Choose an option... Pending Applied Excluded (Questions) Excluded (Expired) Exc…" at bounding box center [719, 210] width 139 height 27
select select ""pending""
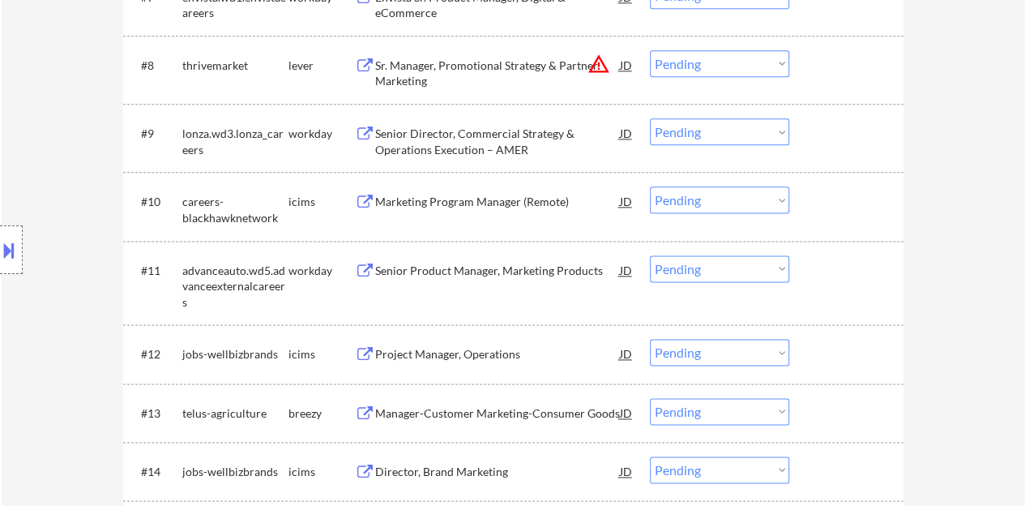
scroll to position [972, 0]
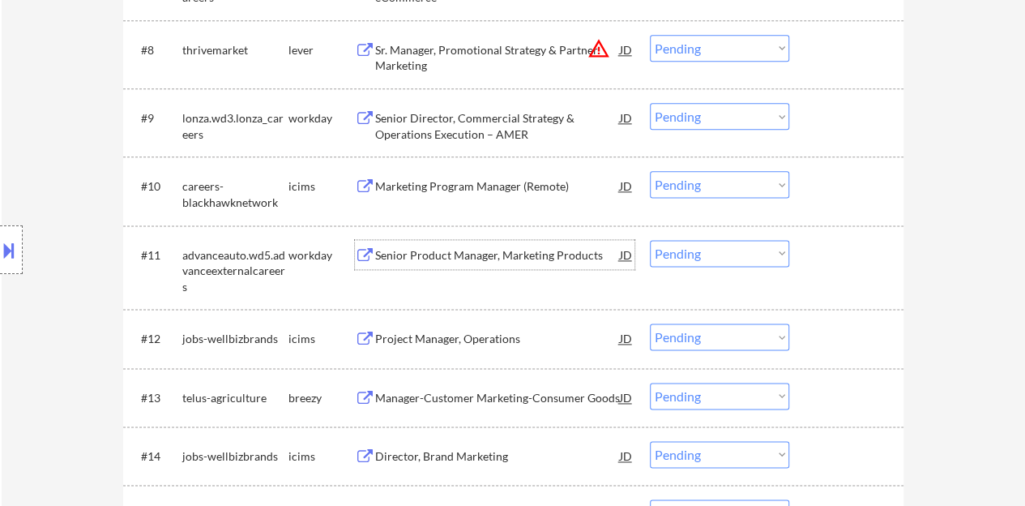
click at [539, 258] on div "Senior Product Manager, Marketing Products" at bounding box center [497, 255] width 245 height 16
